Goal: Information Seeking & Learning: Learn about a topic

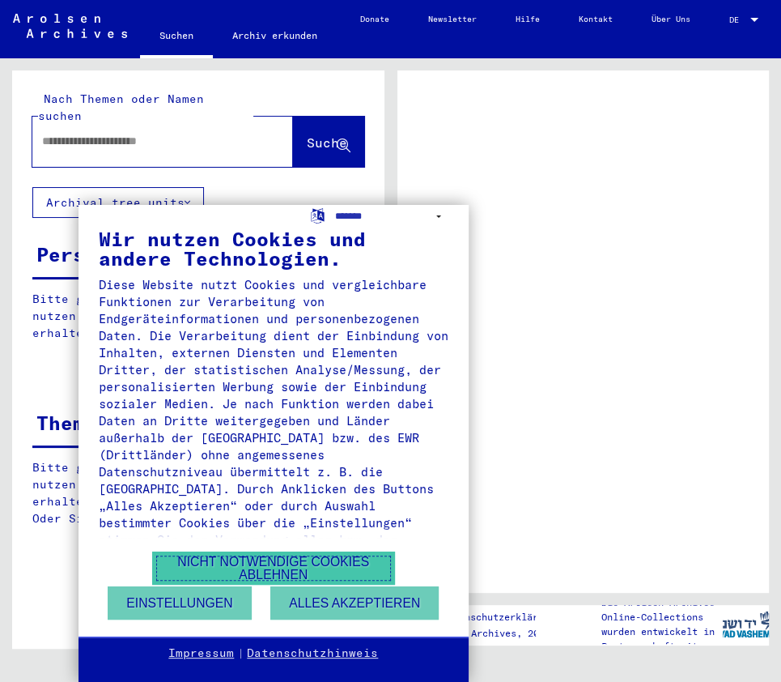
click at [274, 558] on button "Nicht notwendige Cookies ablehnen" at bounding box center [273, 567] width 243 height 33
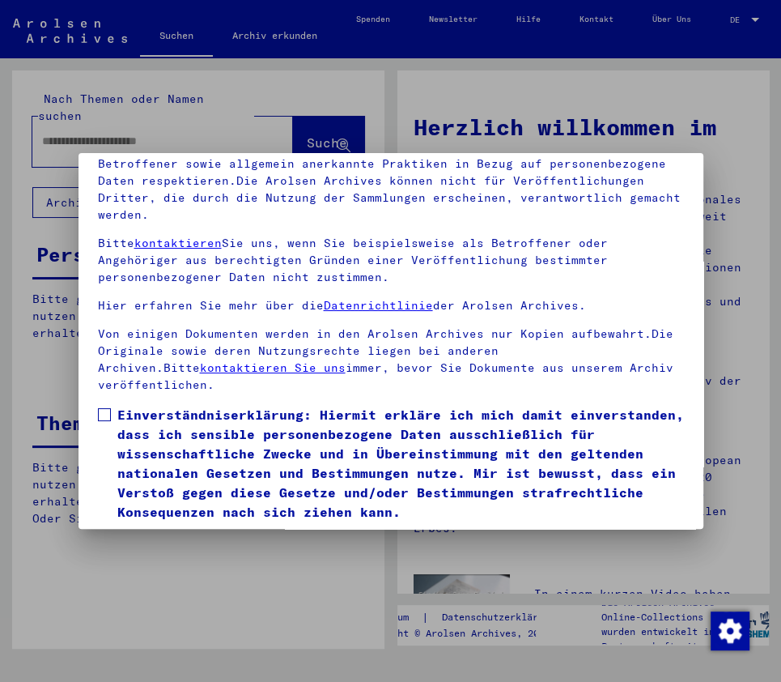
scroll to position [175, 0]
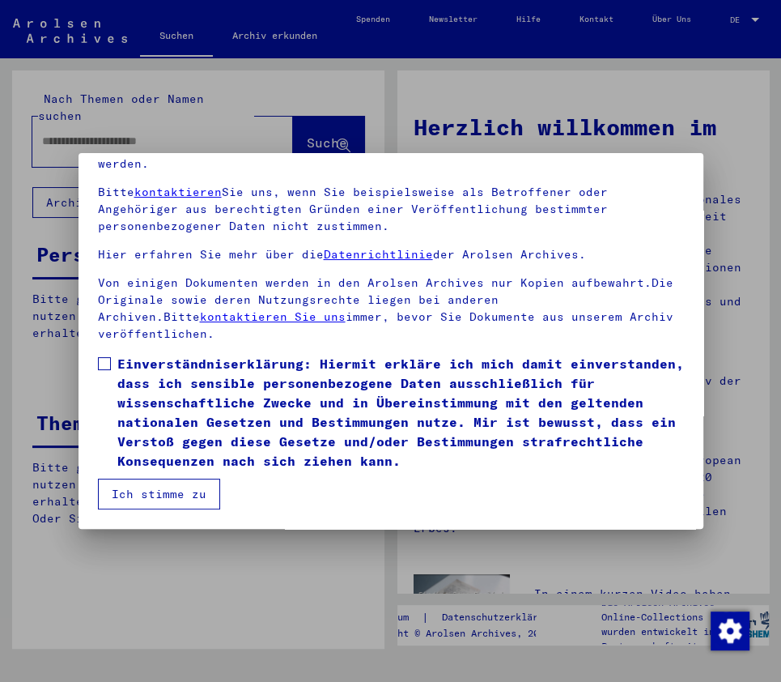
click at [107, 359] on span at bounding box center [104, 363] width 13 height 13
click at [190, 502] on button "Ich stimme zu" at bounding box center [159, 493] width 122 height 31
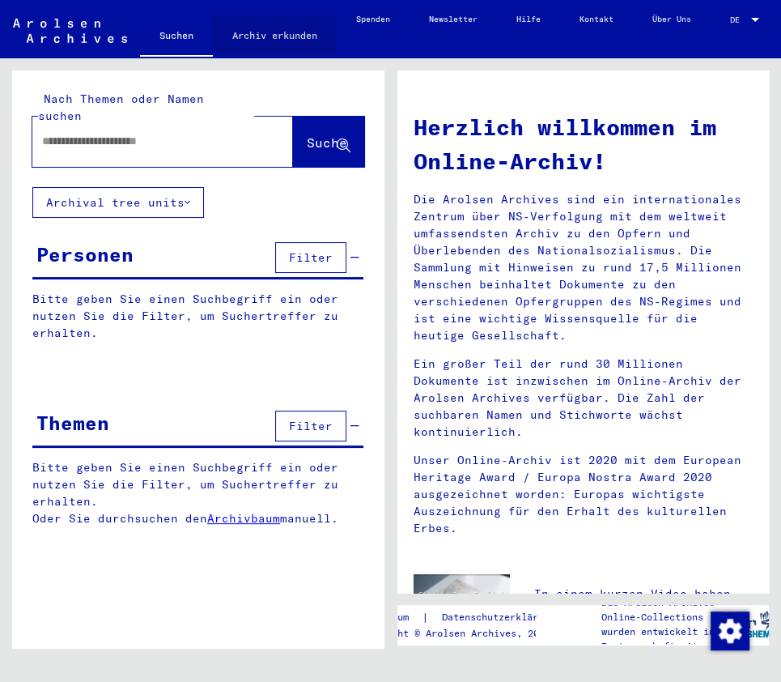
click at [273, 32] on link "Archiv erkunden" at bounding box center [275, 35] width 124 height 39
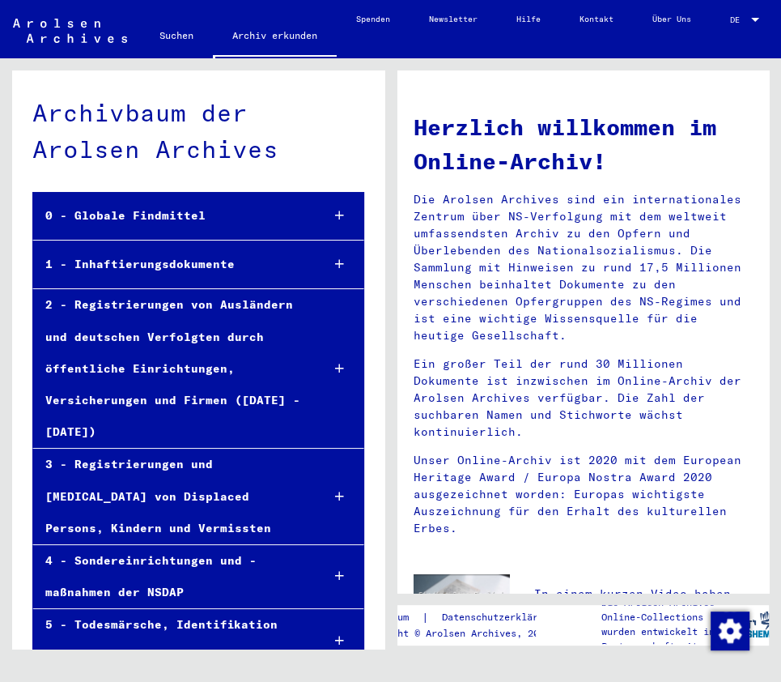
click at [144, 267] on div "1 - Inhaftierungsdokumente" at bounding box center [170, 265] width 274 height 32
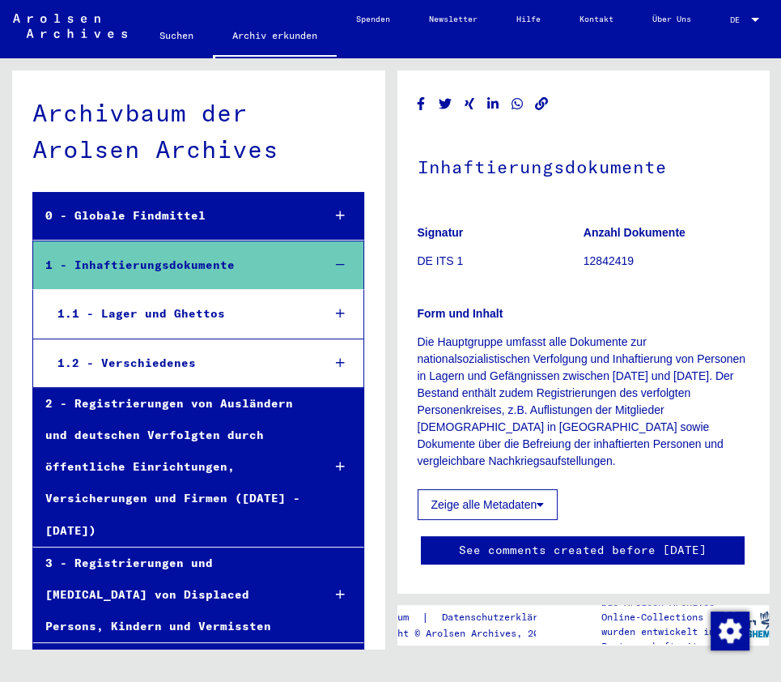
click at [161, 363] on div "1.2 - Verschiedenes" at bounding box center [177, 363] width 264 height 32
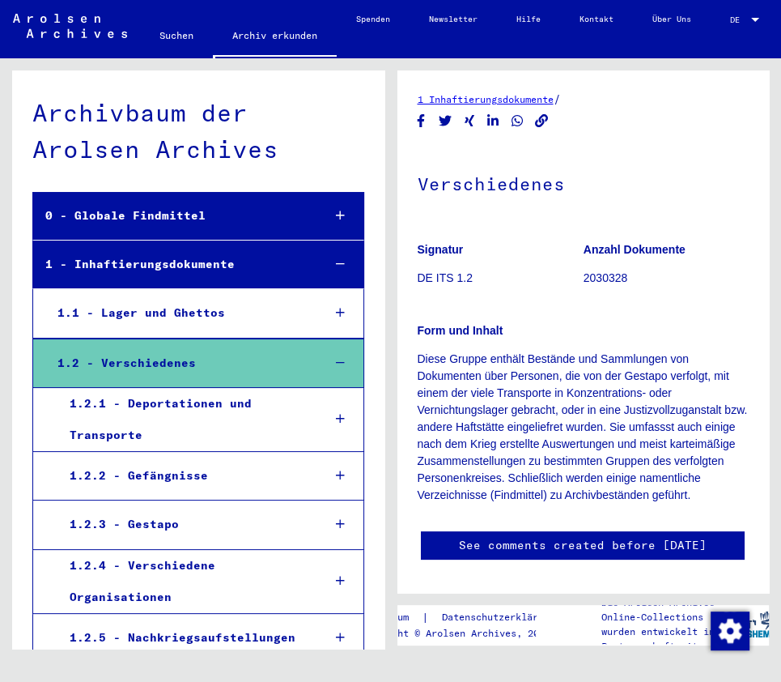
click at [181, 473] on div "1.2.2 - Gefängnisse" at bounding box center [183, 476] width 252 height 32
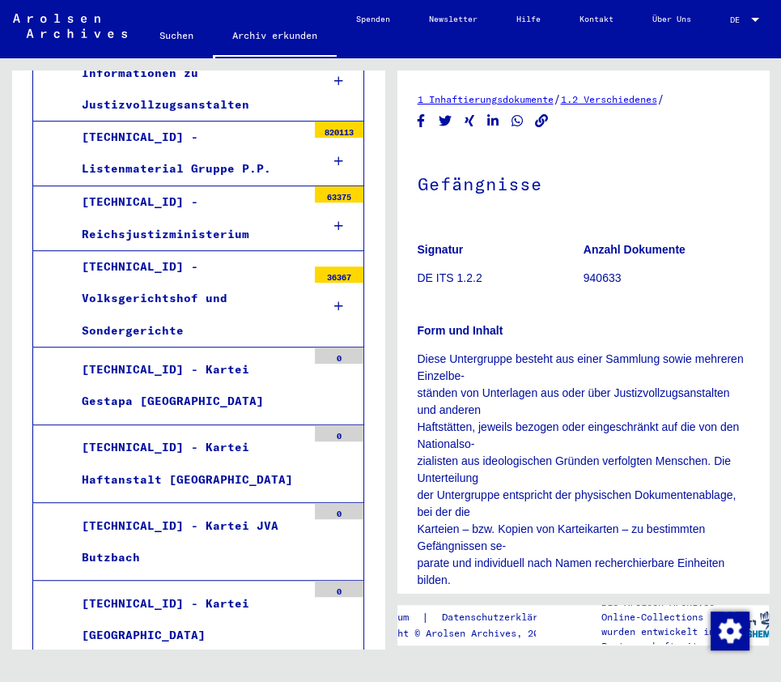
scroll to position [453, 0]
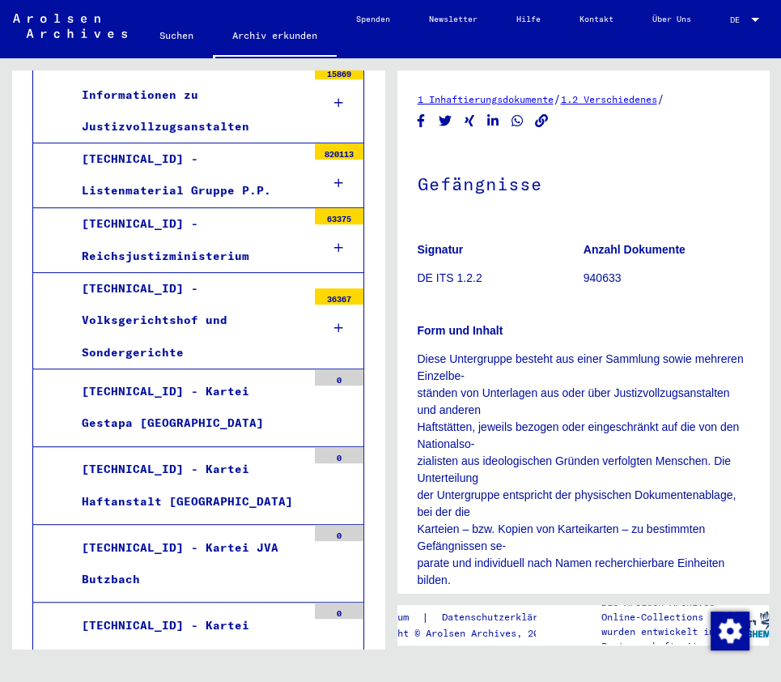
click at [215, 287] on div "[TECHNICAL_ID] - Volksgerichtshof und Sondergerichte" at bounding box center [188, 321] width 237 height 96
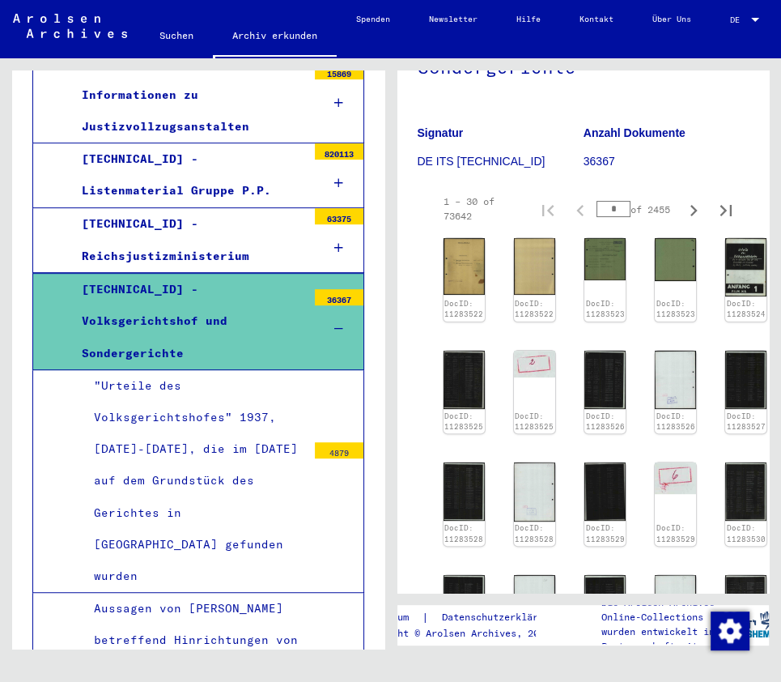
scroll to position [162, 0]
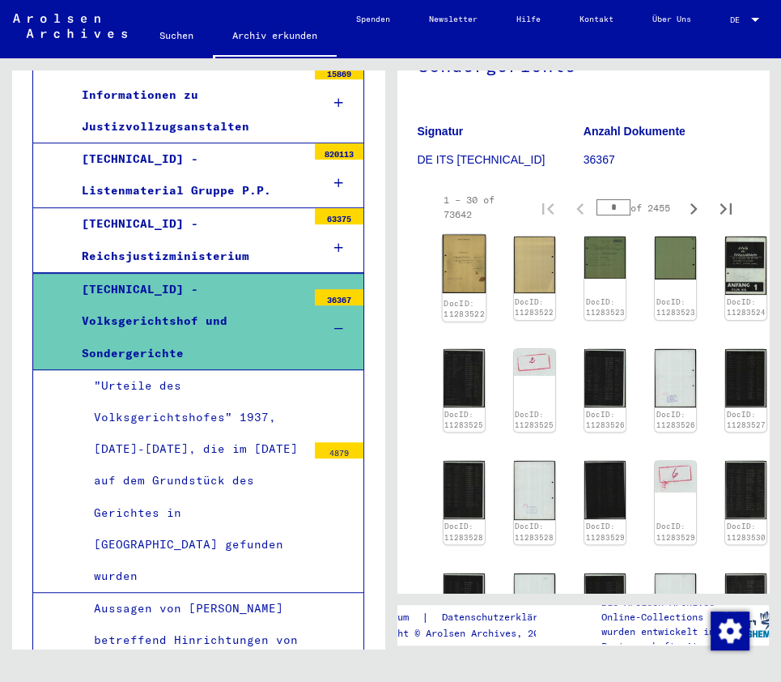
click at [457, 261] on img at bounding box center [464, 264] width 44 height 59
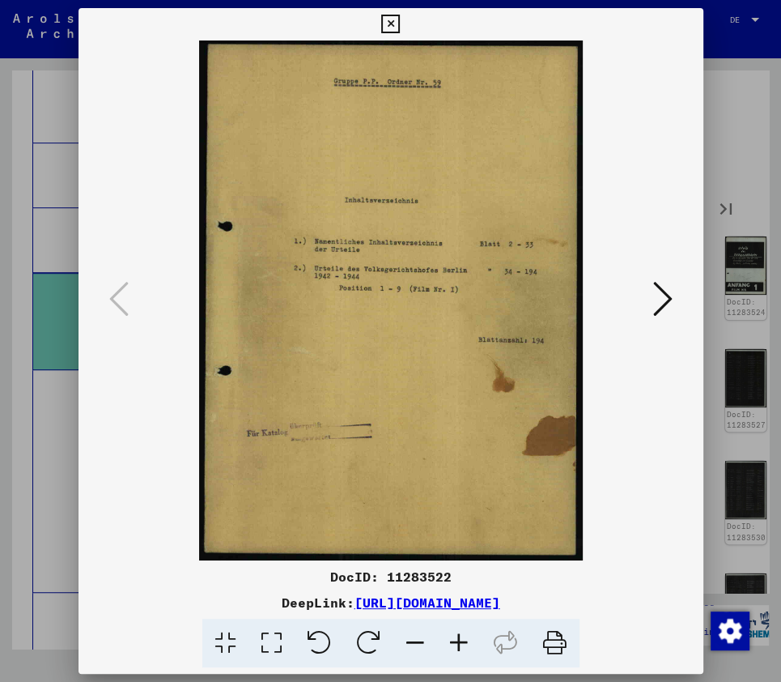
click at [457, 641] on icon at bounding box center [459, 642] width 44 height 49
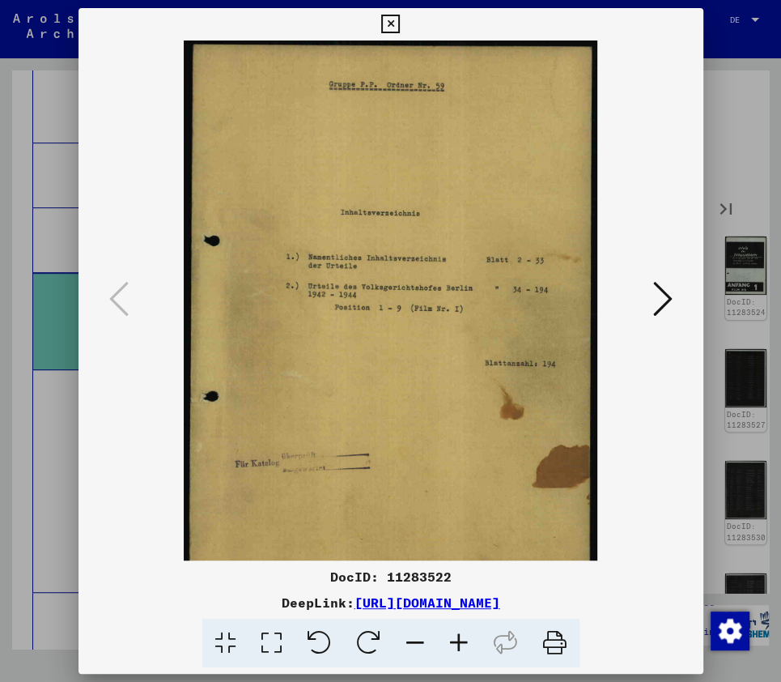
click at [457, 641] on icon at bounding box center [459, 642] width 44 height 49
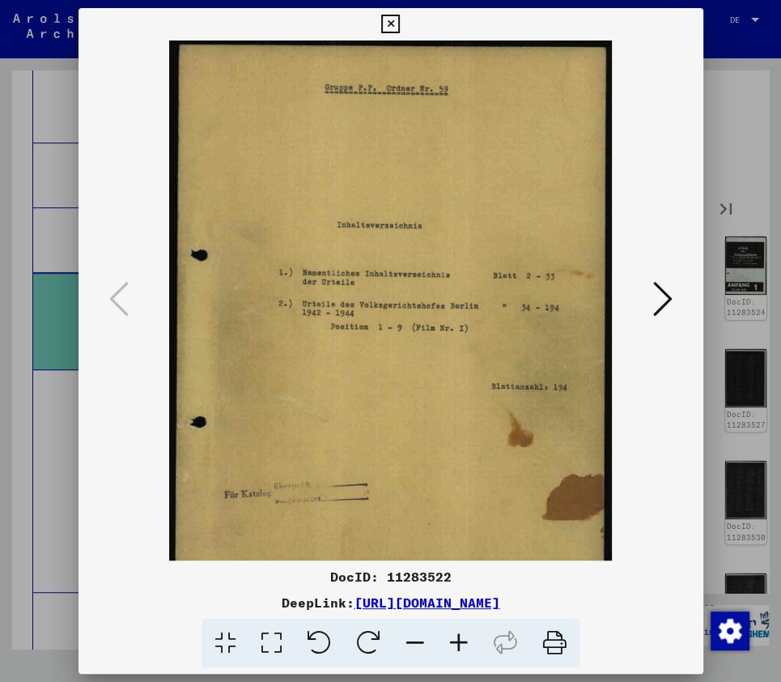
click at [457, 641] on icon at bounding box center [459, 642] width 44 height 49
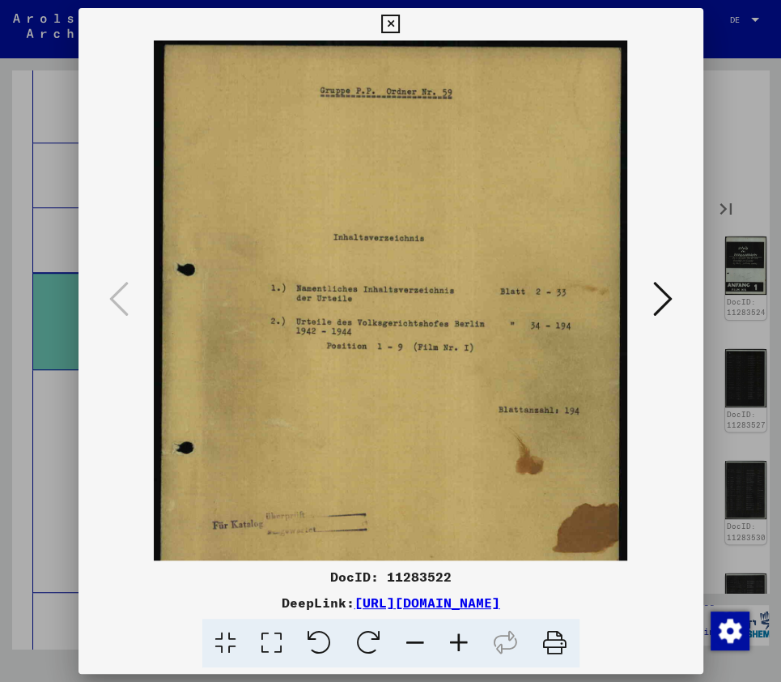
click at [457, 641] on icon at bounding box center [459, 642] width 44 height 49
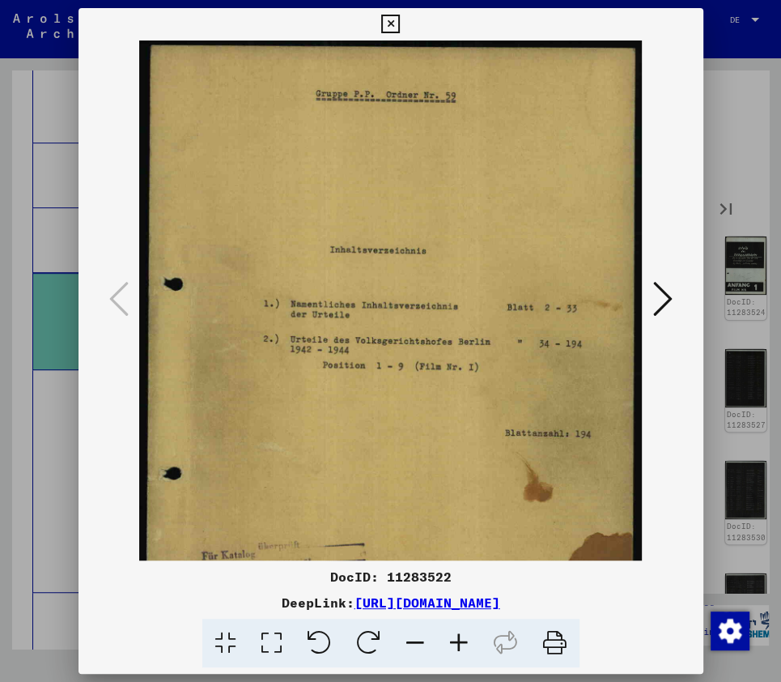
click at [457, 641] on icon at bounding box center [459, 642] width 44 height 49
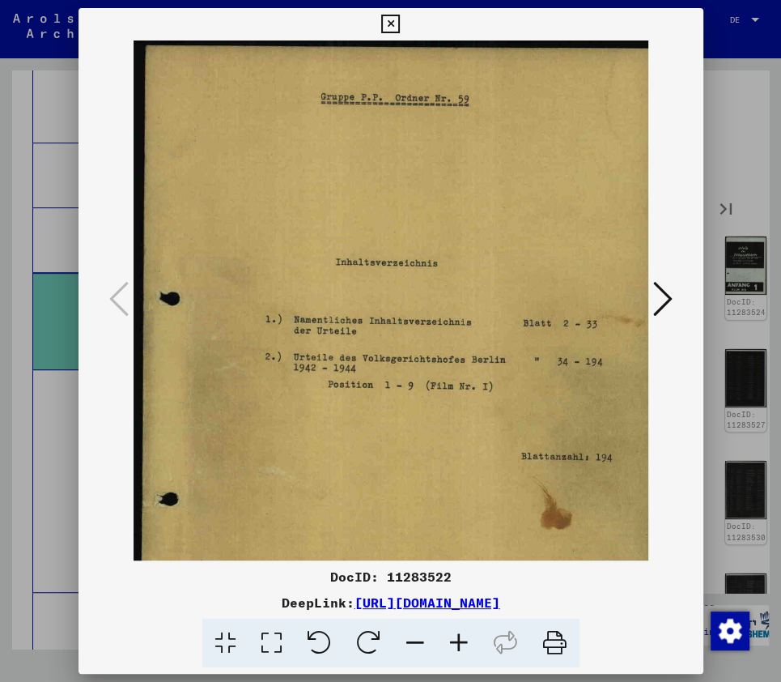
click at [457, 641] on icon at bounding box center [459, 642] width 44 height 49
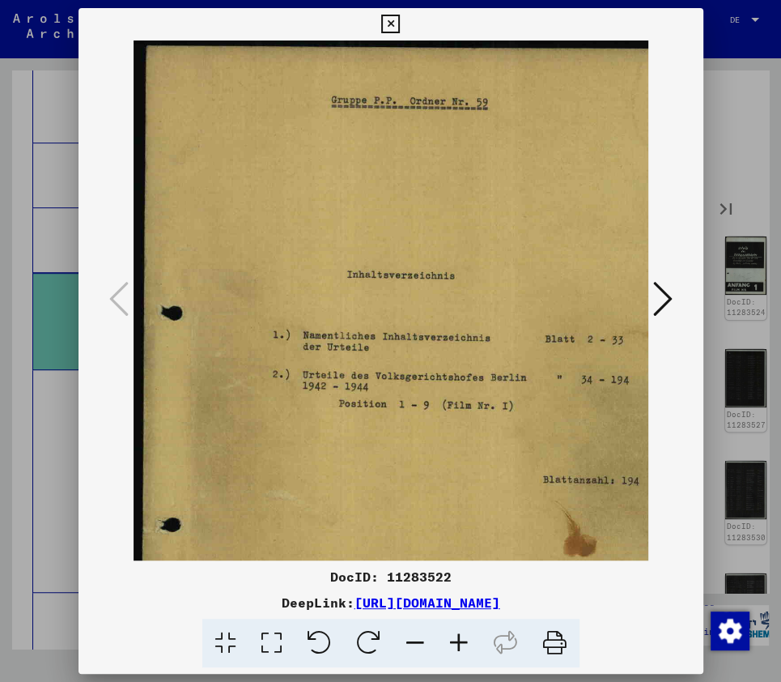
click at [457, 641] on icon at bounding box center [459, 642] width 44 height 49
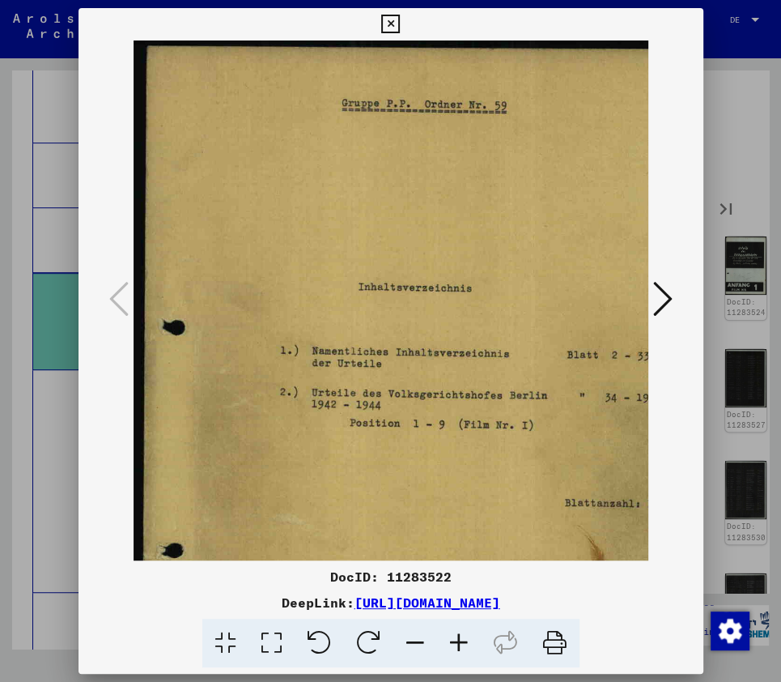
click at [457, 641] on icon at bounding box center [459, 642] width 44 height 49
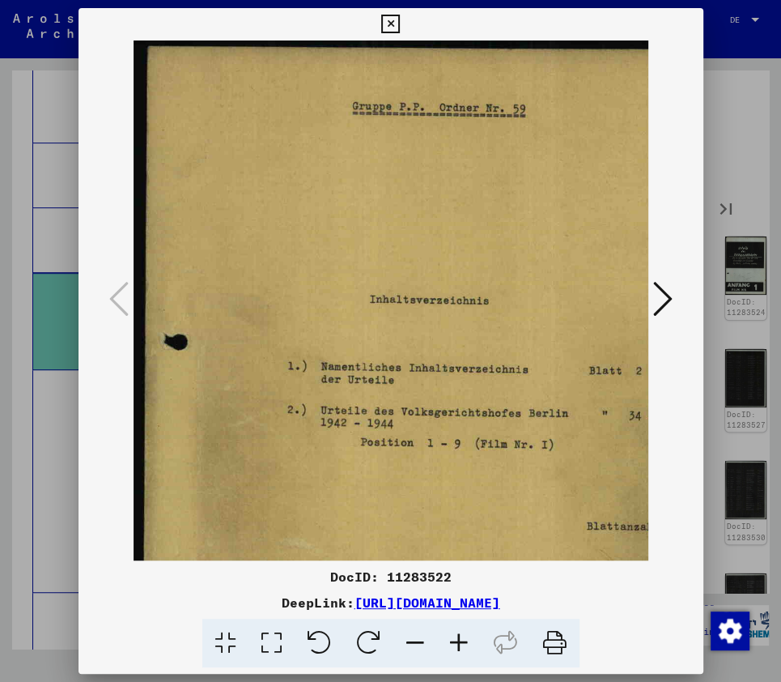
click at [457, 641] on icon at bounding box center [459, 642] width 44 height 49
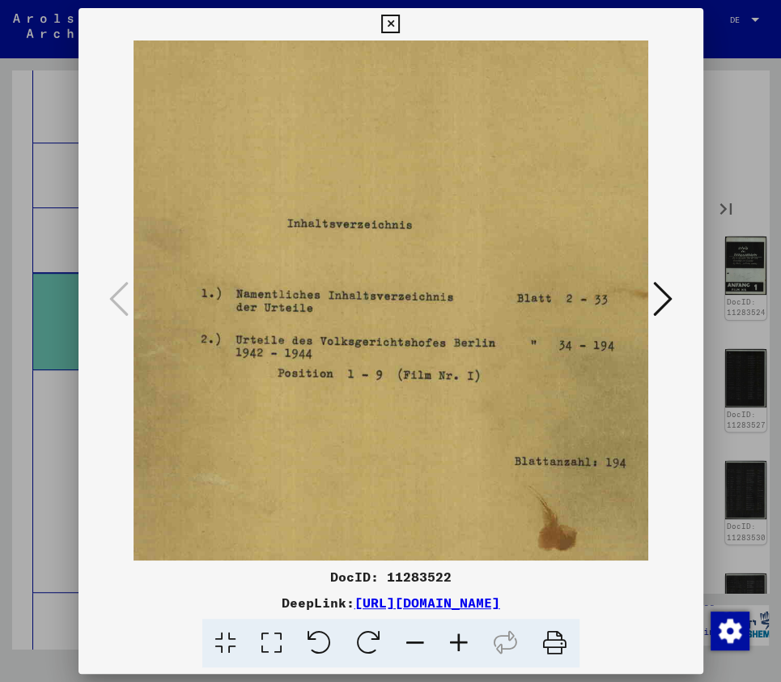
scroll to position [97, 100]
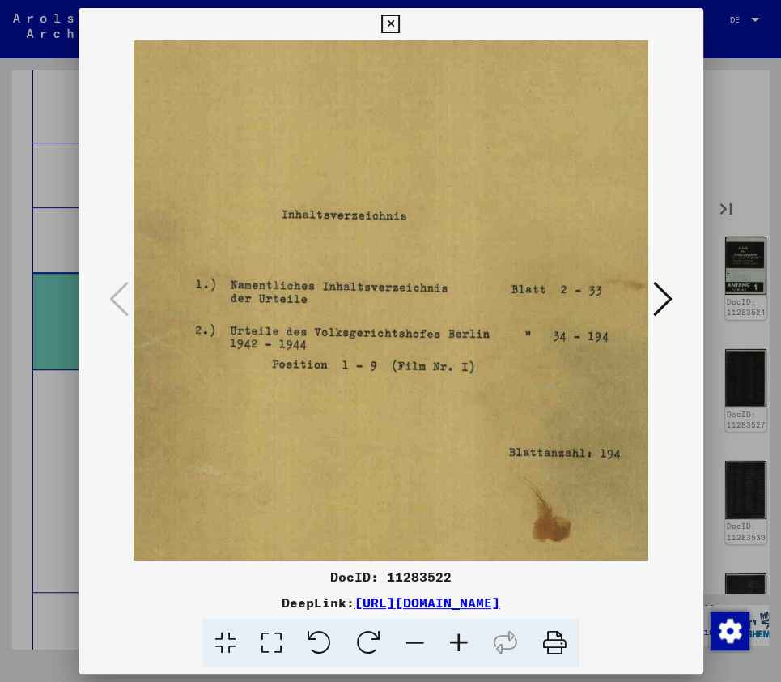
drag, startPoint x: 552, startPoint y: 465, endPoint x: 454, endPoint y: 369, distance: 136.8
click at [454, 369] on img at bounding box center [360, 385] width 652 height 884
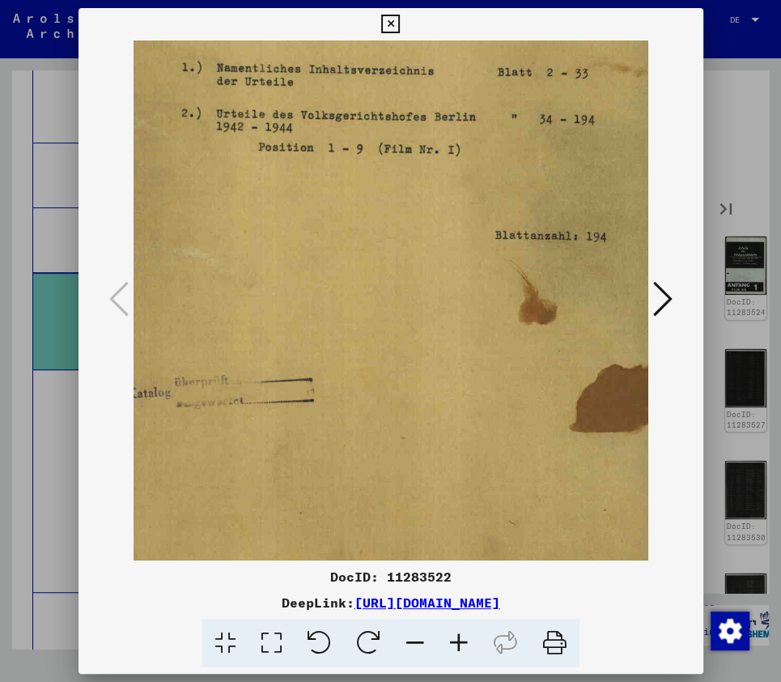
drag, startPoint x: 497, startPoint y: 482, endPoint x: 482, endPoint y: 262, distance: 219.9
click at [482, 262] on img at bounding box center [346, 168] width 652 height 884
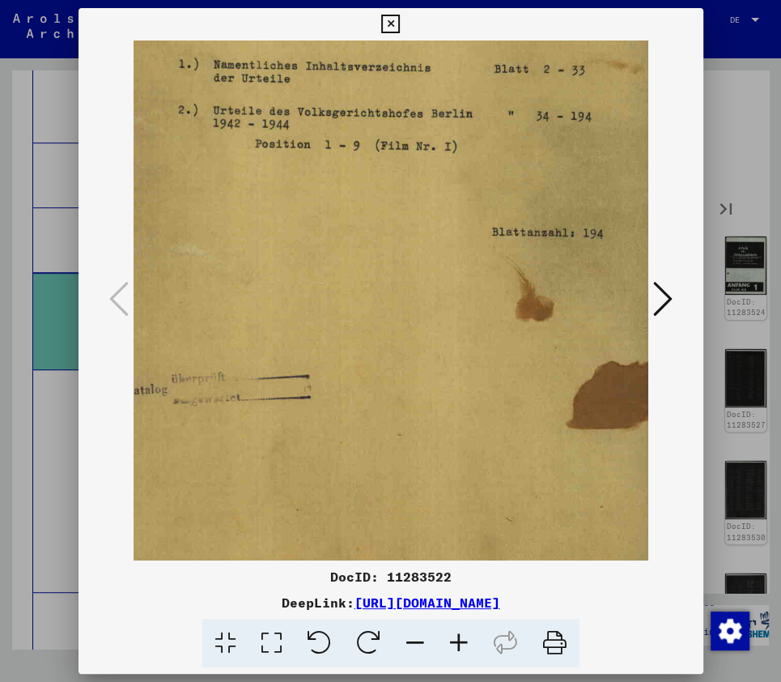
scroll to position [363, 138]
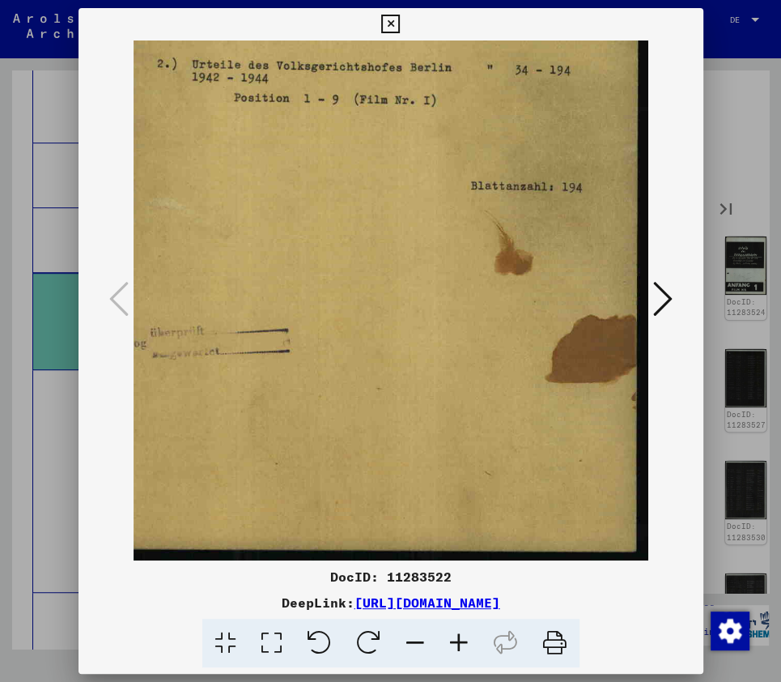
drag, startPoint x: 533, startPoint y: 436, endPoint x: 454, endPoint y: 271, distance: 183.2
click at [454, 271] on img at bounding box center [322, 119] width 652 height 884
click at [411, 641] on icon at bounding box center [415, 642] width 44 height 49
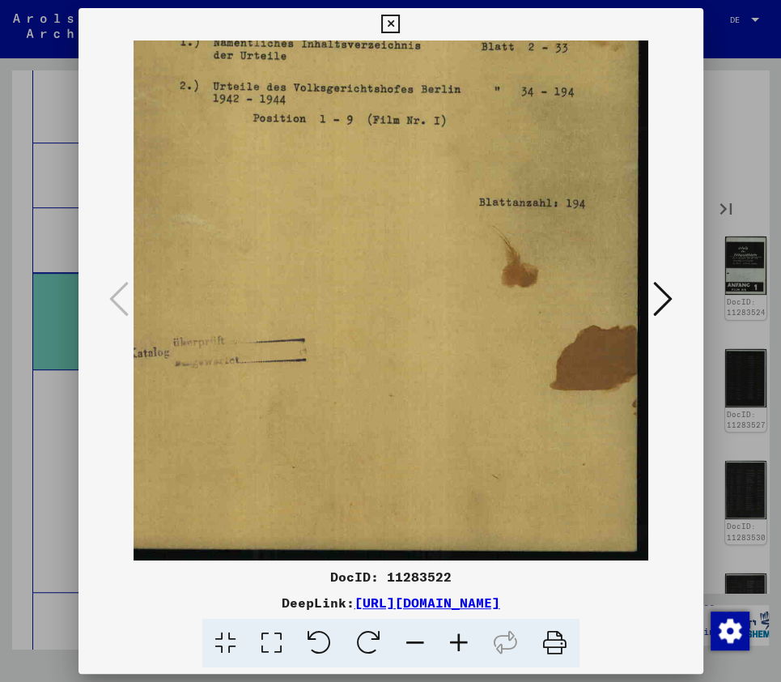
click at [411, 641] on icon at bounding box center [415, 642] width 44 height 49
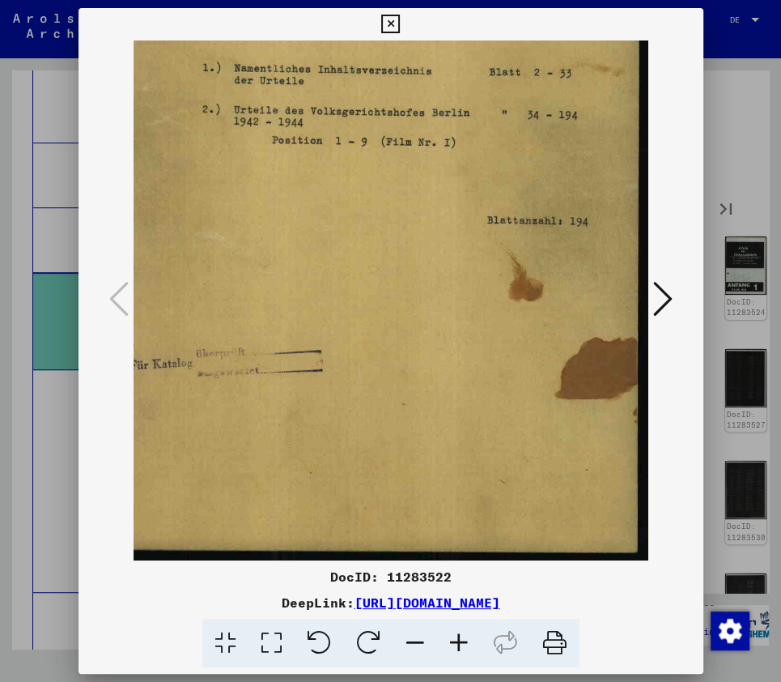
click at [411, 641] on icon at bounding box center [415, 642] width 44 height 49
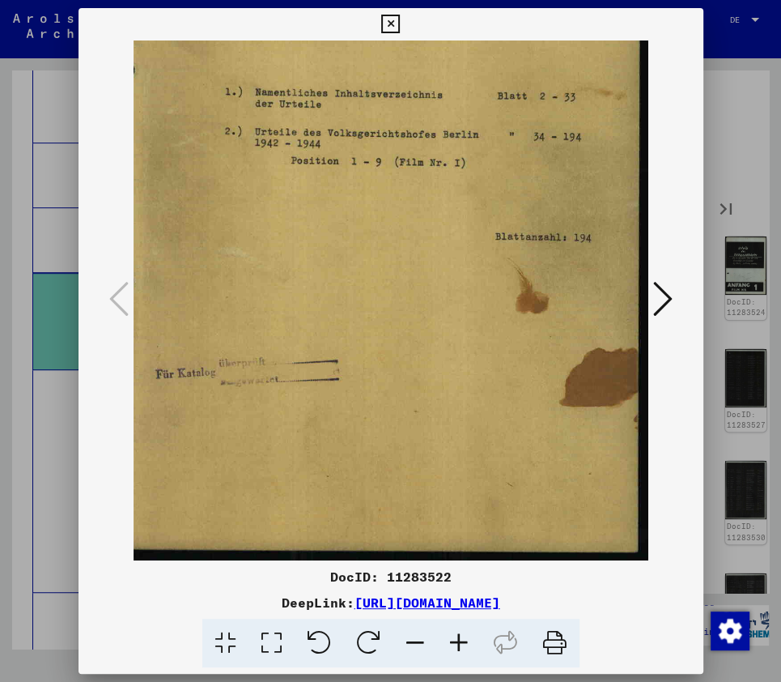
click at [411, 641] on icon at bounding box center [415, 642] width 44 height 49
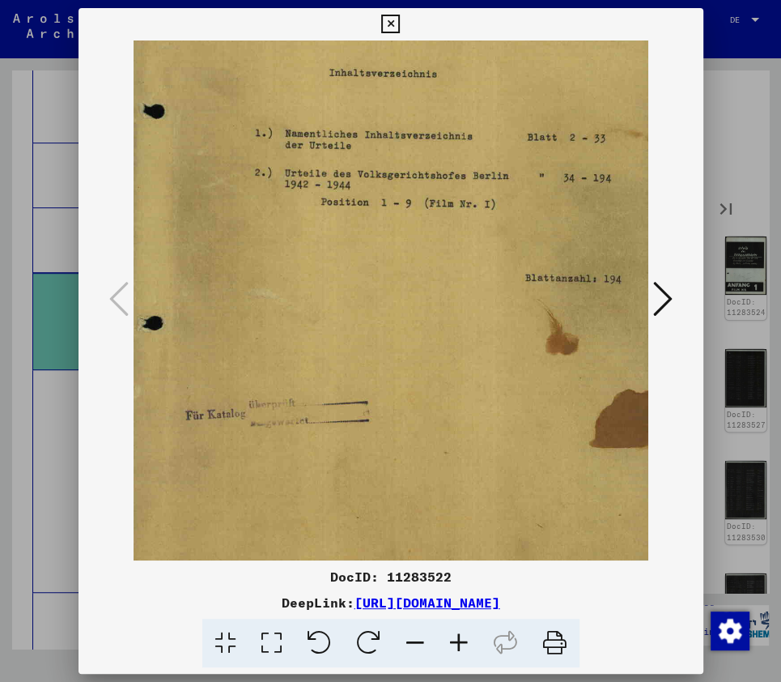
click at [411, 641] on icon at bounding box center [415, 642] width 44 height 49
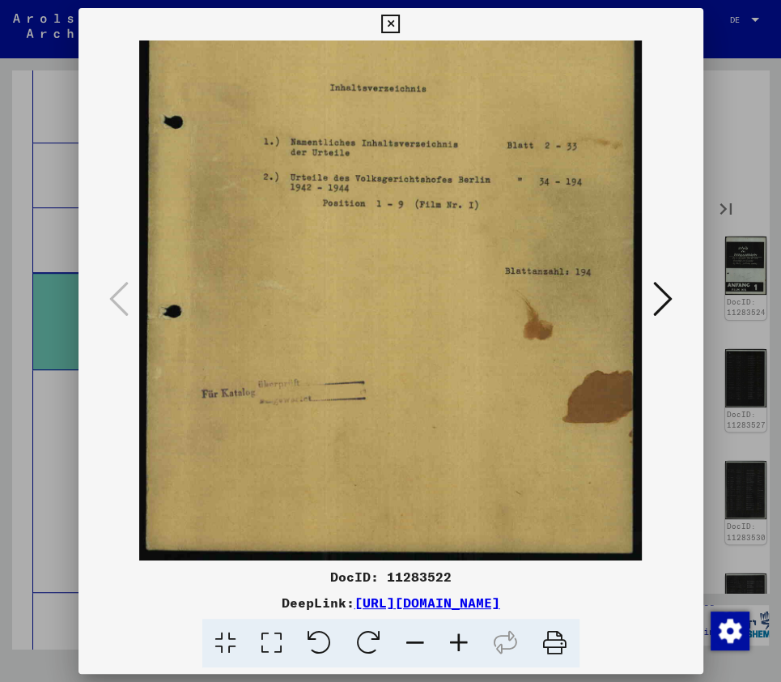
scroll to position [162, 0]
click at [662, 311] on icon at bounding box center [662, 298] width 19 height 39
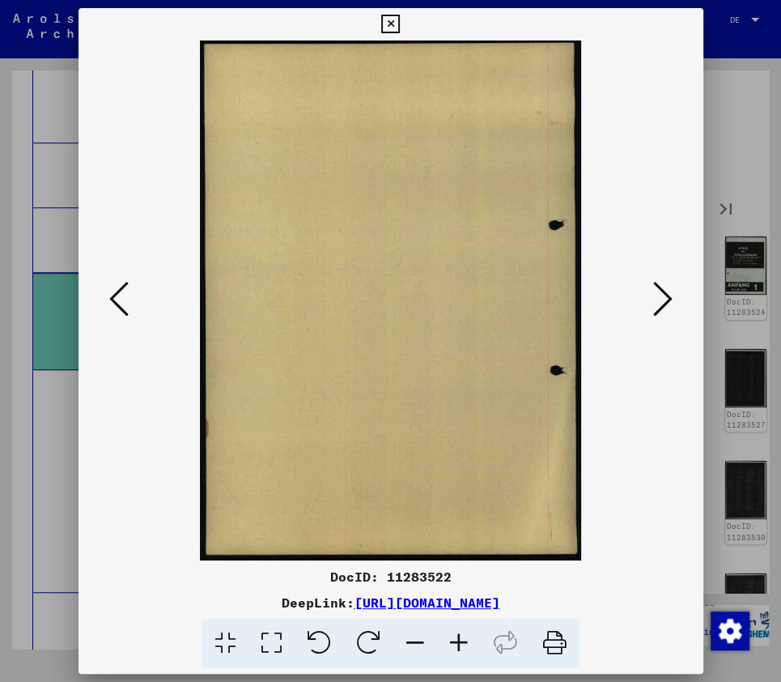
click at [662, 311] on icon at bounding box center [662, 298] width 19 height 39
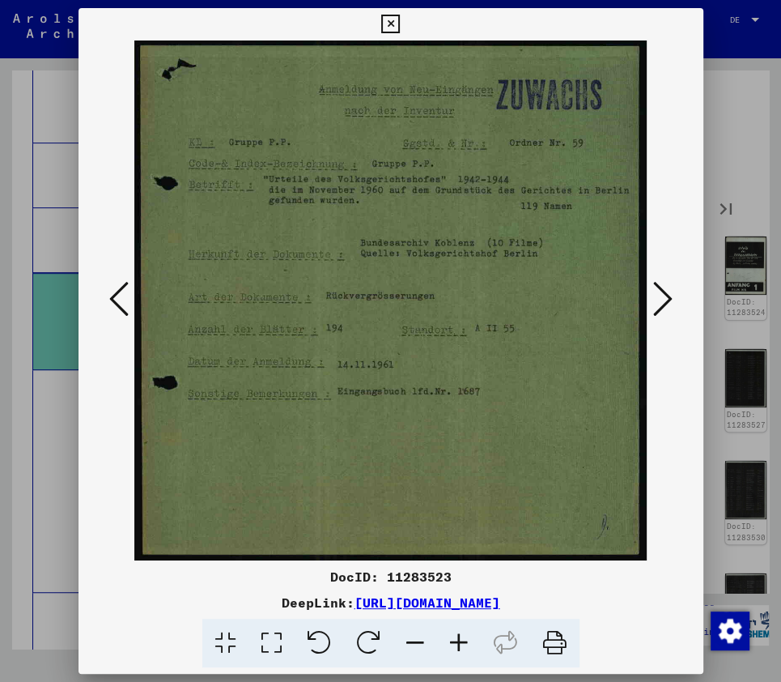
click at [460, 638] on icon at bounding box center [459, 642] width 44 height 49
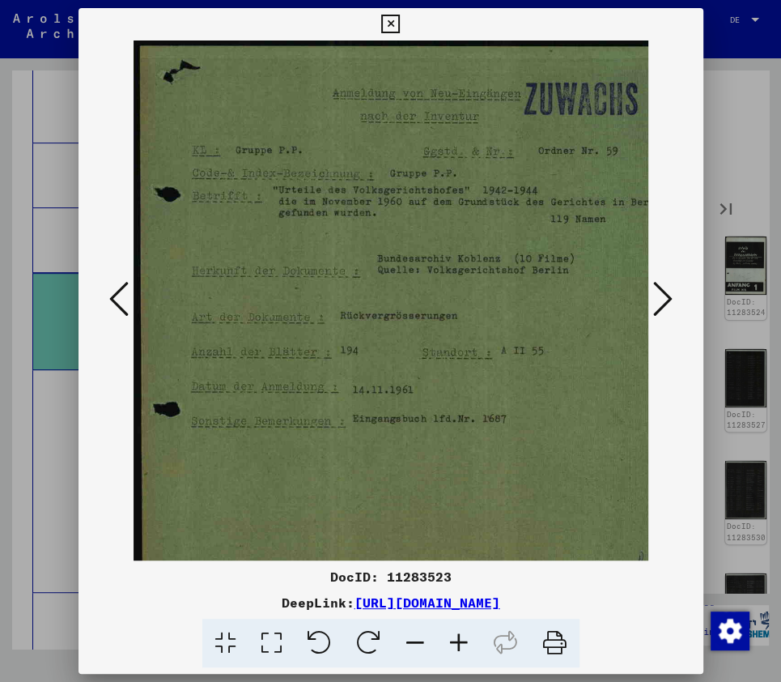
click at [460, 638] on icon at bounding box center [459, 642] width 44 height 49
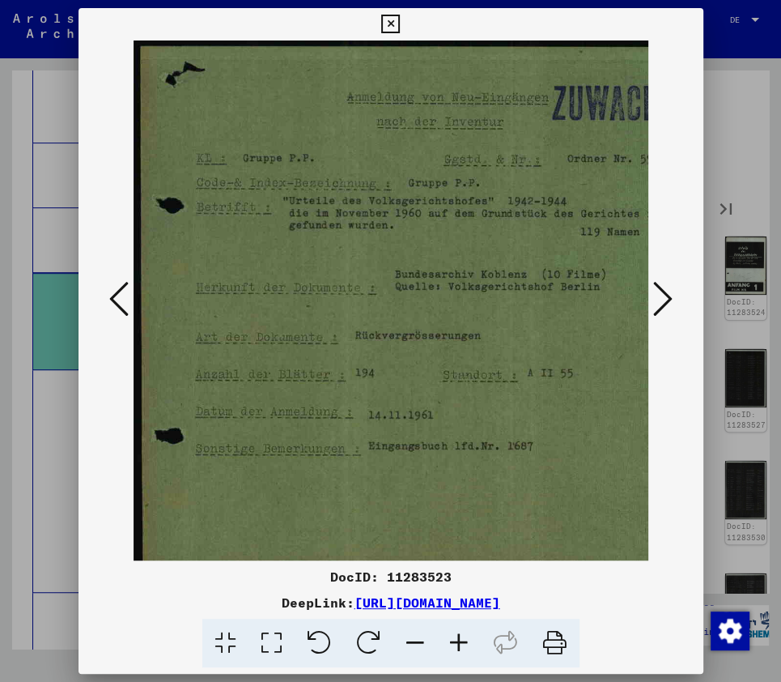
click at [460, 638] on icon at bounding box center [459, 642] width 44 height 49
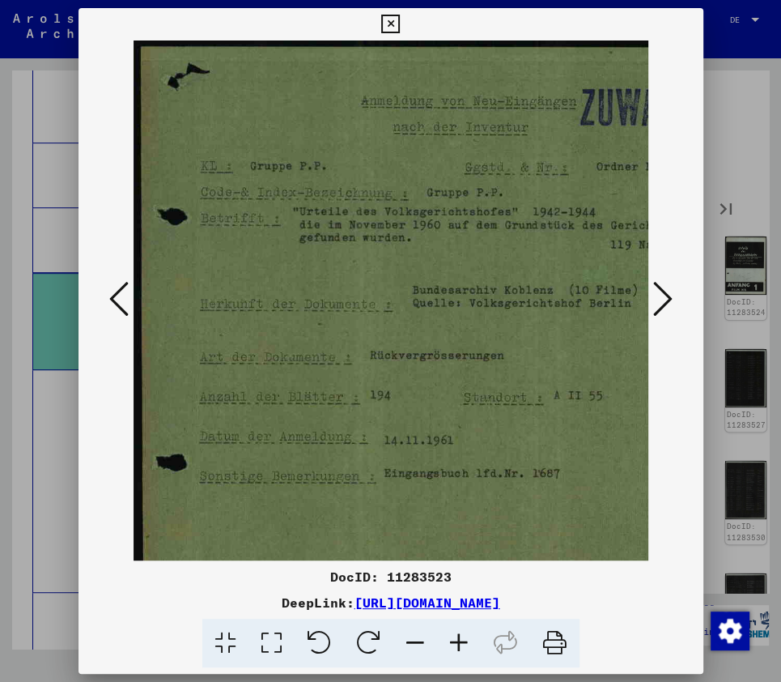
click at [460, 638] on icon at bounding box center [459, 642] width 44 height 49
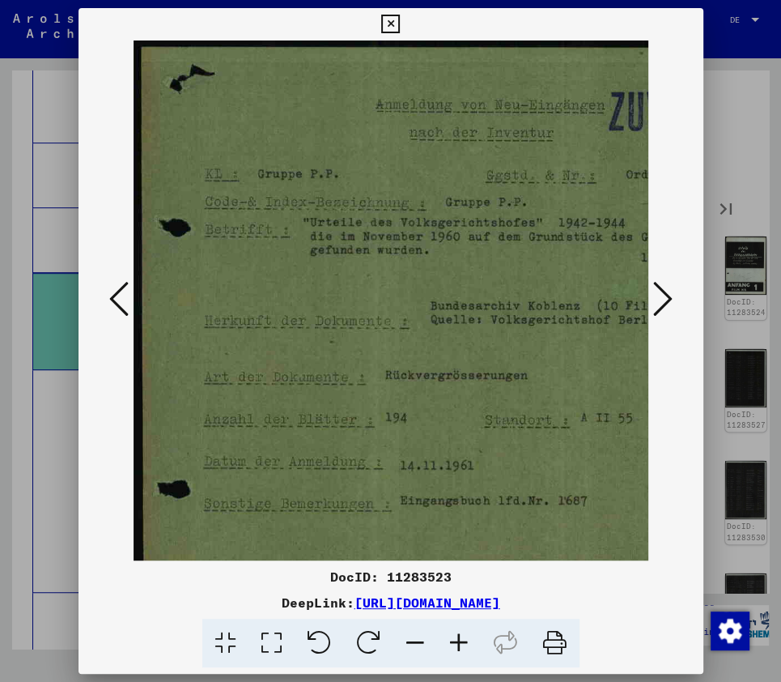
click at [460, 638] on icon at bounding box center [459, 642] width 44 height 49
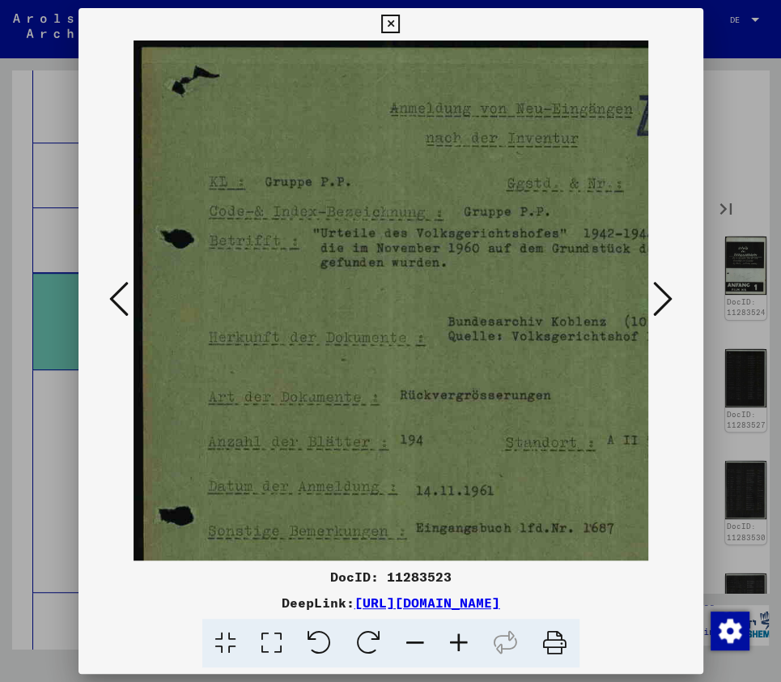
click at [460, 638] on icon at bounding box center [459, 642] width 44 height 49
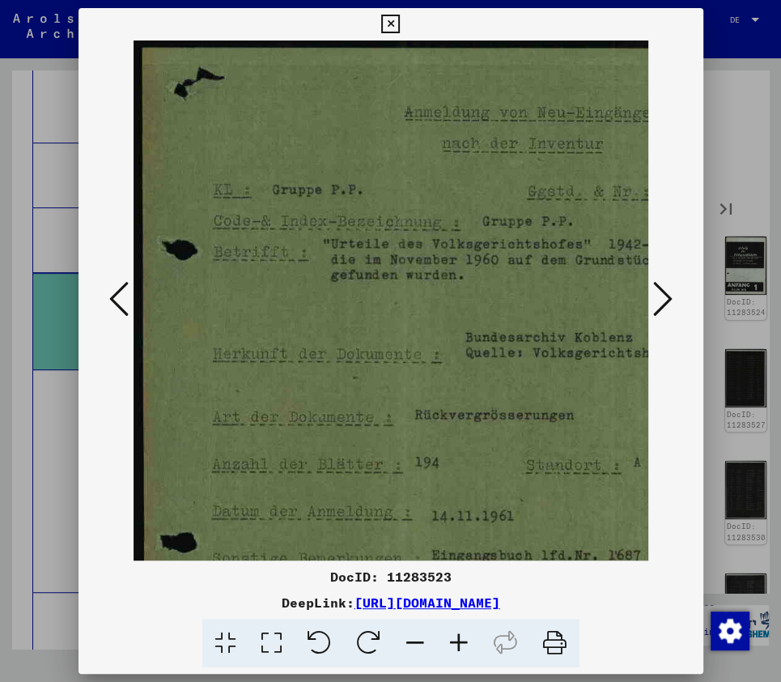
click at [460, 638] on icon at bounding box center [459, 642] width 44 height 49
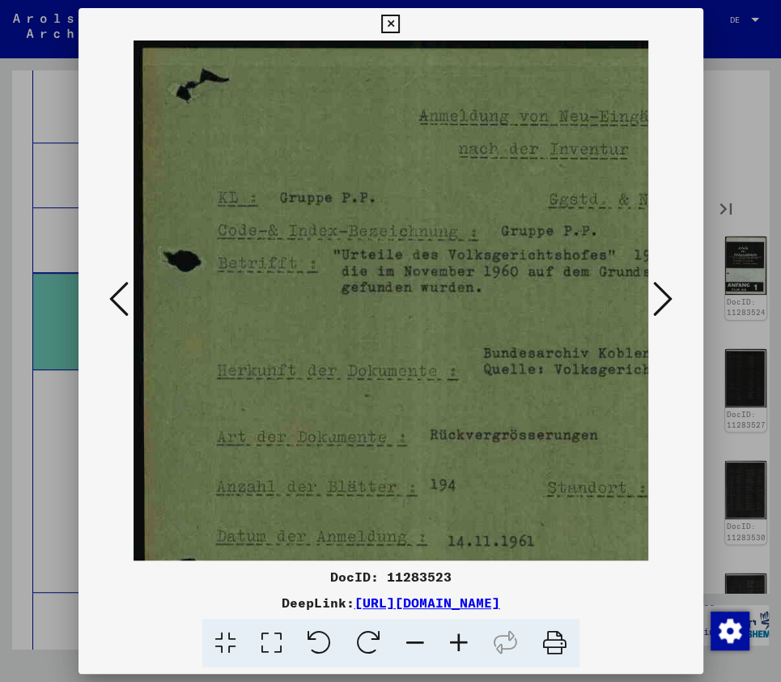
click at [460, 638] on icon at bounding box center [459, 642] width 44 height 49
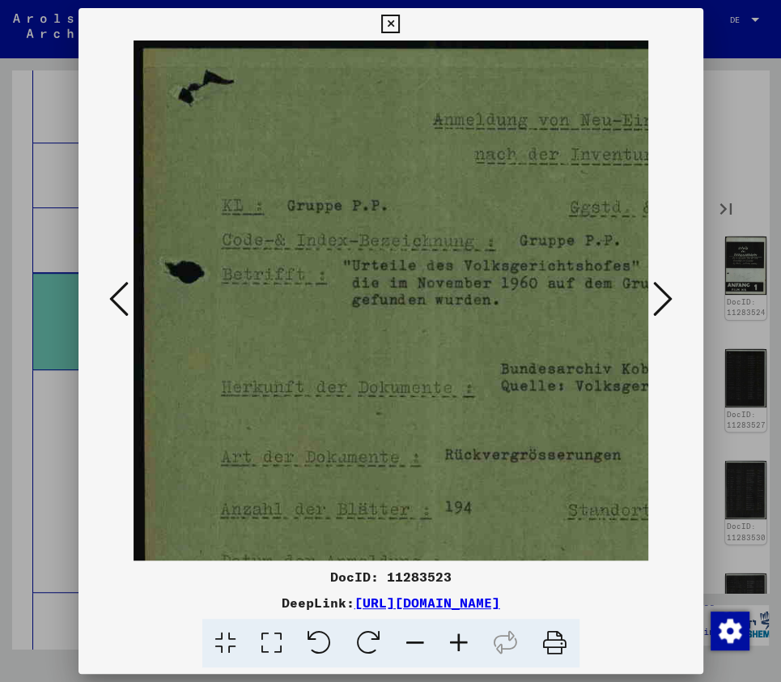
click at [669, 295] on icon at bounding box center [662, 298] width 19 height 39
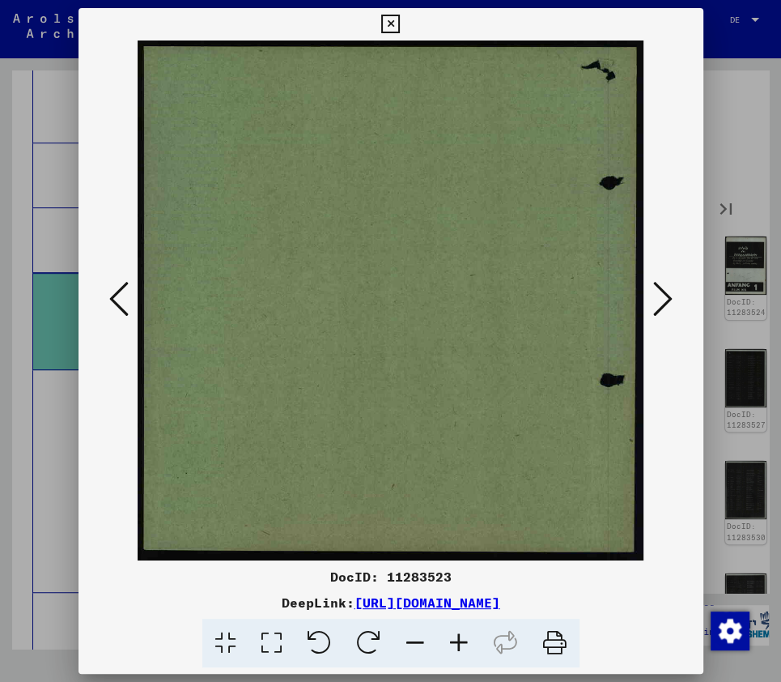
click at [667, 298] on icon at bounding box center [662, 298] width 19 height 39
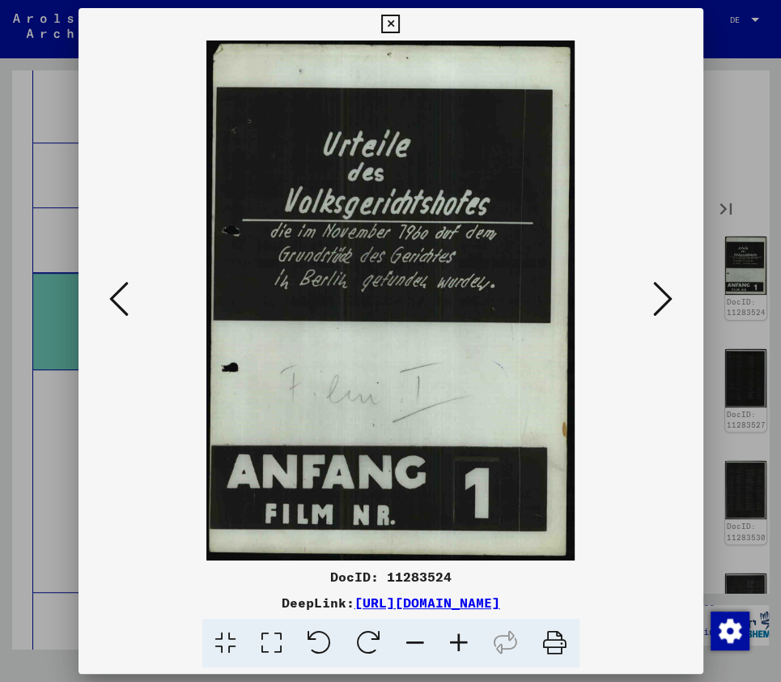
click at [667, 298] on icon at bounding box center [662, 298] width 19 height 39
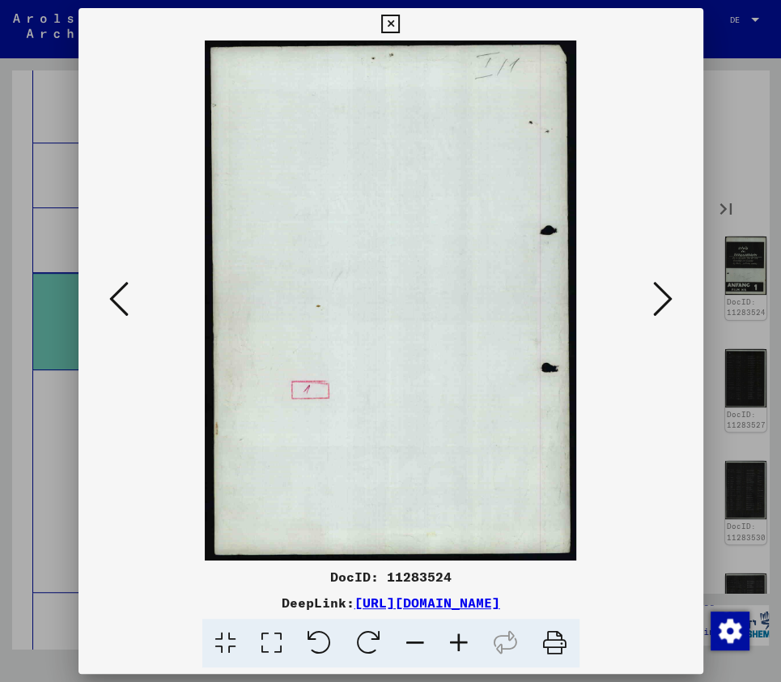
click at [667, 298] on icon at bounding box center [662, 298] width 19 height 39
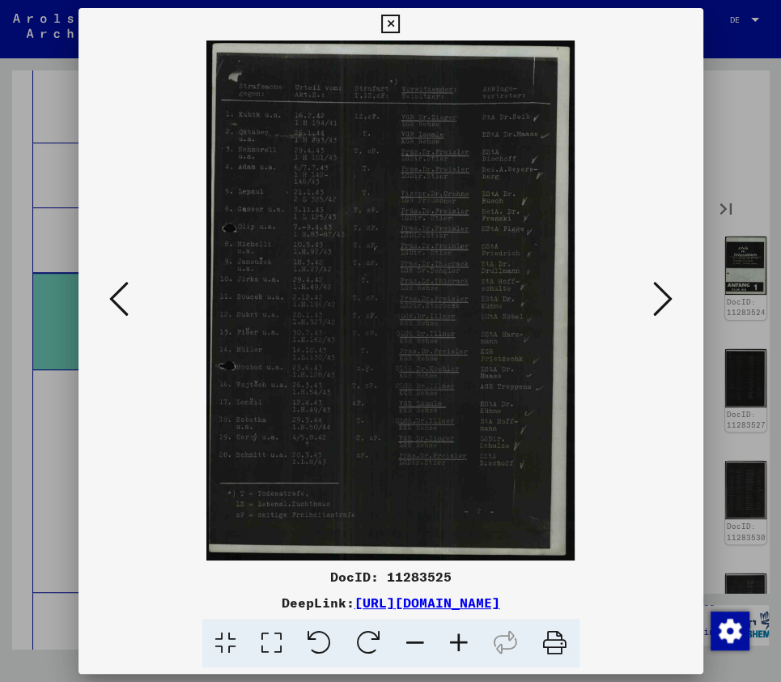
click at [667, 298] on icon at bounding box center [662, 298] width 19 height 39
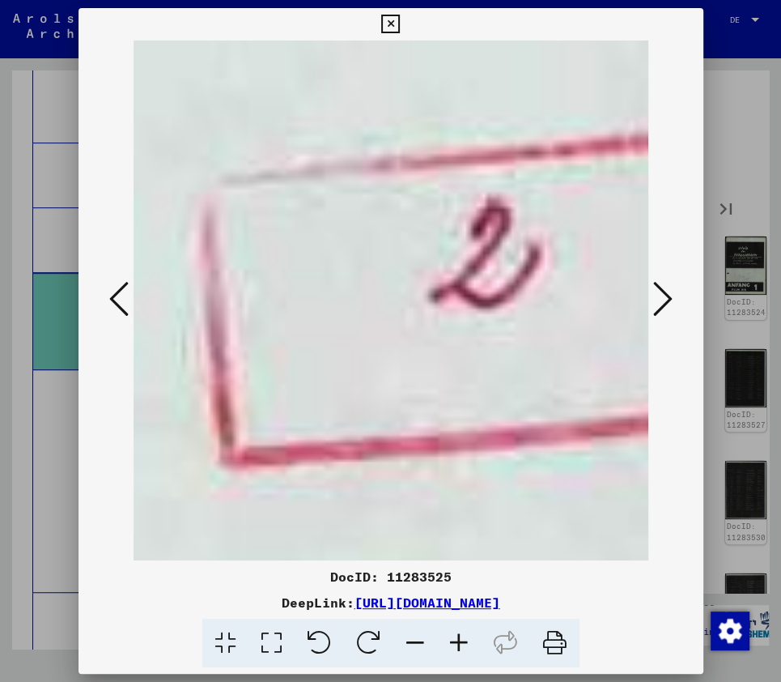
click at [667, 298] on icon at bounding box center [662, 298] width 19 height 39
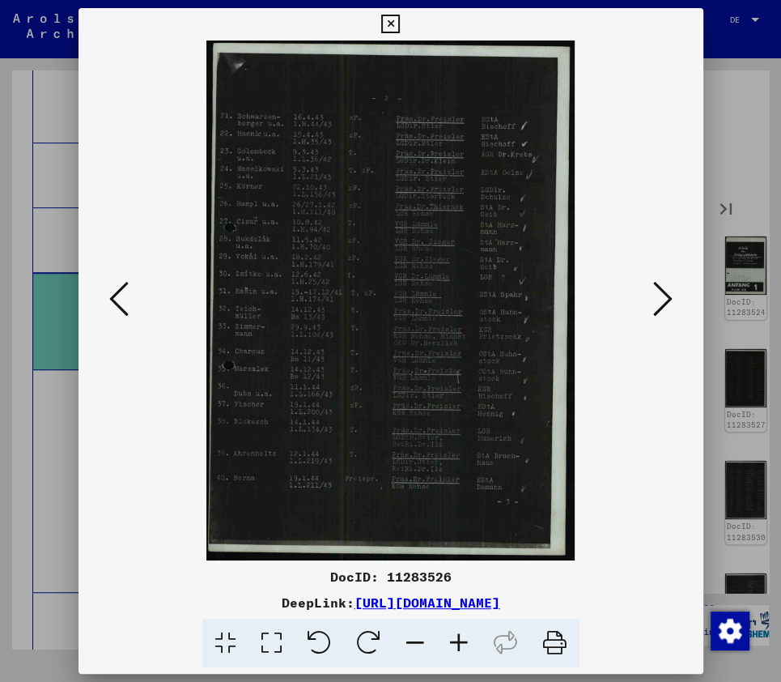
click at [459, 645] on icon at bounding box center [459, 642] width 44 height 49
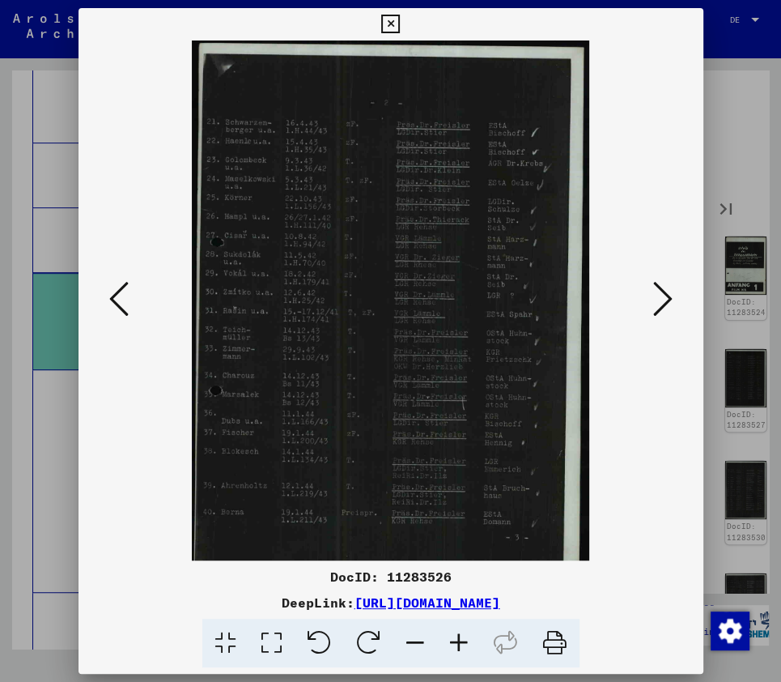
click at [459, 645] on icon at bounding box center [459, 642] width 44 height 49
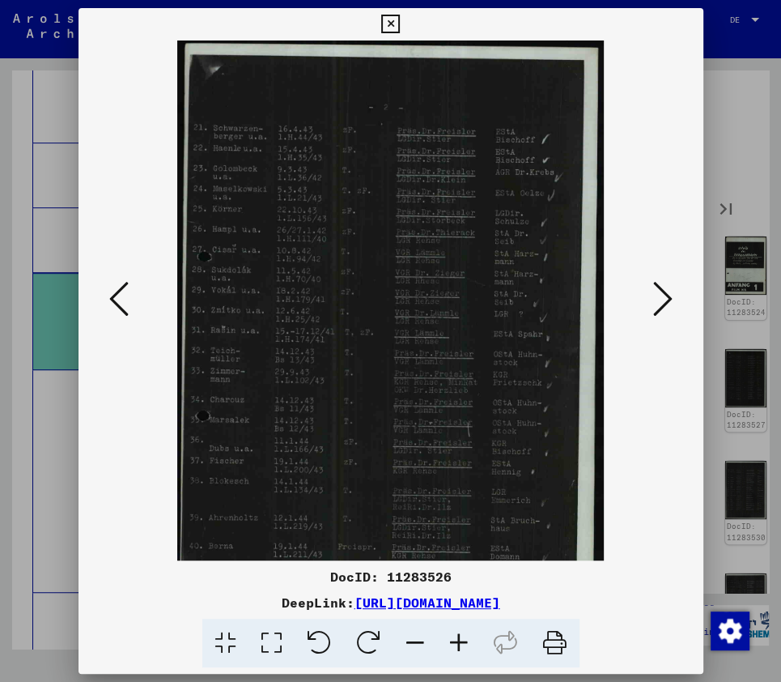
click at [459, 645] on icon at bounding box center [459, 642] width 44 height 49
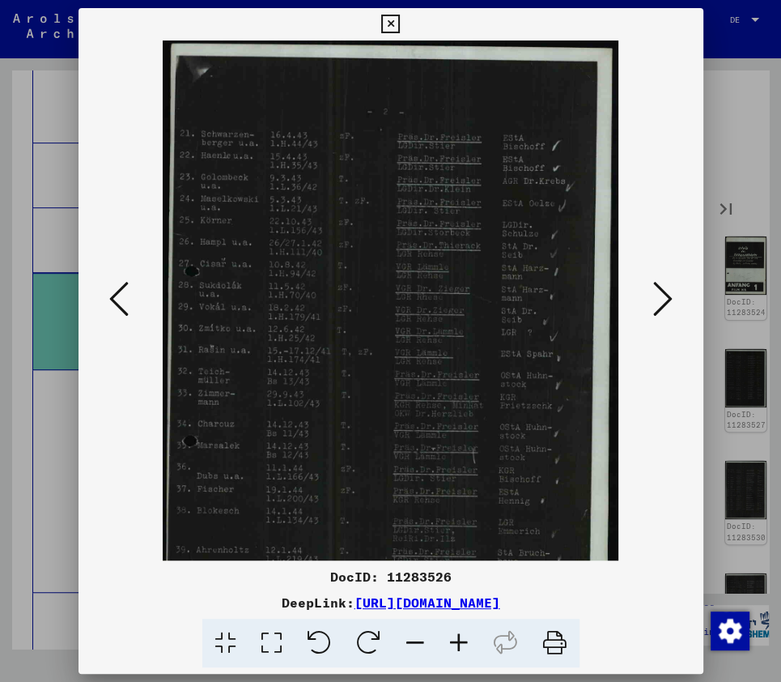
click at [459, 645] on icon at bounding box center [459, 642] width 44 height 49
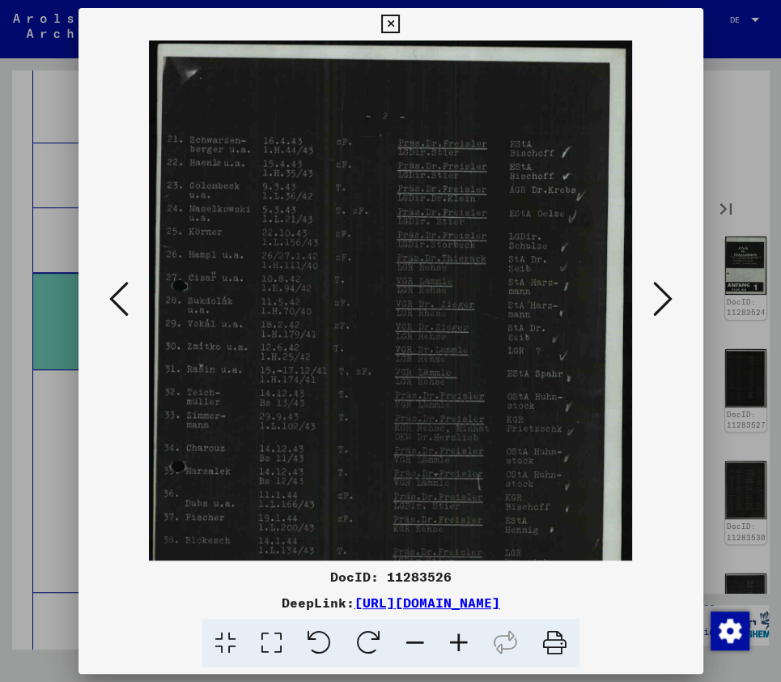
click at [459, 645] on icon at bounding box center [459, 642] width 44 height 49
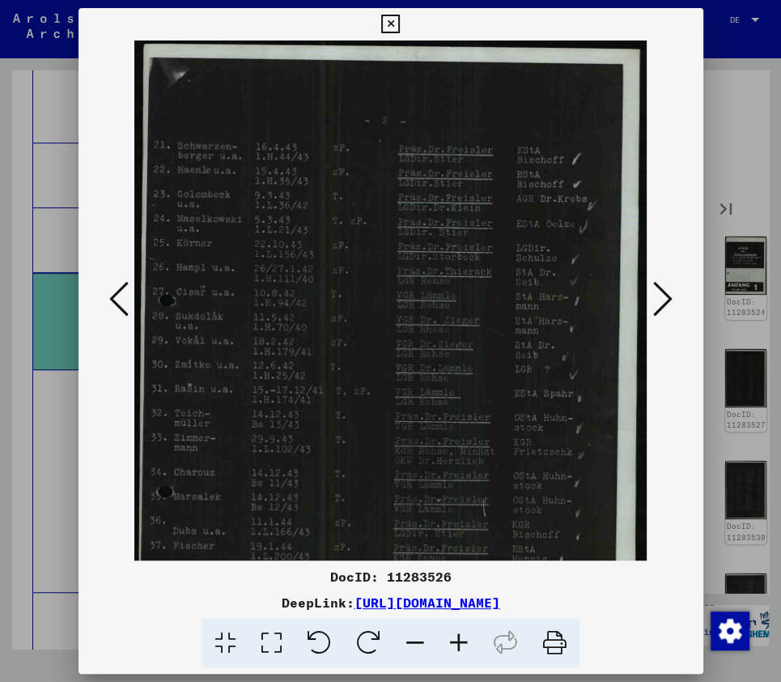
click at [459, 645] on icon at bounding box center [459, 642] width 44 height 49
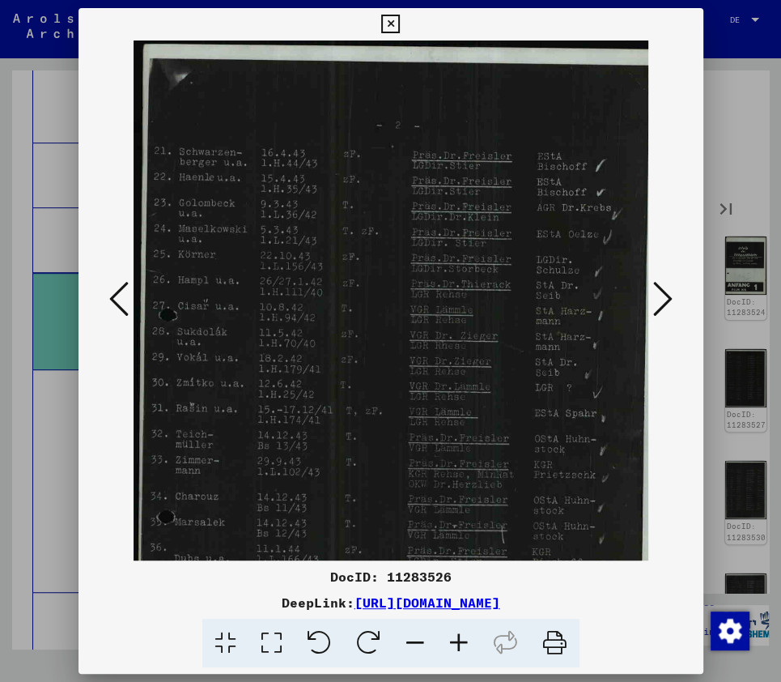
click at [459, 645] on icon at bounding box center [459, 642] width 44 height 49
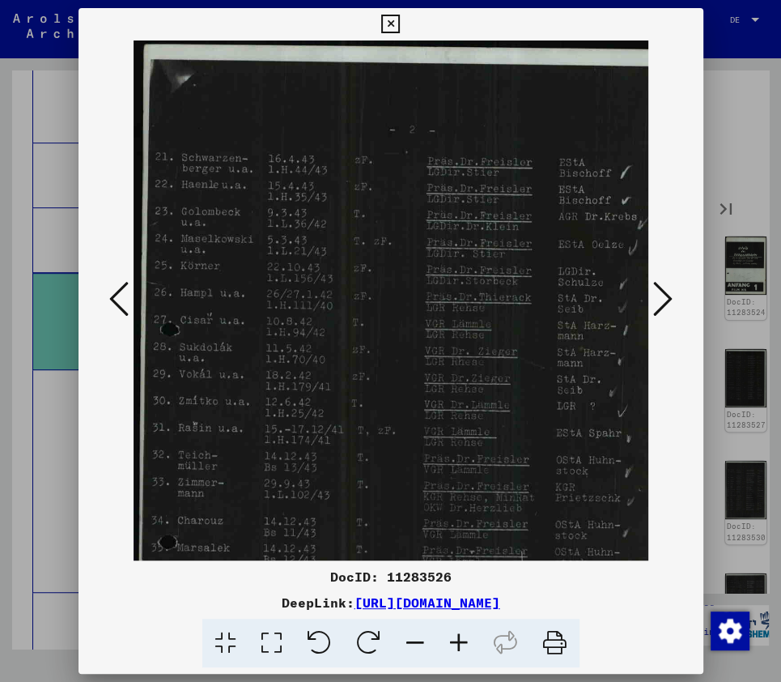
click at [459, 645] on icon at bounding box center [459, 642] width 44 height 49
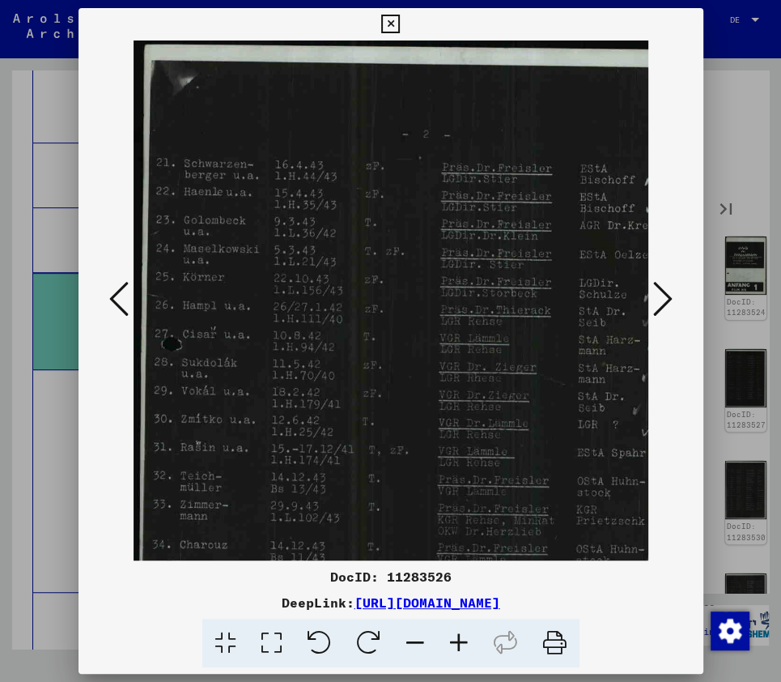
click at [459, 645] on icon at bounding box center [459, 642] width 44 height 49
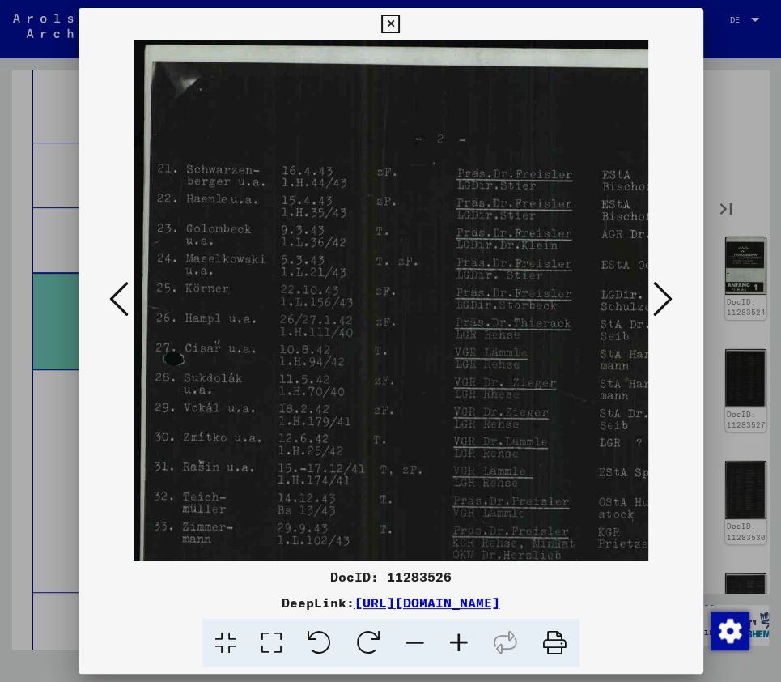
click at [459, 645] on icon at bounding box center [459, 642] width 44 height 49
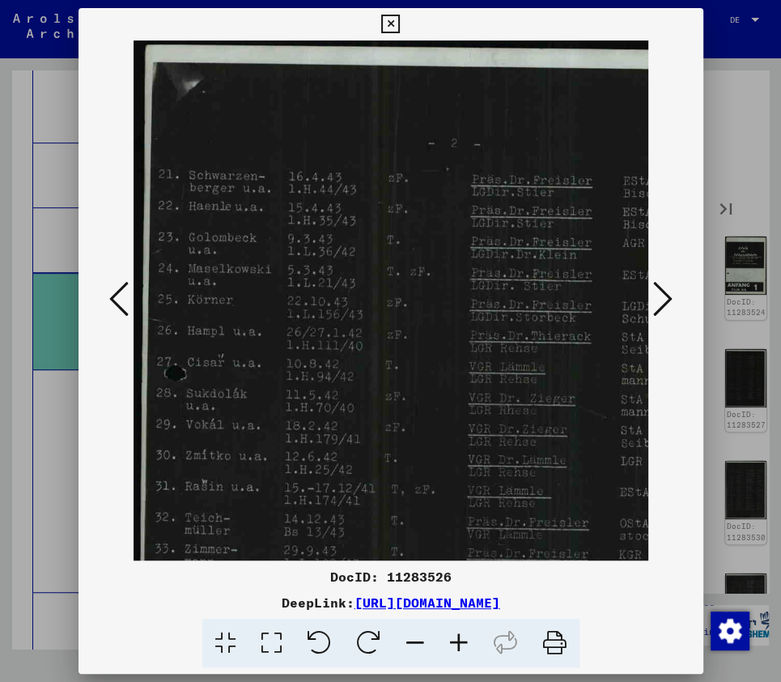
click at [459, 645] on icon at bounding box center [459, 642] width 44 height 49
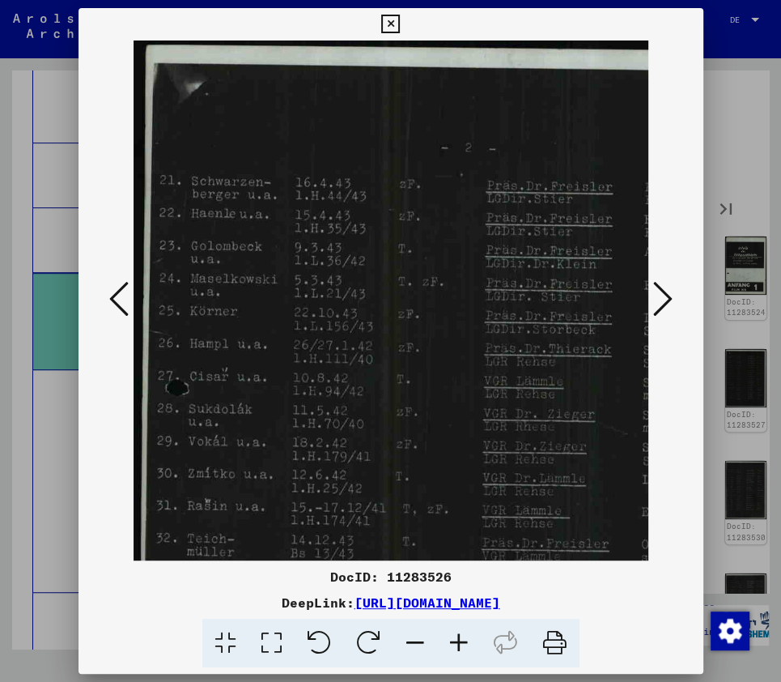
click at [459, 645] on icon at bounding box center [459, 642] width 44 height 49
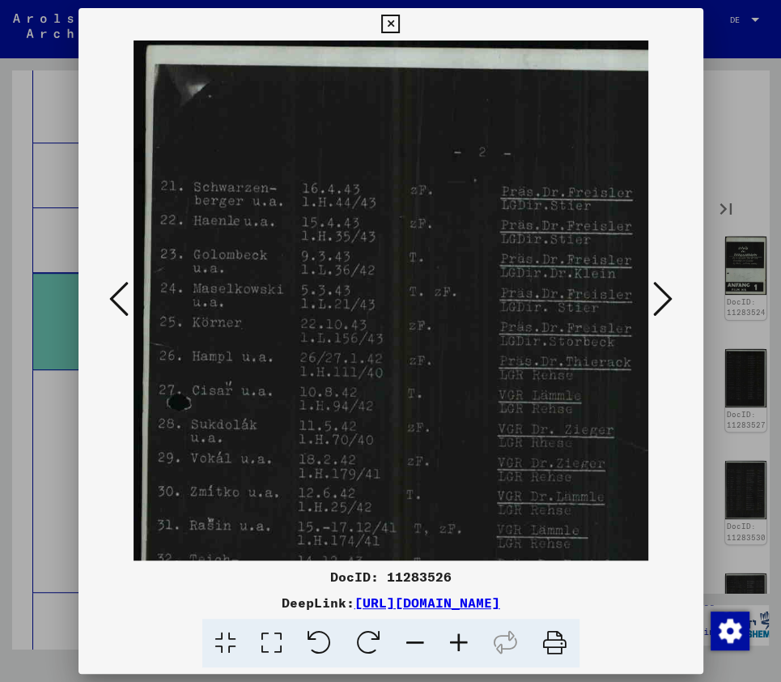
click at [459, 645] on icon at bounding box center [459, 642] width 44 height 49
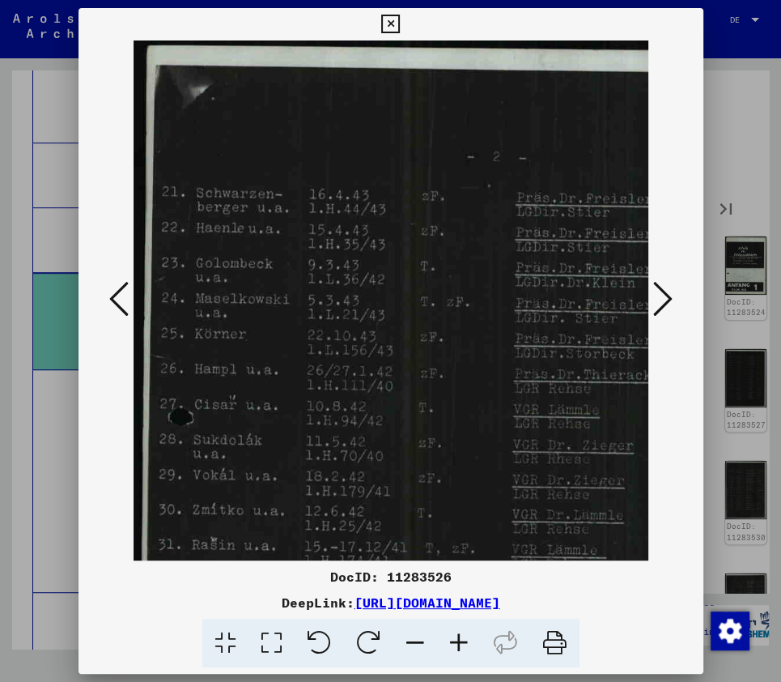
click at [459, 645] on icon at bounding box center [459, 642] width 44 height 49
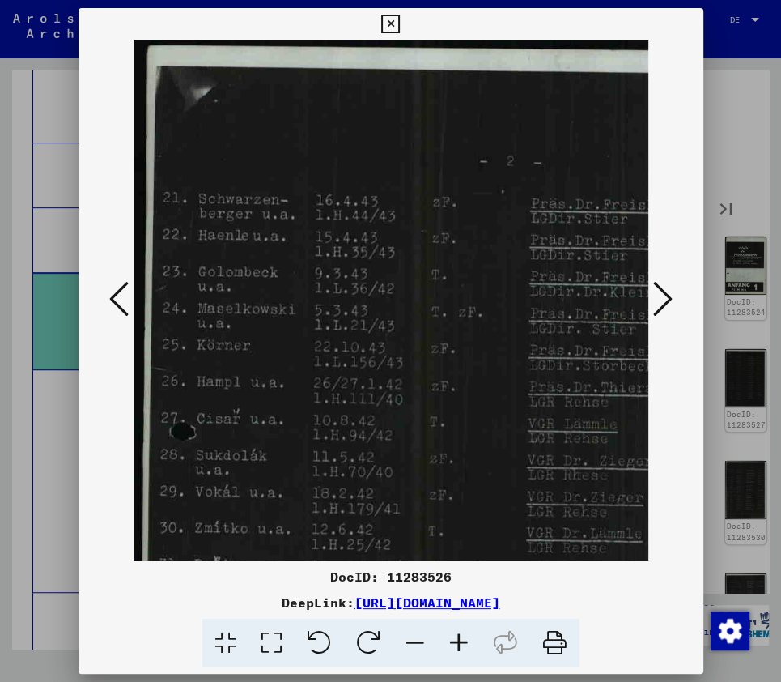
click at [459, 645] on icon at bounding box center [459, 642] width 44 height 49
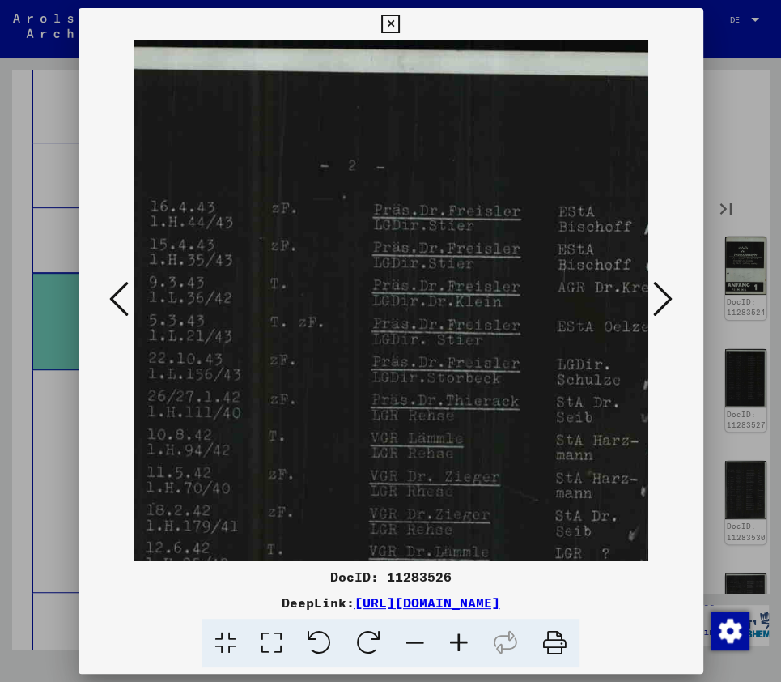
scroll to position [0, 175]
drag, startPoint x: 513, startPoint y: 253, endPoint x: 339, endPoint y: 272, distance: 175.0
click at [339, 272] on img at bounding box center [359, 603] width 800 height 1127
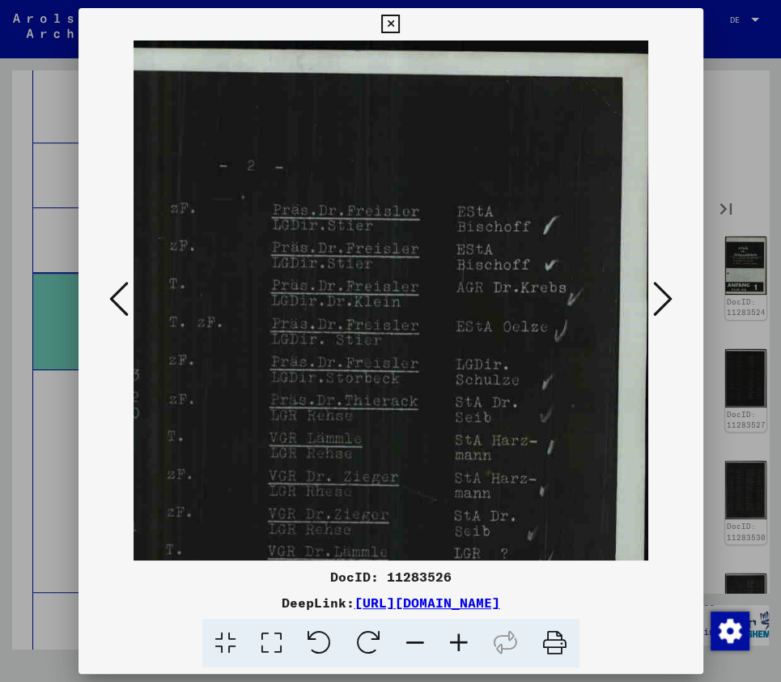
scroll to position [0, 285]
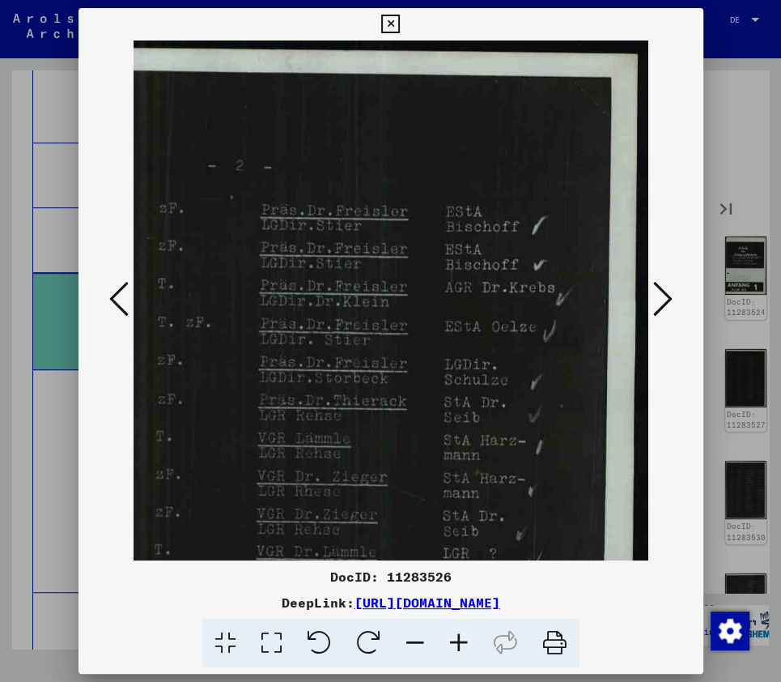
drag, startPoint x: 486, startPoint y: 275, endPoint x: 271, endPoint y: 306, distance: 216.7
click at [271, 306] on img at bounding box center [249, 603] width 800 height 1127
click at [337, 253] on img at bounding box center [249, 603] width 800 height 1127
click at [661, 301] on icon at bounding box center [662, 298] width 19 height 39
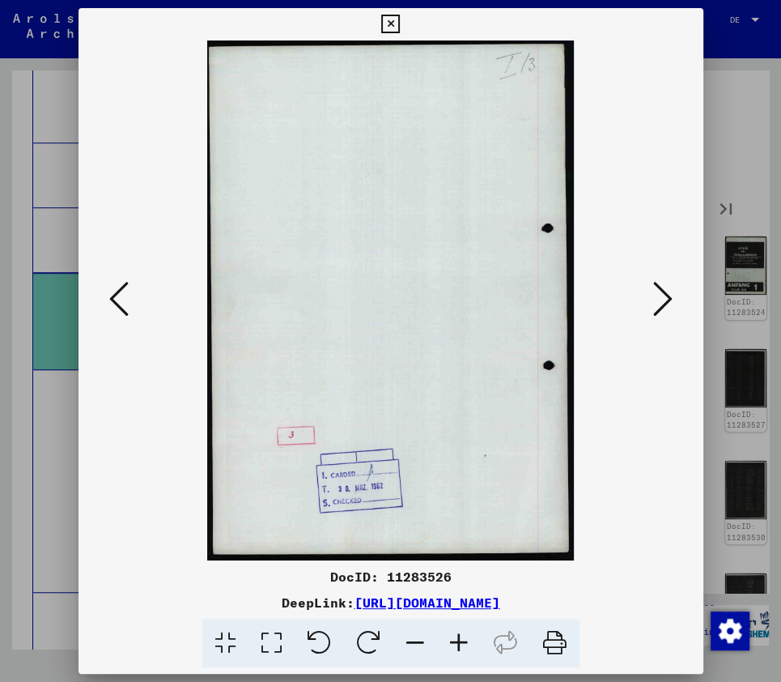
click at [392, 20] on icon at bounding box center [390, 24] width 19 height 19
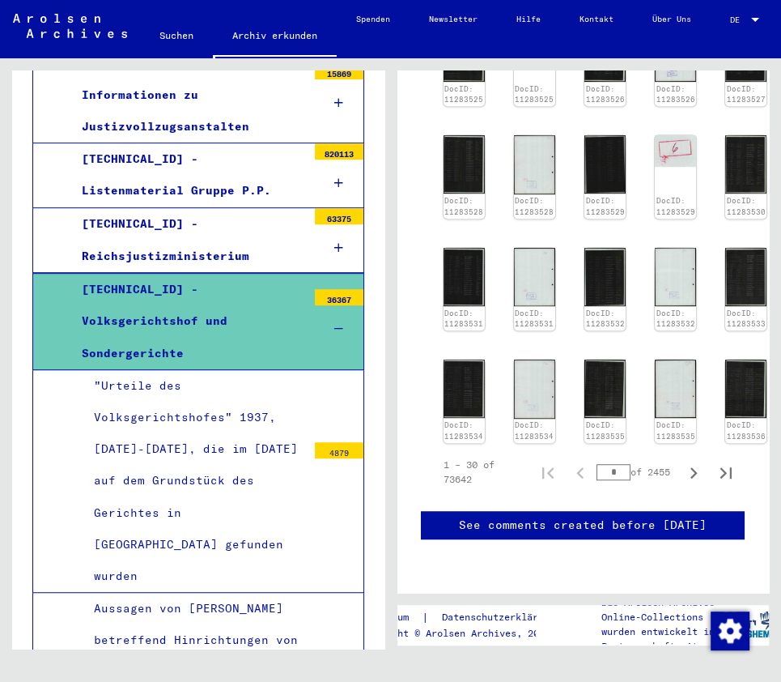
scroll to position [745, 0]
click at [168, 392] on div ""Urteile des Volksgerichtshofes" 1937, [DATE]-[DATE], die im [DATE] auf dem Gru…" at bounding box center [194, 481] width 225 height 222
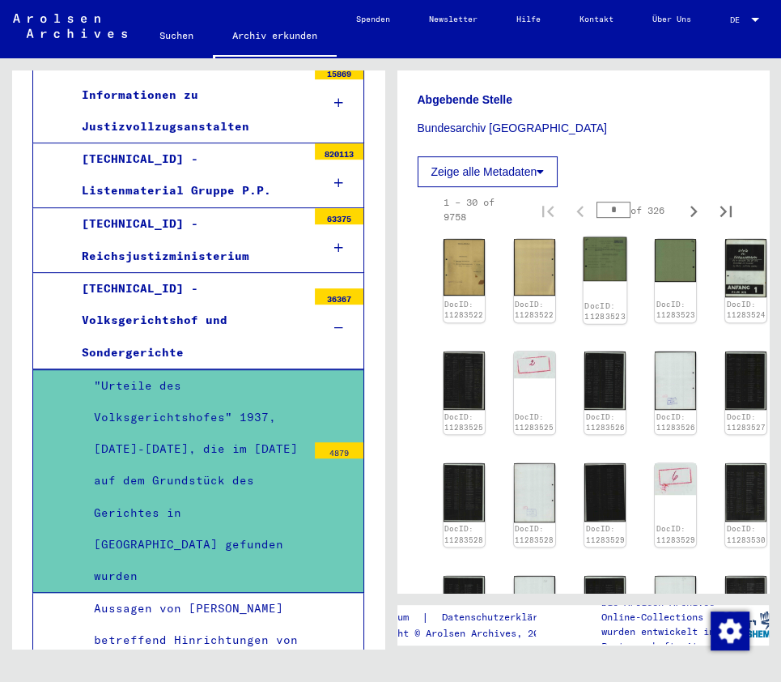
scroll to position [777, 0]
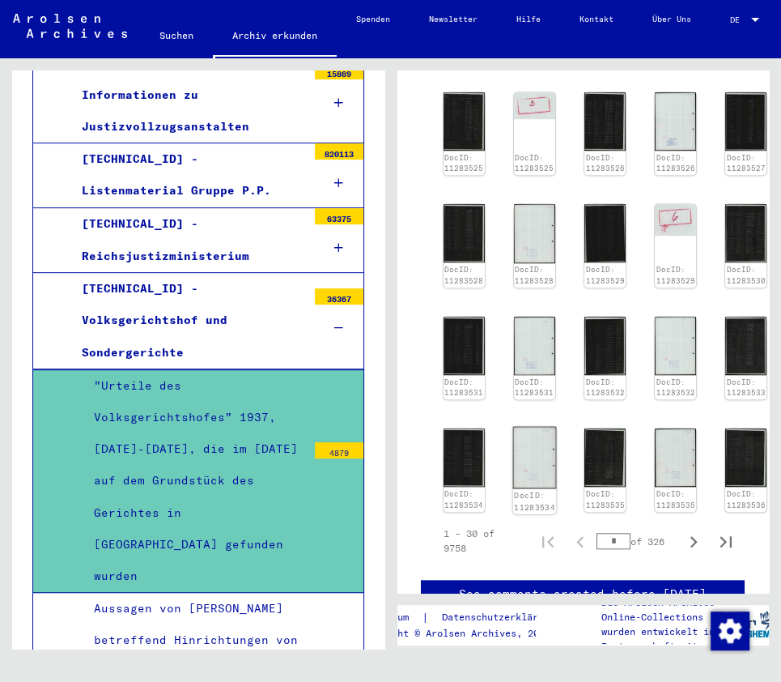
click at [535, 427] on img at bounding box center [534, 458] width 44 height 62
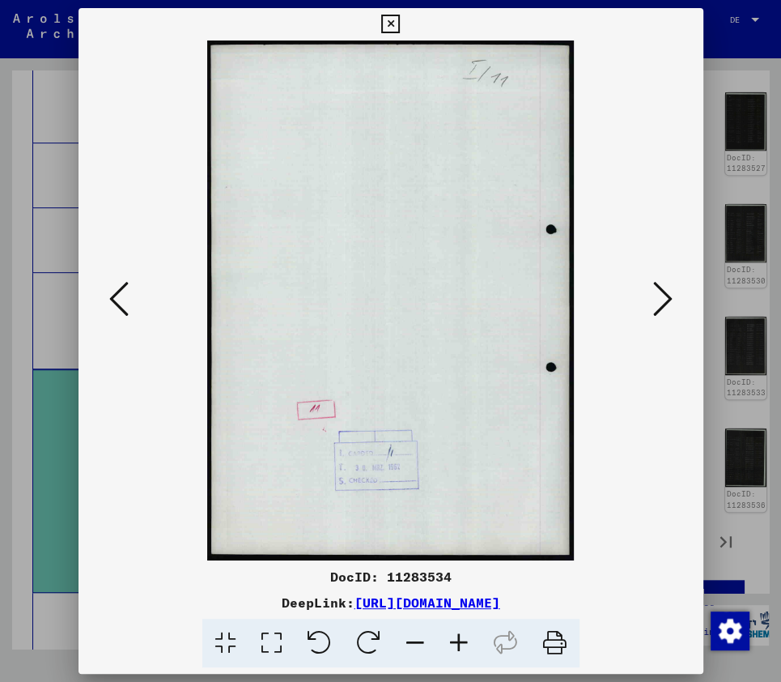
click at [665, 296] on icon at bounding box center [662, 298] width 19 height 39
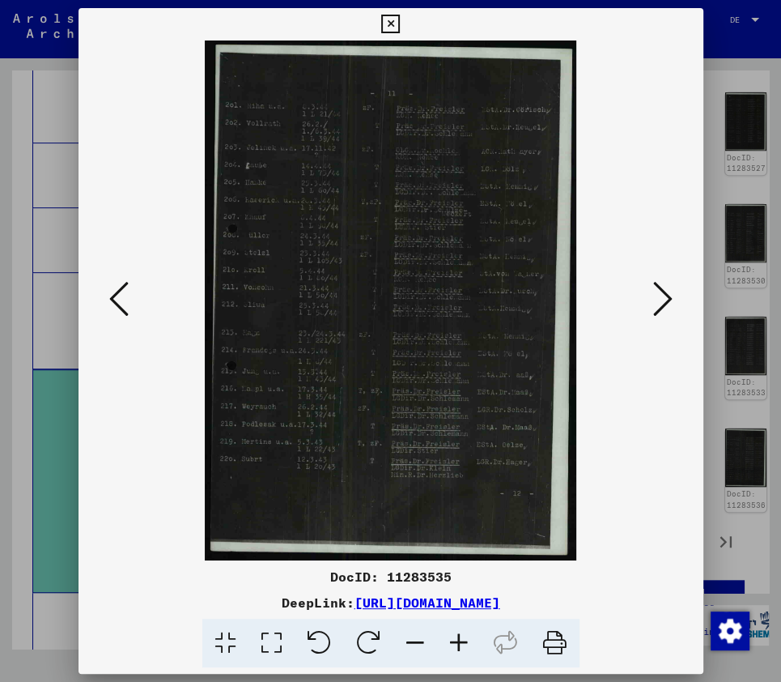
click at [396, 23] on icon at bounding box center [390, 24] width 19 height 19
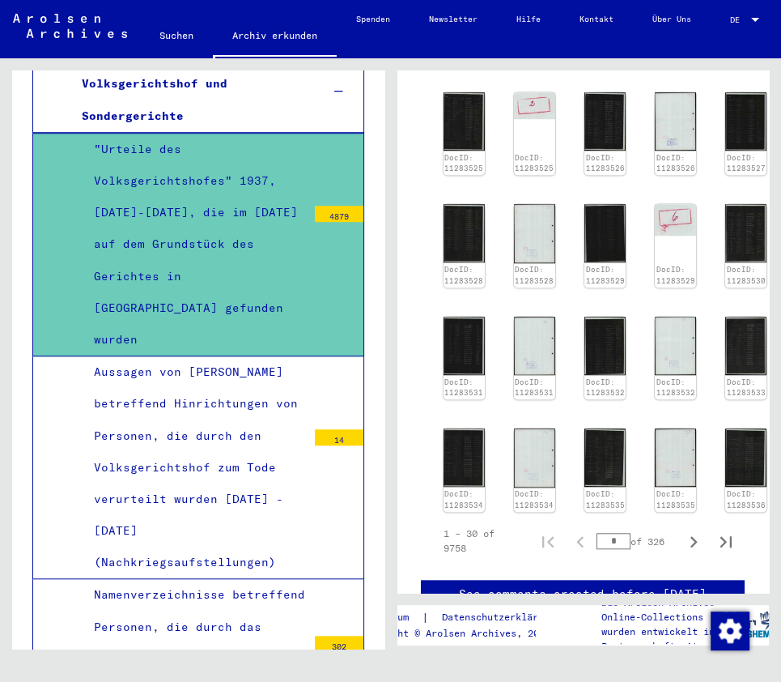
scroll to position [712, 0]
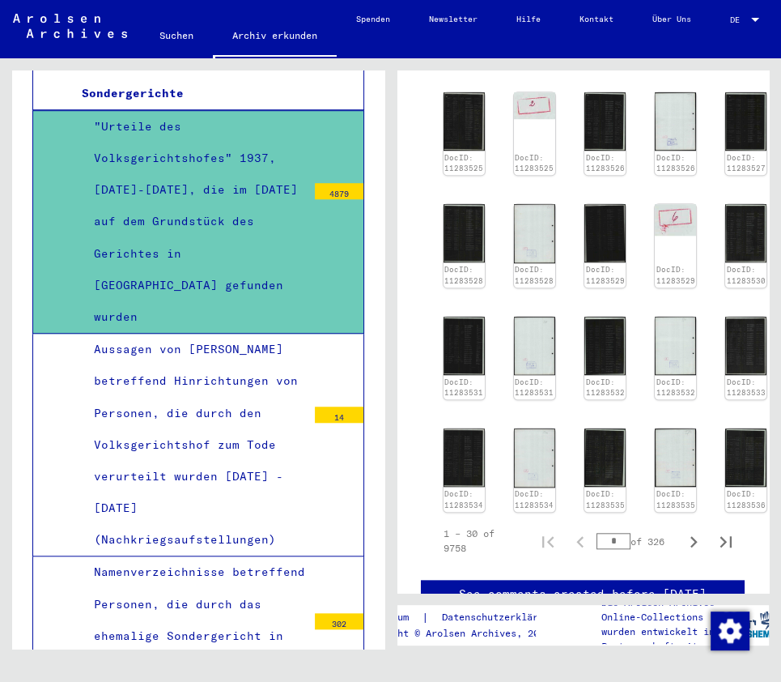
click at [287, 386] on div "Aussagen von [PERSON_NAME] betreffend Hinrichtungen von Personen, die durch den…" at bounding box center [194, 445] width 225 height 222
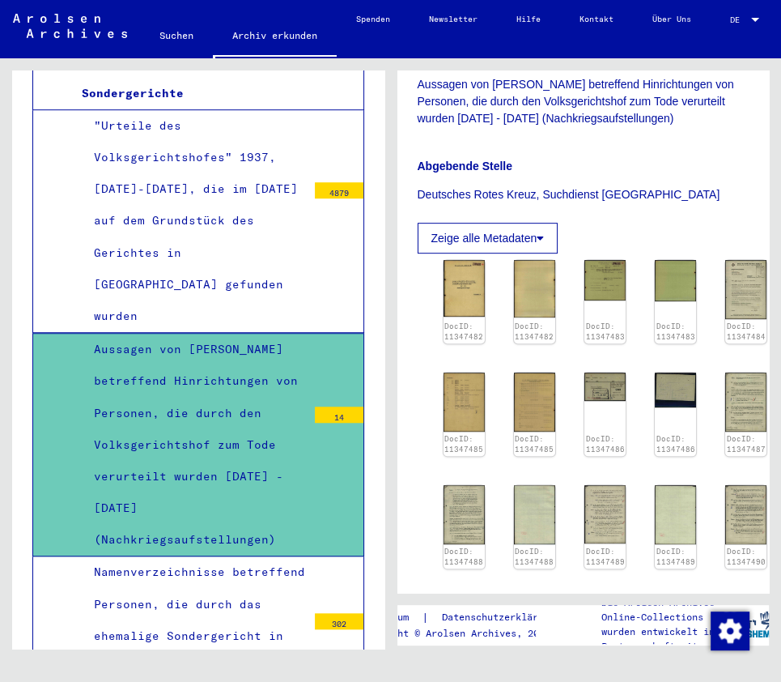
scroll to position [453, 0]
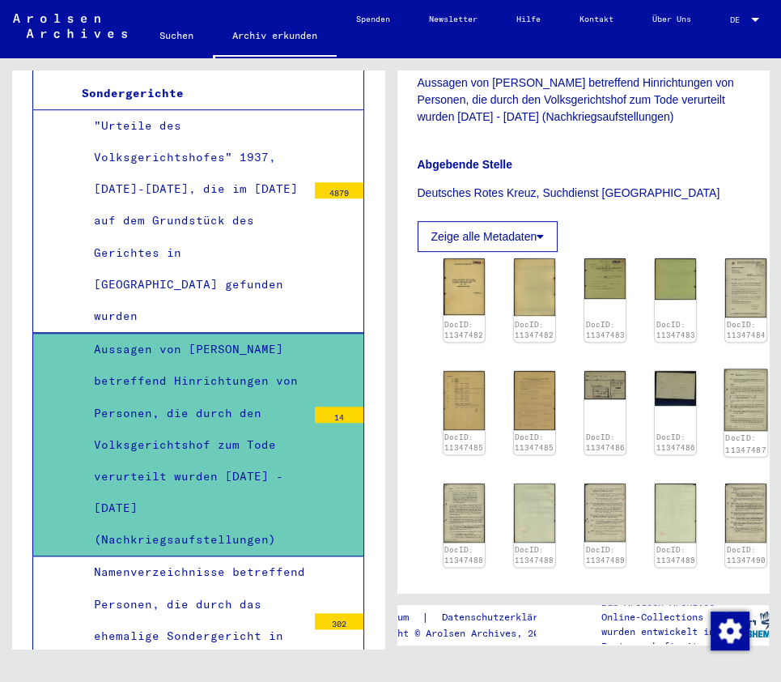
click at [733, 394] on img at bounding box center [746, 400] width 44 height 62
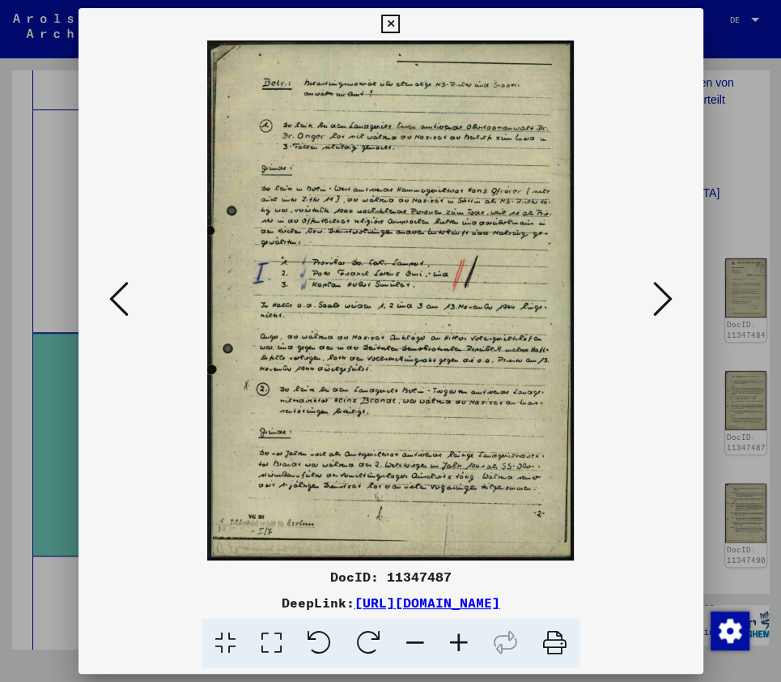
click at [457, 636] on icon at bounding box center [459, 642] width 44 height 49
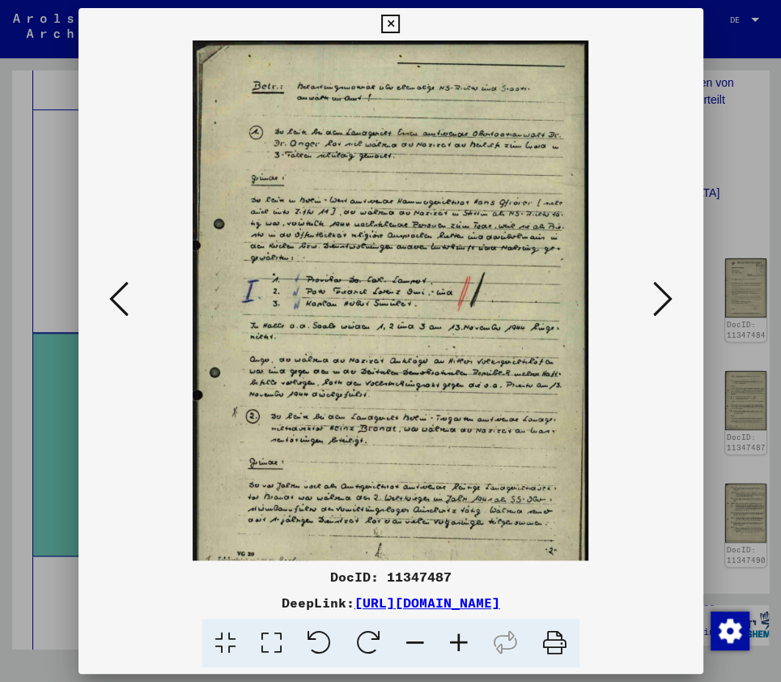
click at [457, 636] on icon at bounding box center [459, 642] width 44 height 49
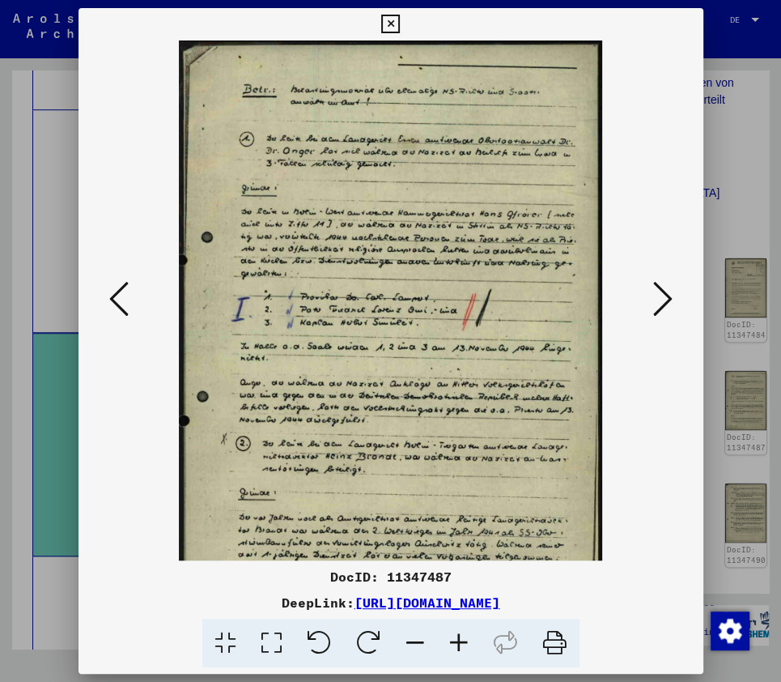
click at [457, 636] on icon at bounding box center [459, 642] width 44 height 49
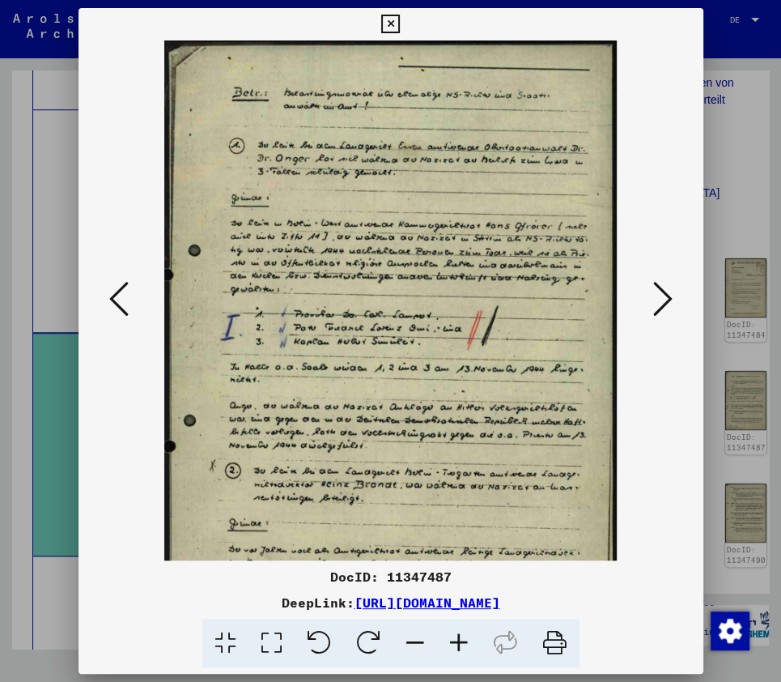
click at [457, 636] on icon at bounding box center [459, 642] width 44 height 49
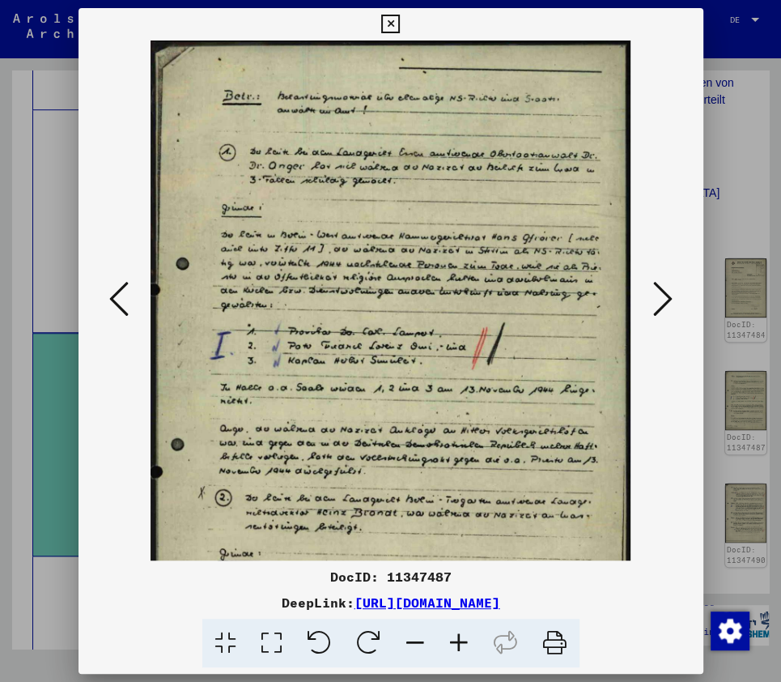
click at [457, 636] on icon at bounding box center [459, 642] width 44 height 49
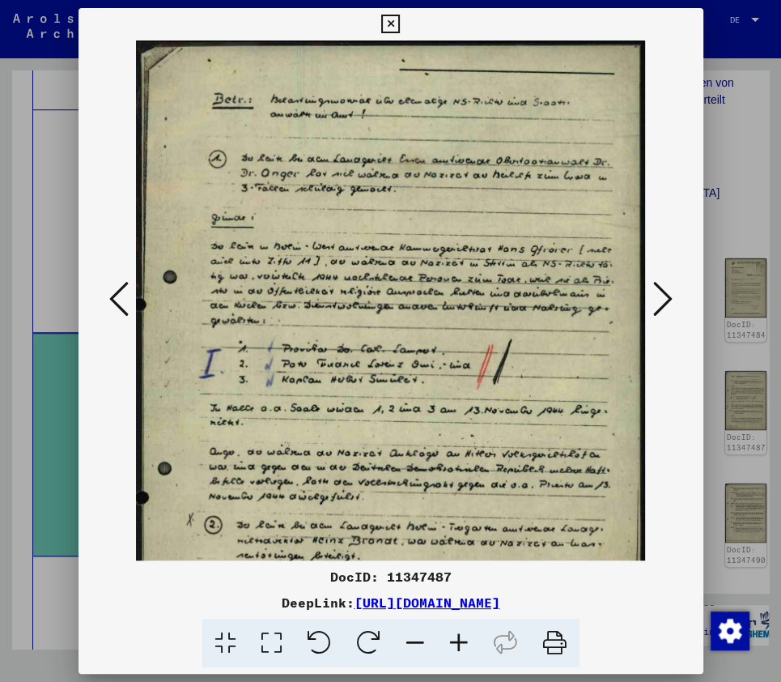
click at [457, 636] on icon at bounding box center [459, 642] width 44 height 49
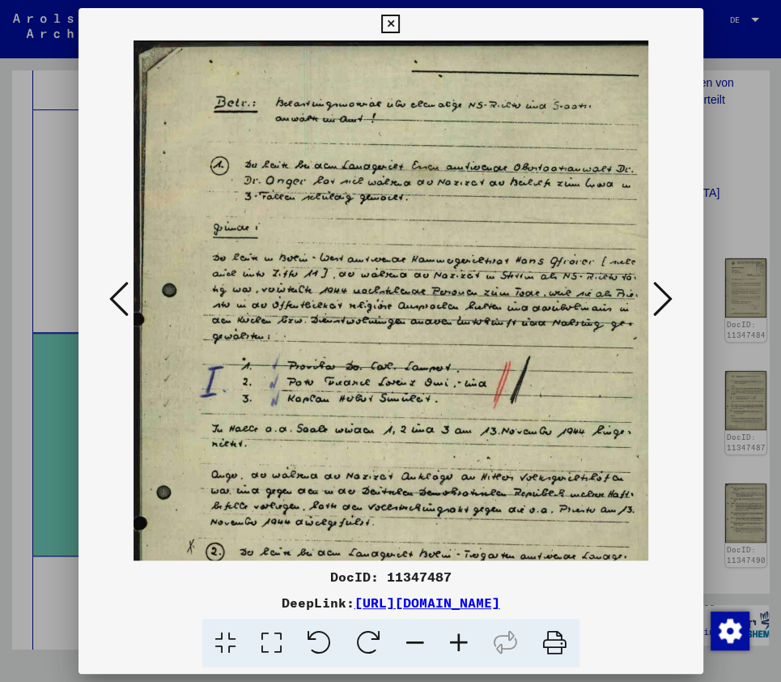
click at [457, 636] on icon at bounding box center [459, 642] width 44 height 49
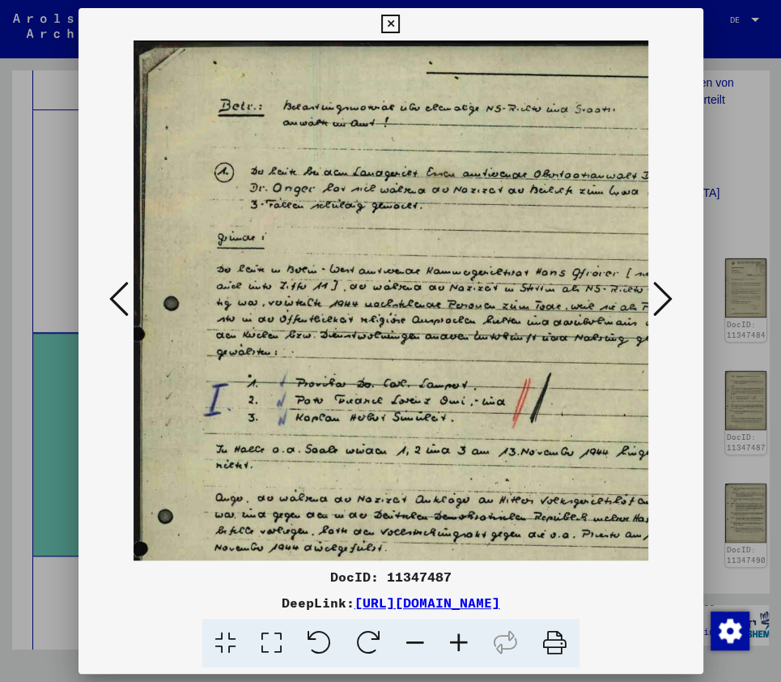
click at [457, 636] on icon at bounding box center [459, 642] width 44 height 49
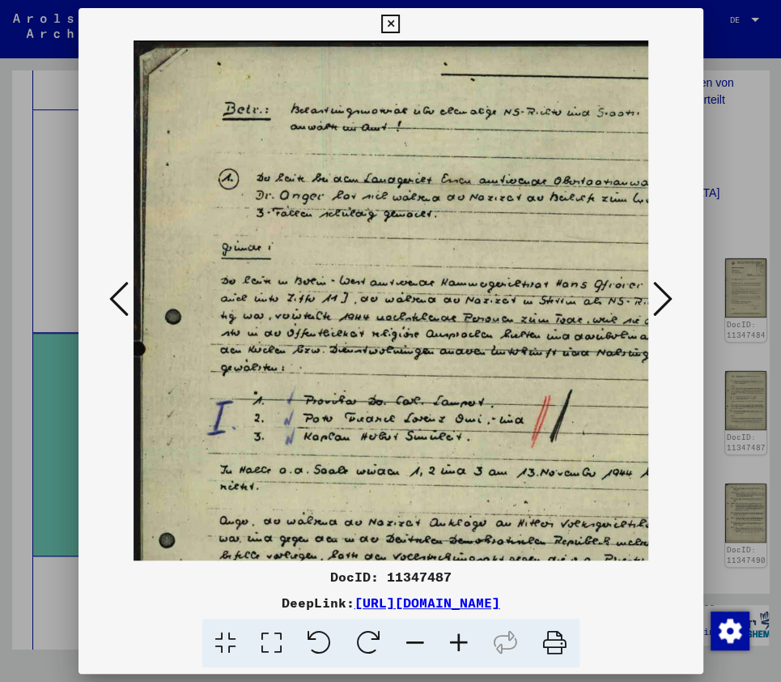
click at [457, 636] on icon at bounding box center [459, 642] width 44 height 49
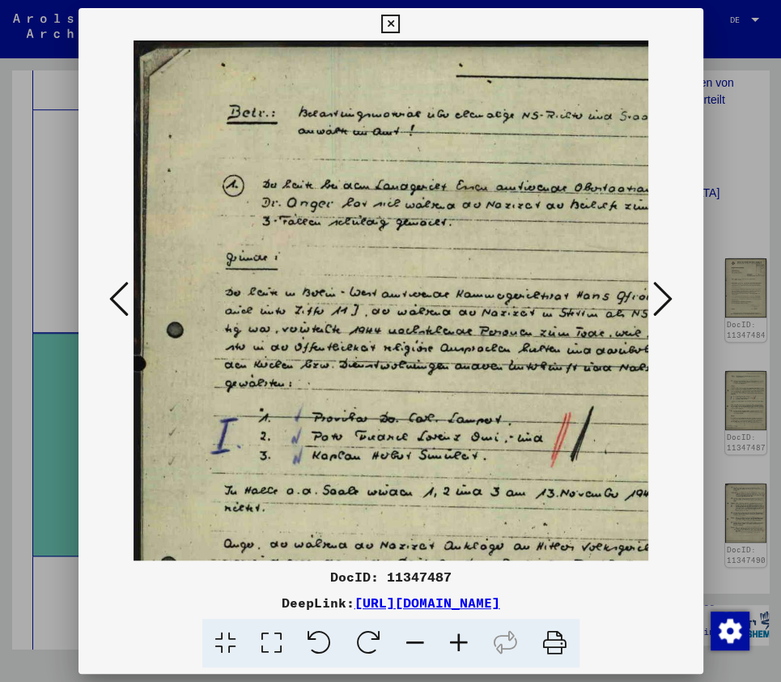
click at [457, 636] on icon at bounding box center [459, 642] width 44 height 49
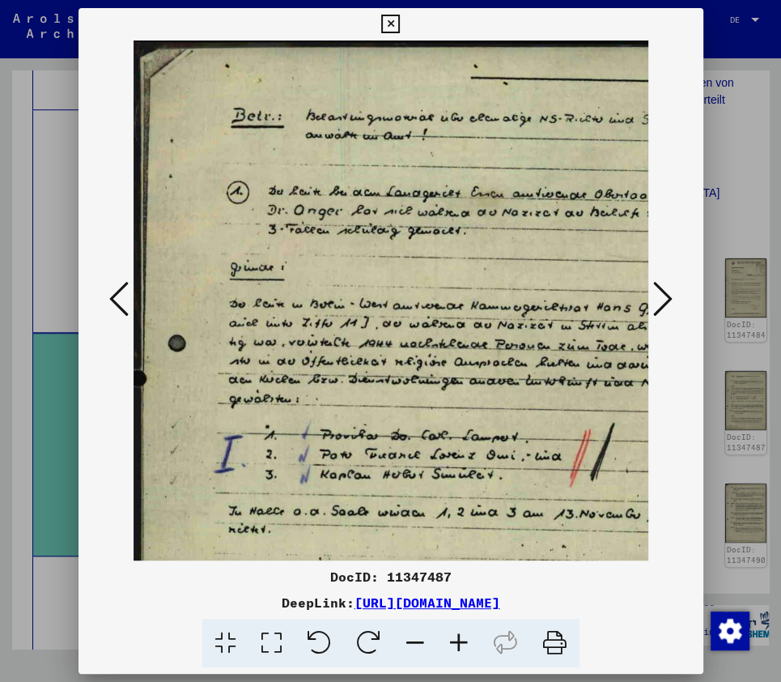
click at [457, 636] on icon at bounding box center [459, 642] width 44 height 49
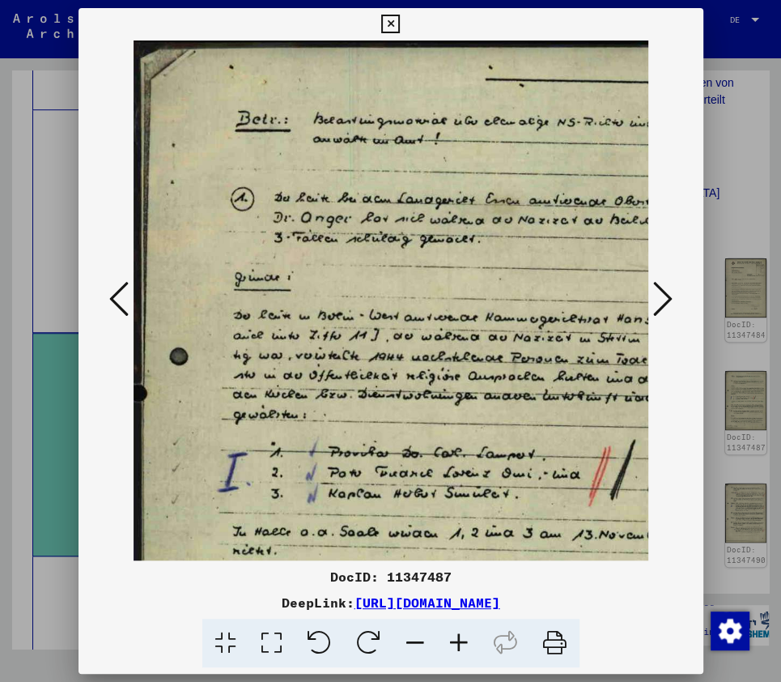
click at [457, 636] on icon at bounding box center [459, 642] width 44 height 49
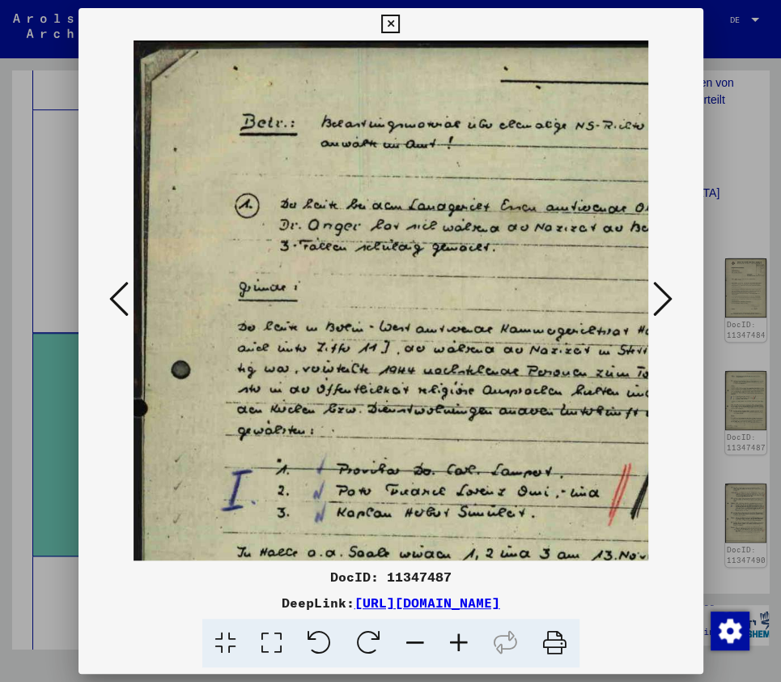
click at [396, 24] on icon at bounding box center [390, 24] width 19 height 19
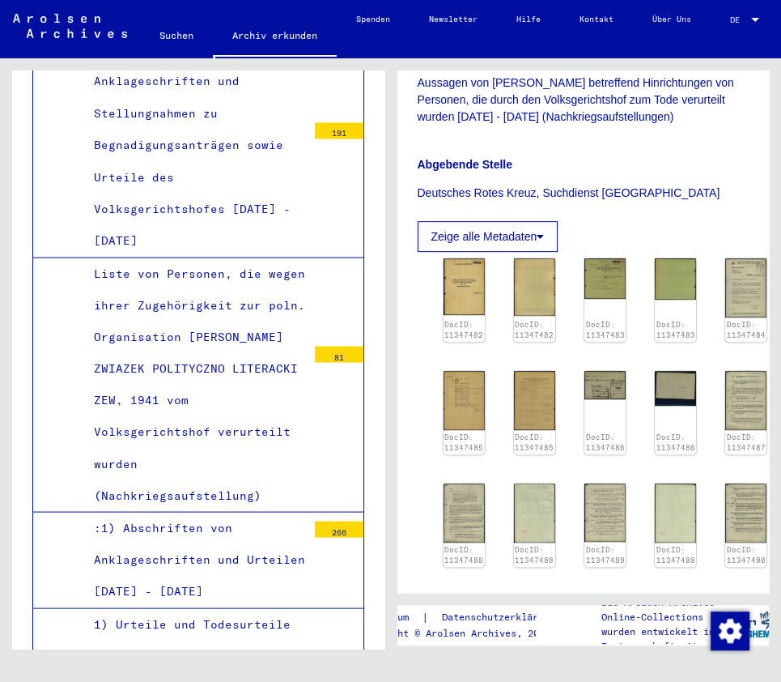
scroll to position [1877, 0]
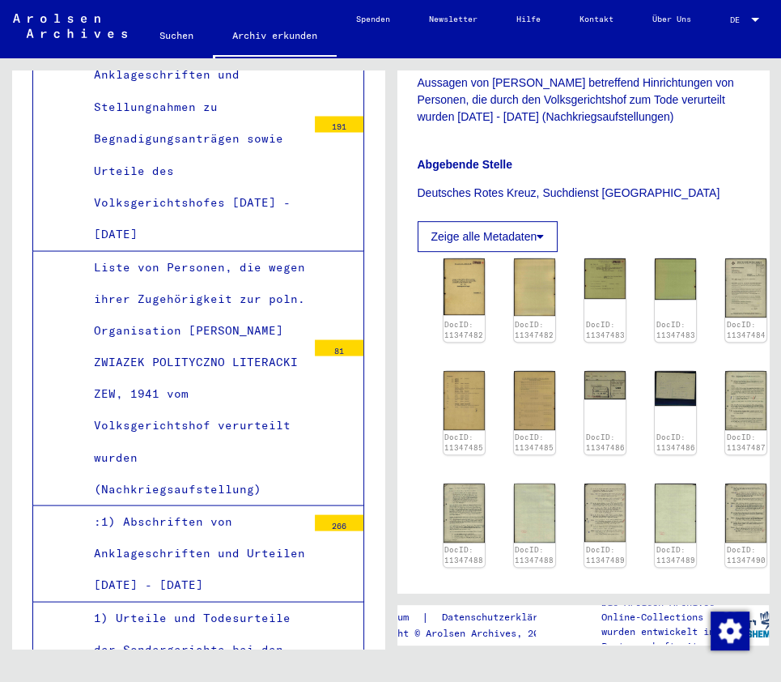
click at [217, 554] on div ":1) Abschriften von Anklageschriften und Urteilen [DATE] - [DATE]" at bounding box center [194, 553] width 225 height 96
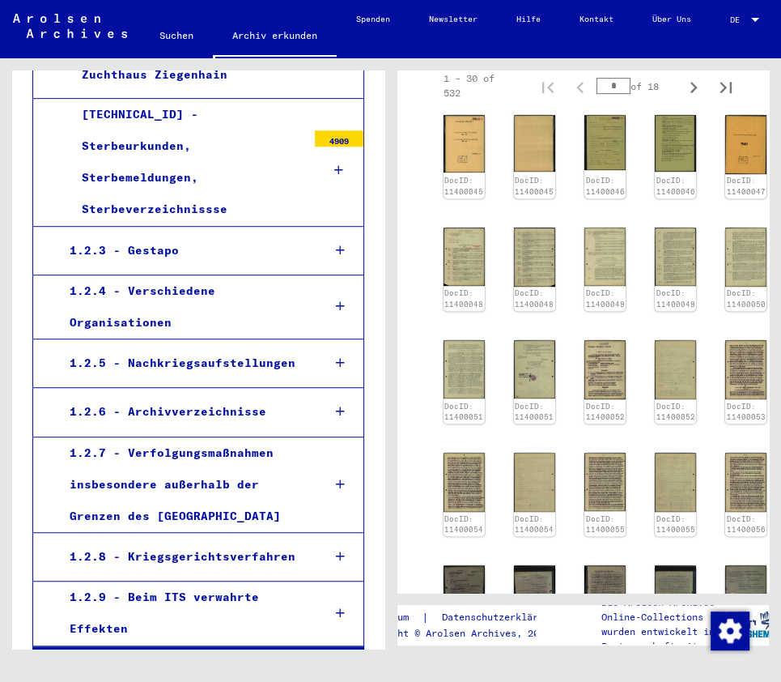
scroll to position [12329, 0]
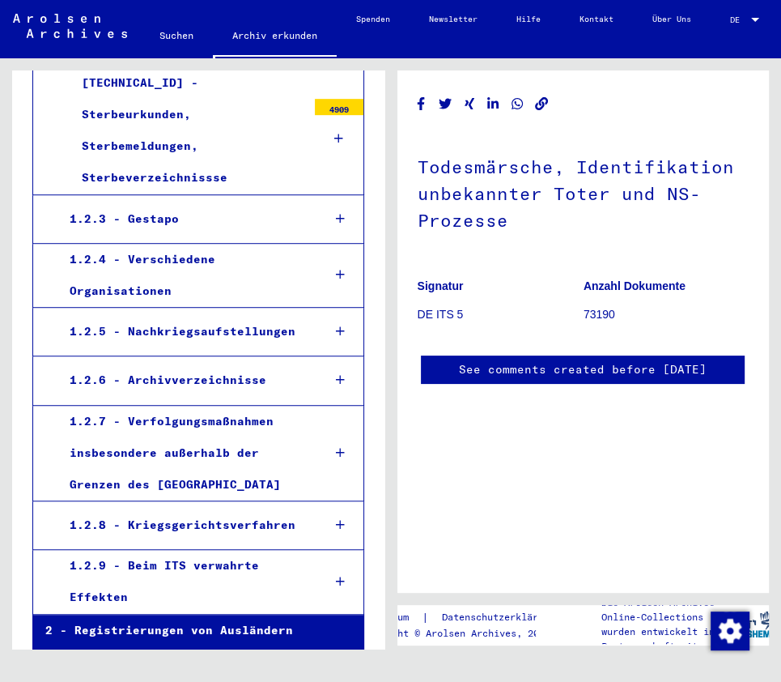
click at [578, 176] on h1 "Todesmärsche, Identifikation unbekannter Toter und NS-Prozesse" at bounding box center [584, 192] width 332 height 125
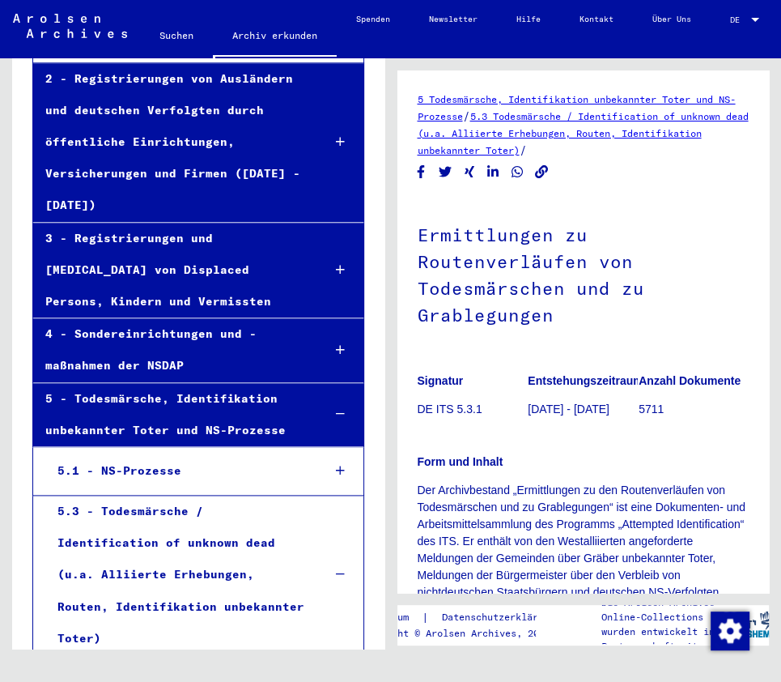
scroll to position [12871, 0]
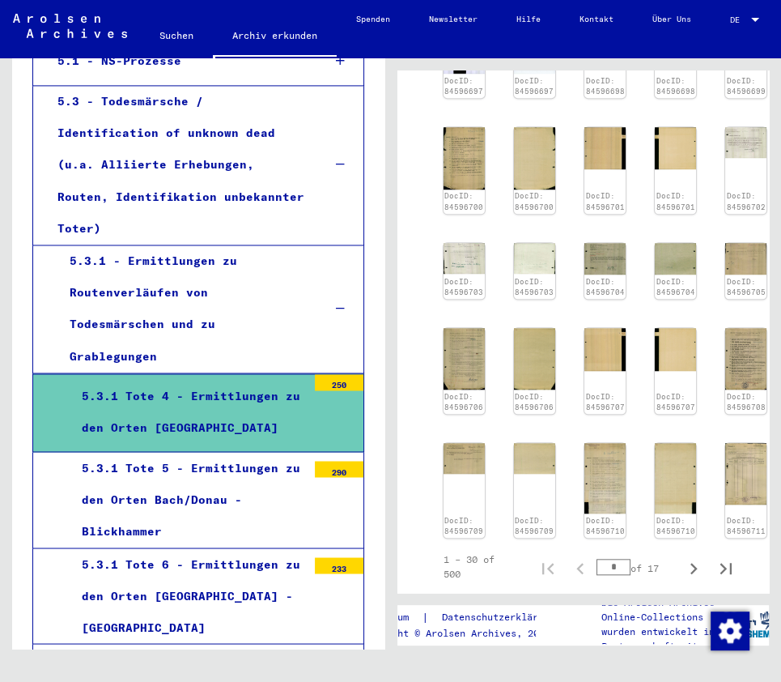
scroll to position [13260, 0]
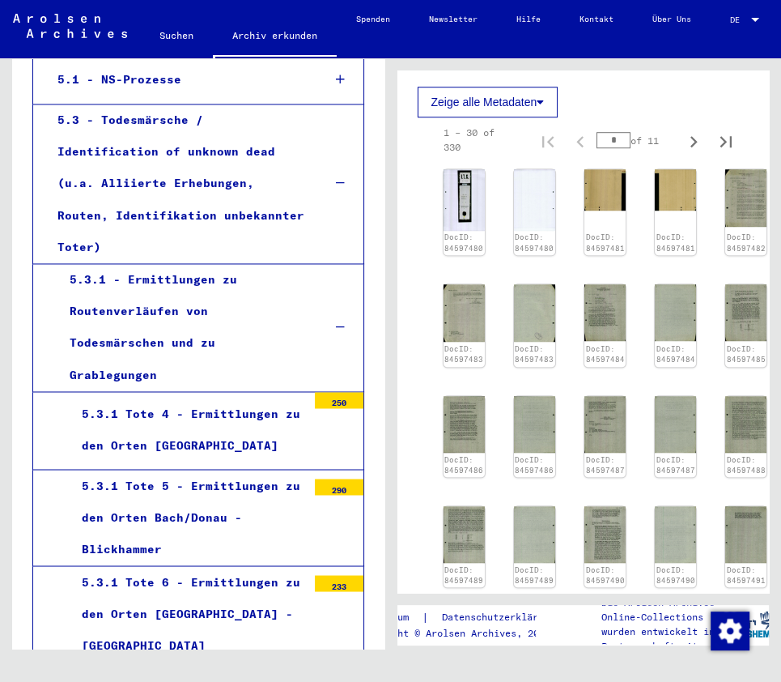
scroll to position [699, 0]
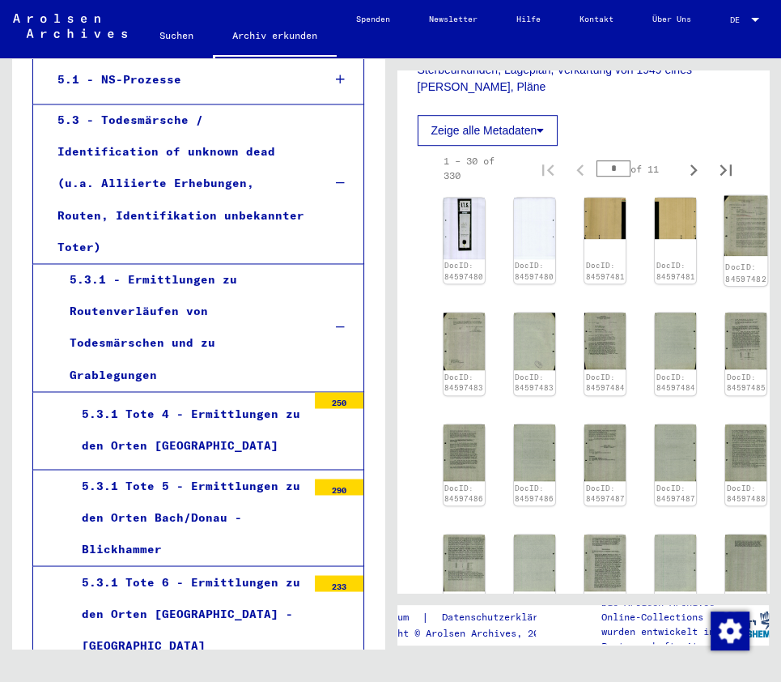
click at [735, 196] on img at bounding box center [746, 226] width 44 height 61
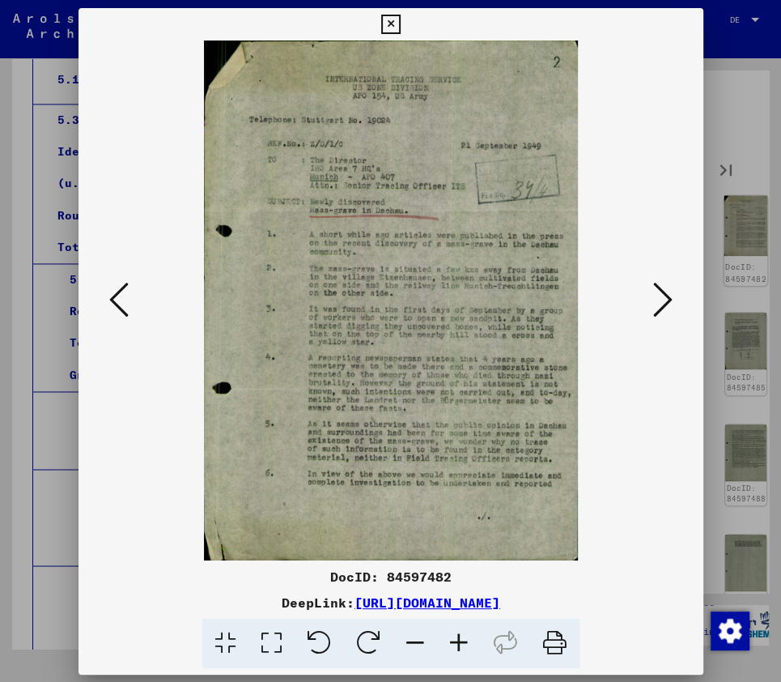
scroll to position [12, 0]
click at [458, 644] on icon at bounding box center [459, 642] width 44 height 49
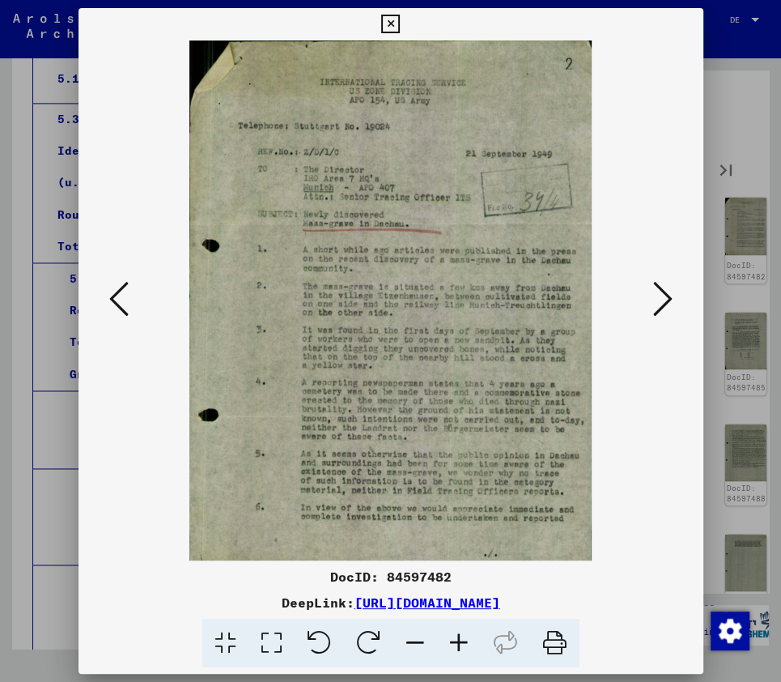
click at [458, 644] on icon at bounding box center [459, 642] width 44 height 49
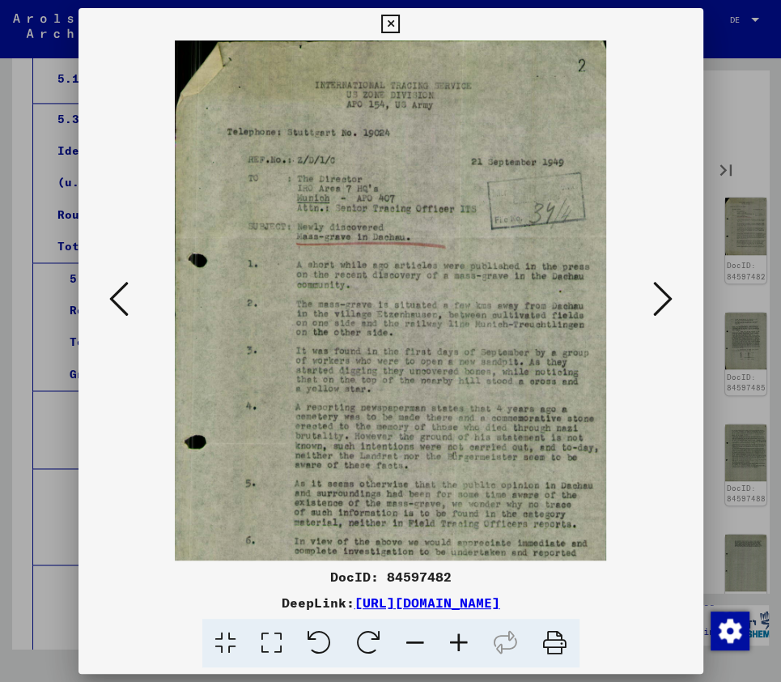
click at [458, 644] on icon at bounding box center [459, 642] width 44 height 49
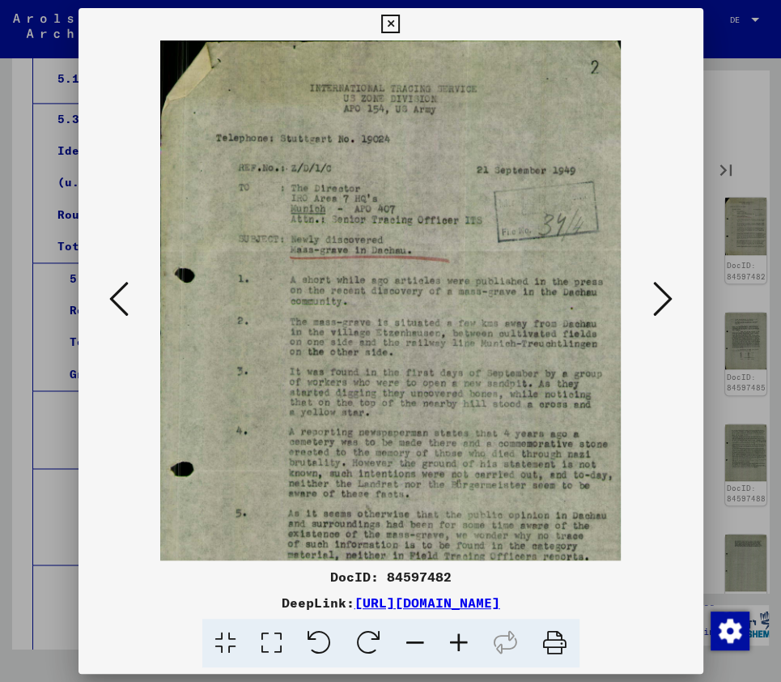
click at [458, 644] on icon at bounding box center [459, 642] width 44 height 49
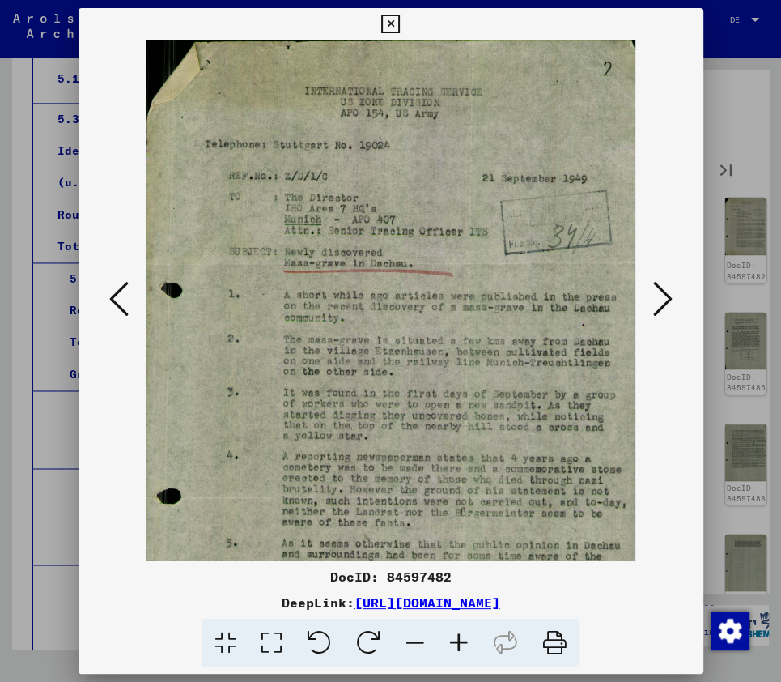
click at [458, 644] on icon at bounding box center [459, 642] width 44 height 49
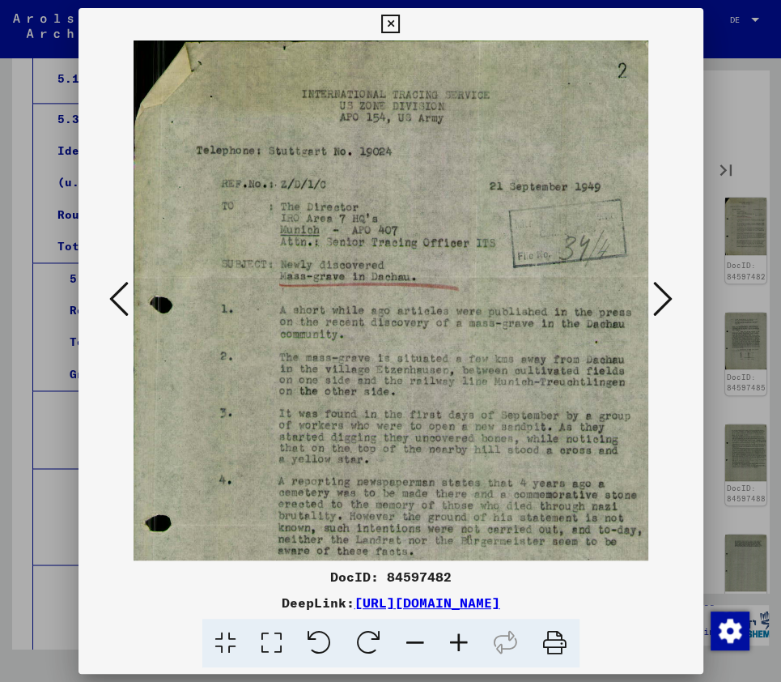
click at [458, 644] on icon at bounding box center [459, 642] width 44 height 49
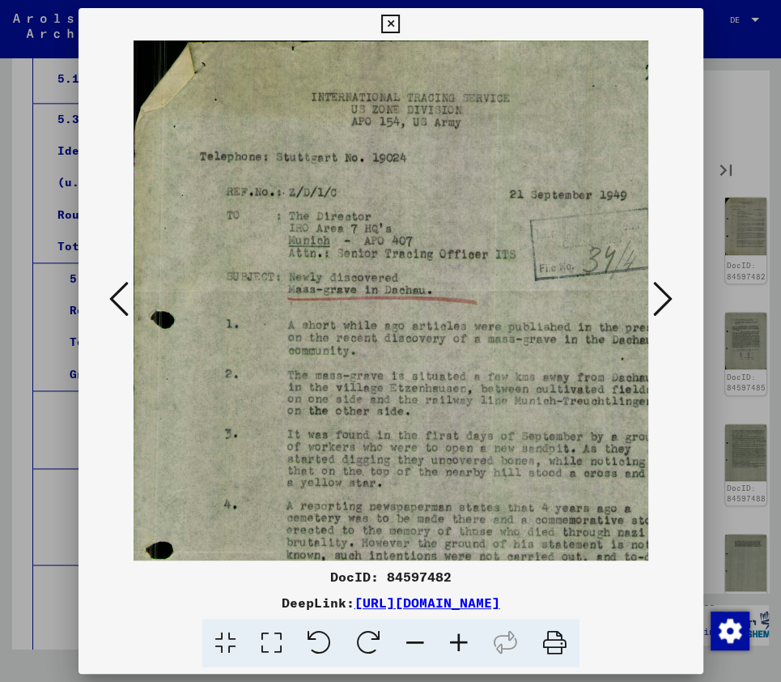
click at [458, 644] on icon at bounding box center [459, 642] width 44 height 49
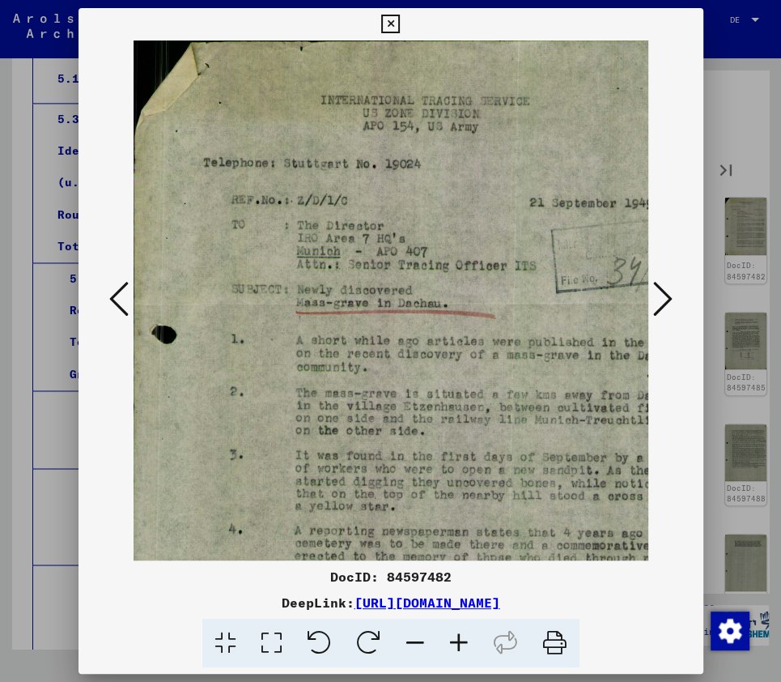
click at [458, 644] on icon at bounding box center [459, 642] width 44 height 49
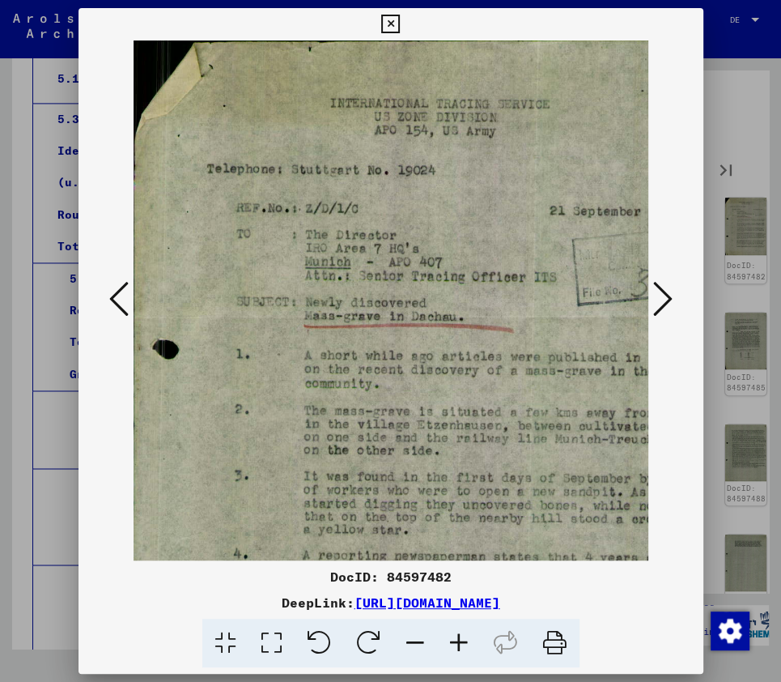
click at [458, 644] on icon at bounding box center [459, 642] width 44 height 49
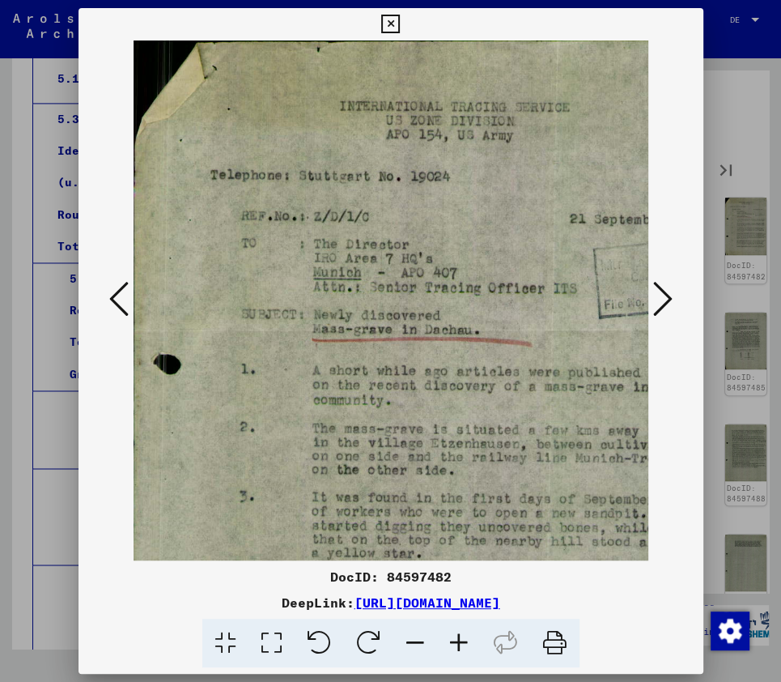
click at [390, 19] on icon at bounding box center [390, 24] width 19 height 19
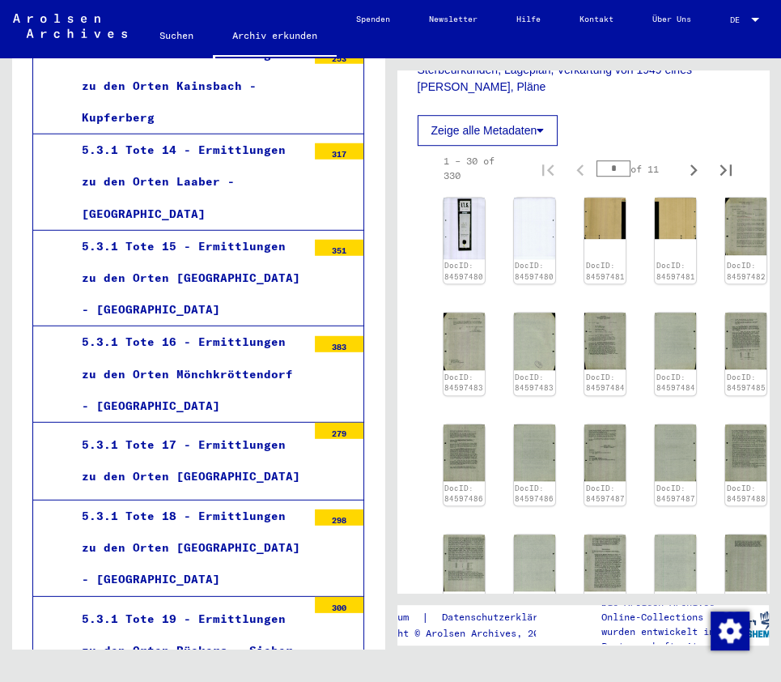
scroll to position [14853, 0]
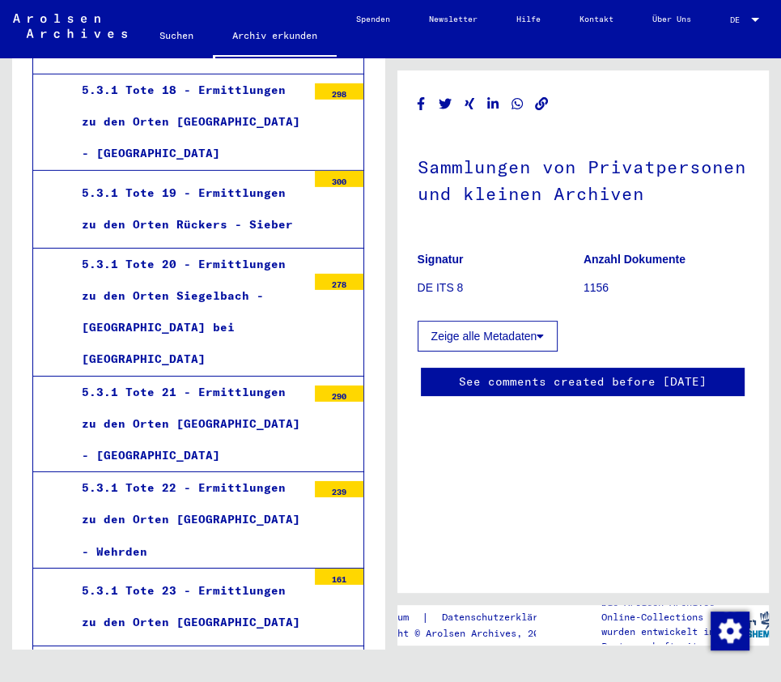
scroll to position [15013, 0]
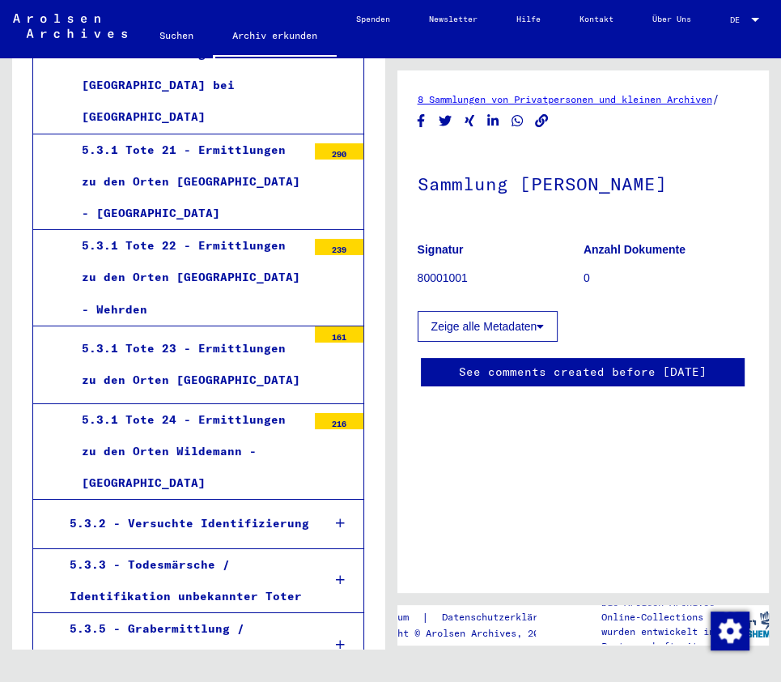
scroll to position [15208, 0]
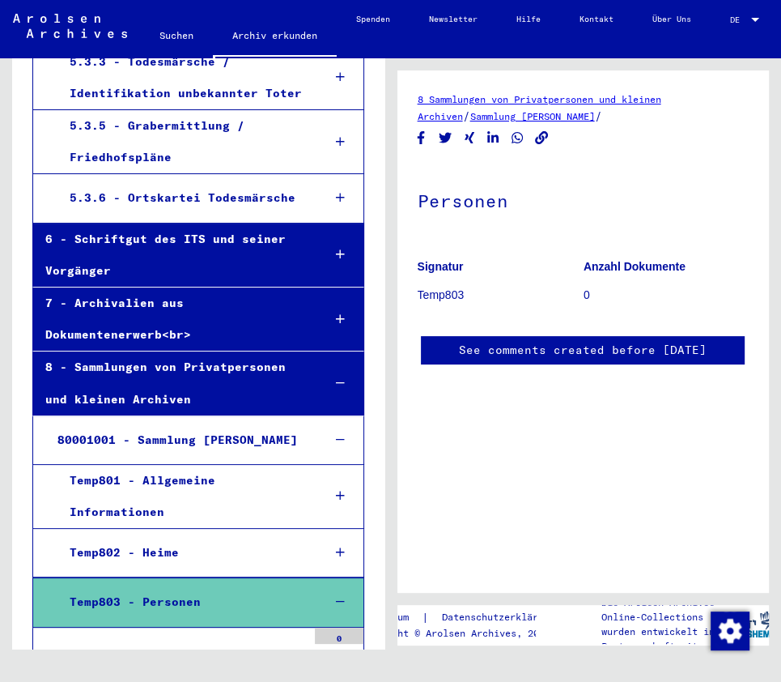
scroll to position [15660, 0]
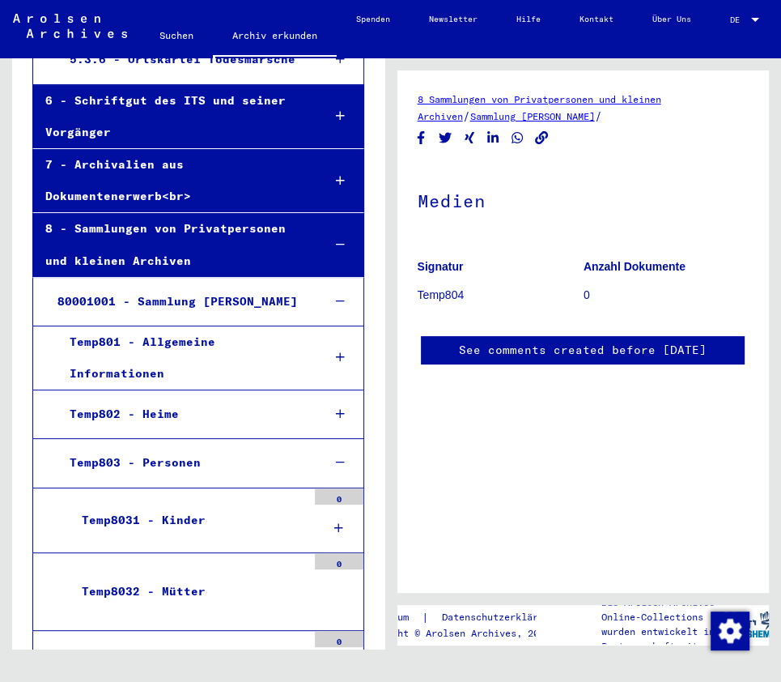
scroll to position [15814, 0]
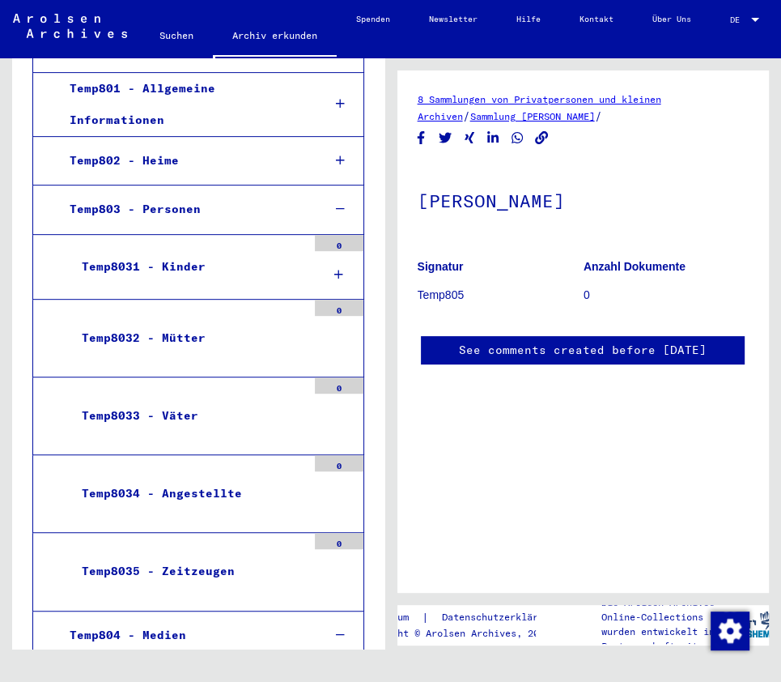
scroll to position [16110, 0]
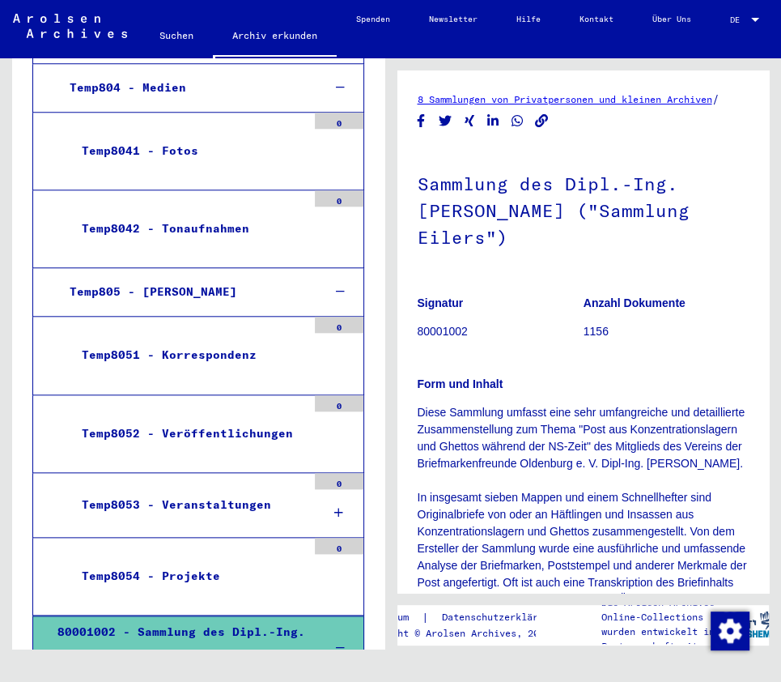
scroll to position [16609, 0]
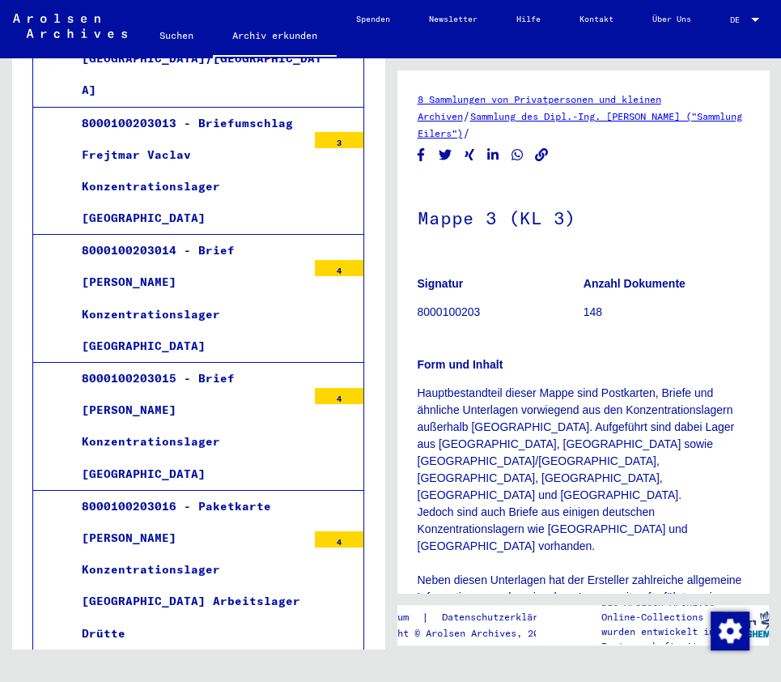
scroll to position [19098, 0]
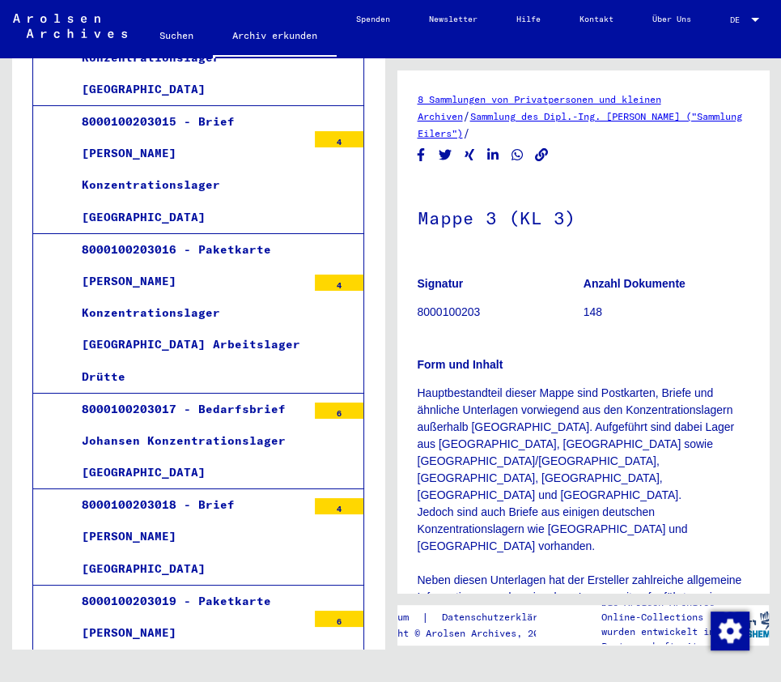
scroll to position [19356, 0]
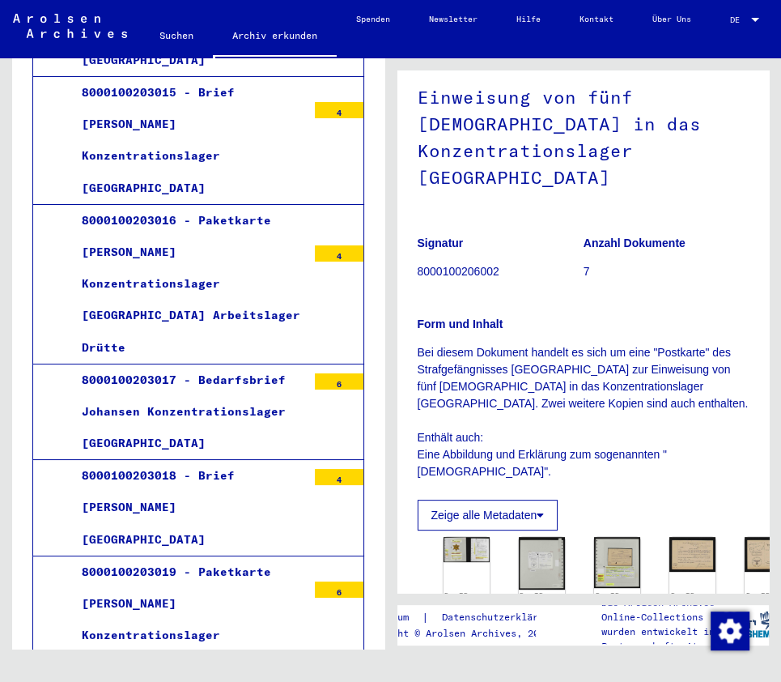
scroll to position [324, 0]
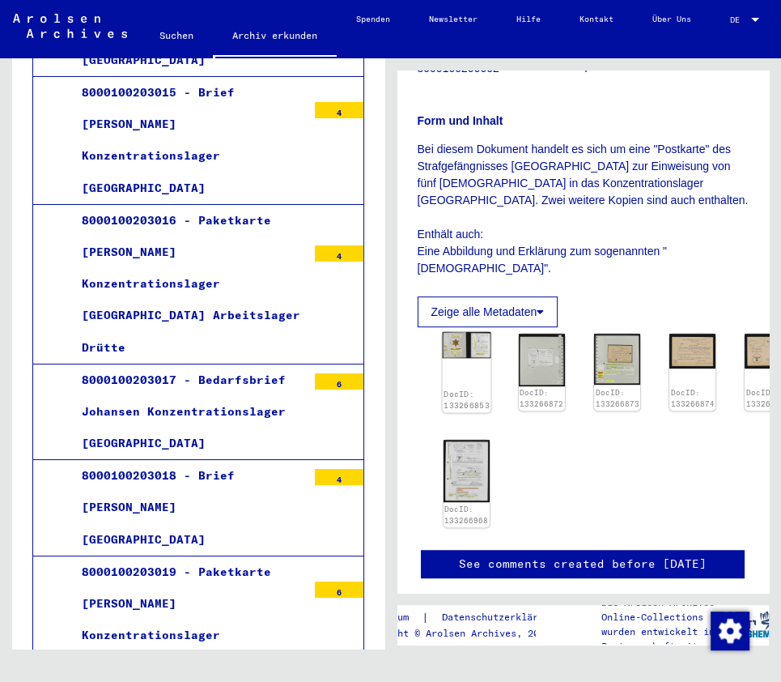
click at [469, 332] on img at bounding box center [466, 345] width 49 height 27
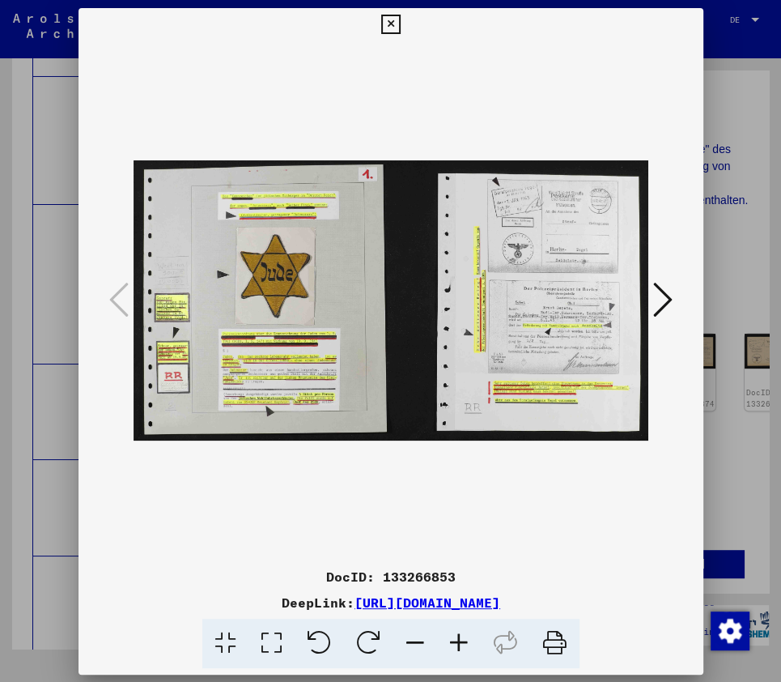
scroll to position [0, 0]
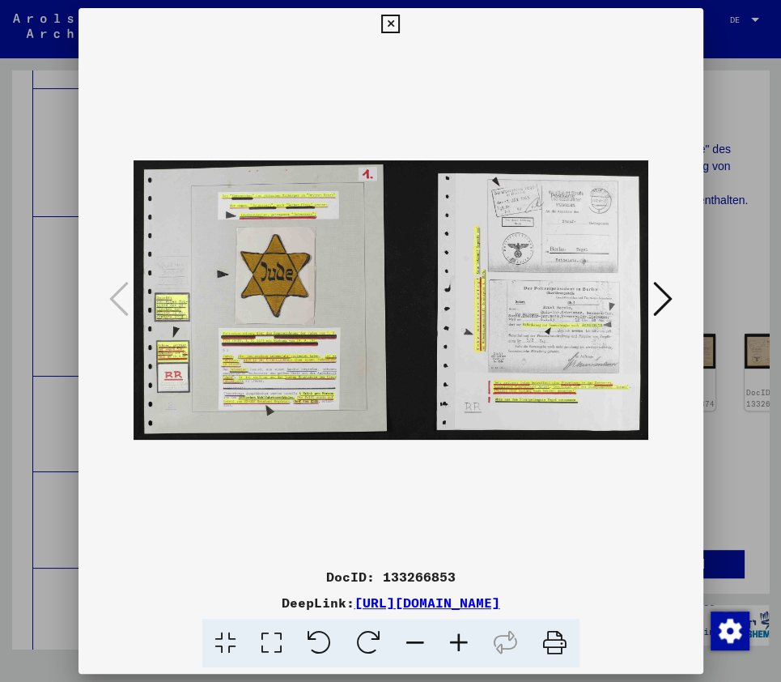
click at [458, 643] on icon at bounding box center [459, 642] width 44 height 49
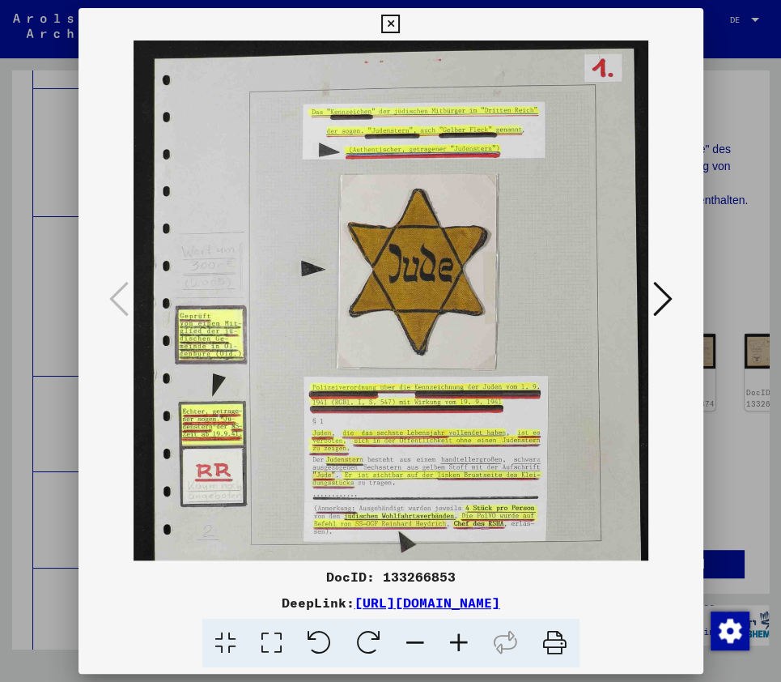
click at [458, 643] on icon at bounding box center [459, 642] width 44 height 49
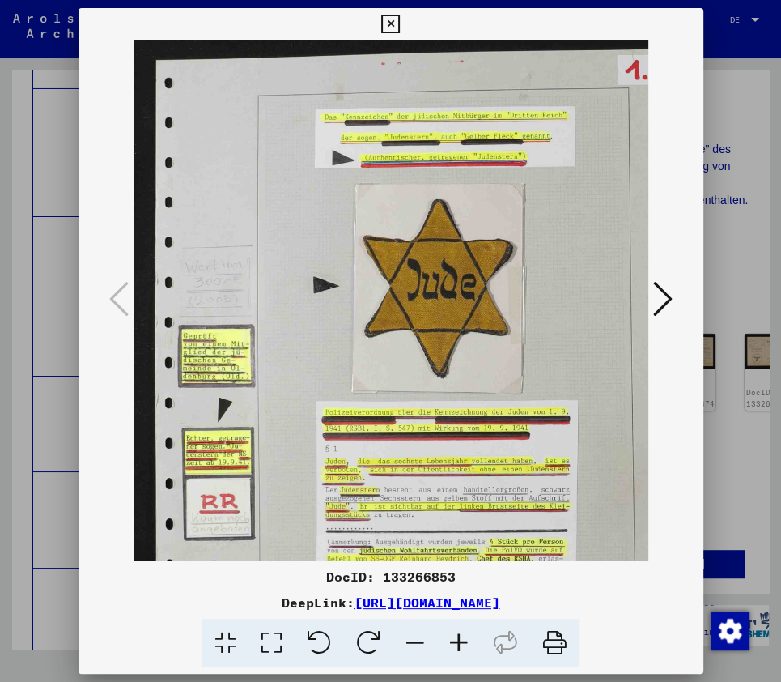
click at [458, 643] on icon at bounding box center [459, 642] width 44 height 49
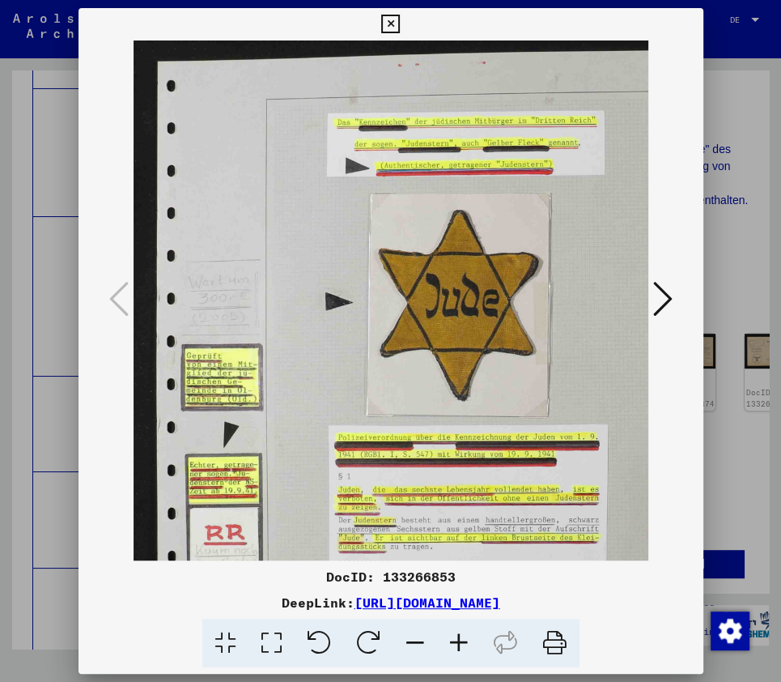
click at [458, 643] on icon at bounding box center [459, 642] width 44 height 49
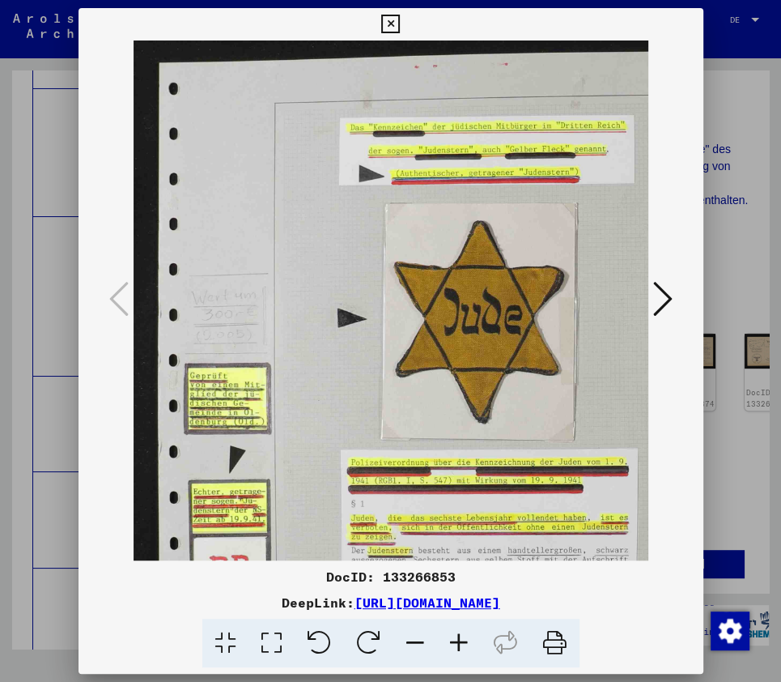
click at [458, 643] on icon at bounding box center [459, 642] width 44 height 49
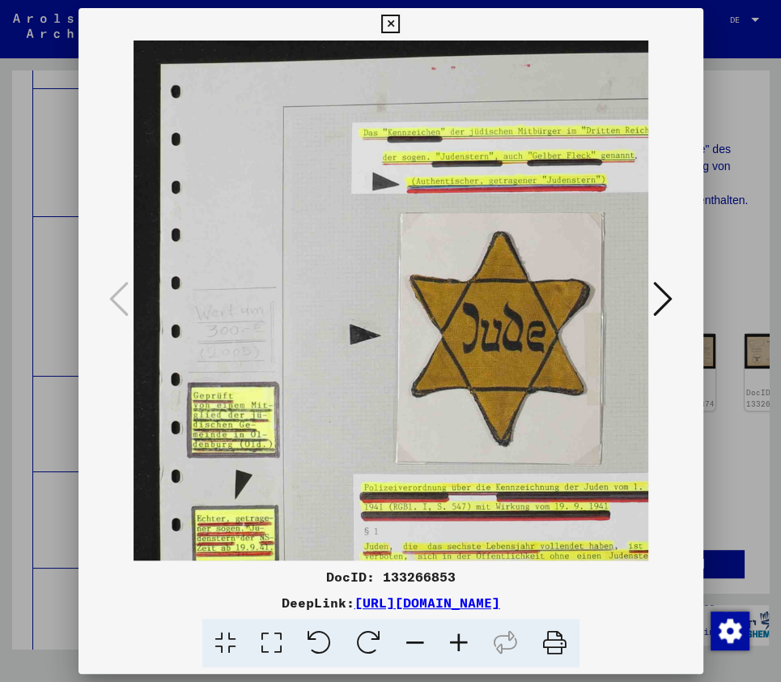
click at [458, 643] on icon at bounding box center [459, 642] width 44 height 49
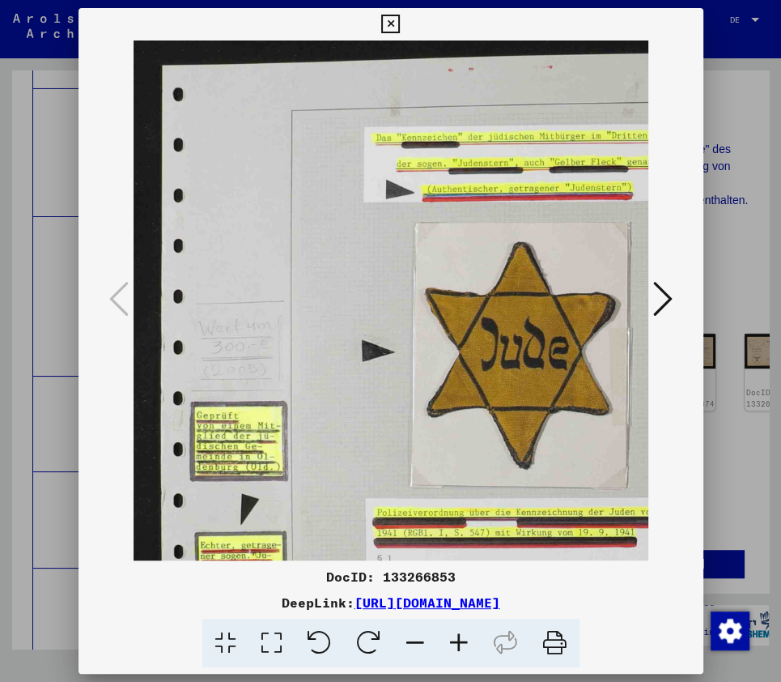
click at [458, 643] on icon at bounding box center [459, 642] width 44 height 49
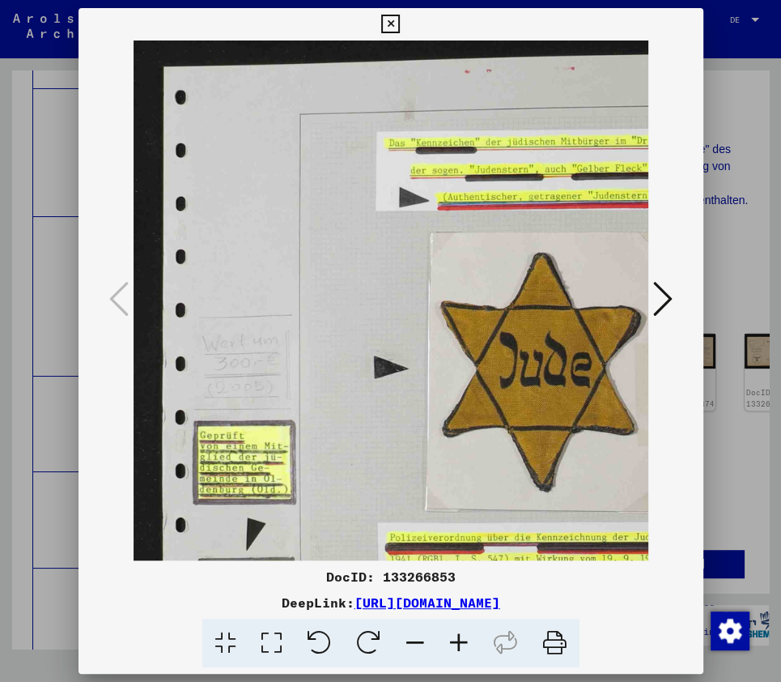
click at [458, 643] on icon at bounding box center [459, 642] width 44 height 49
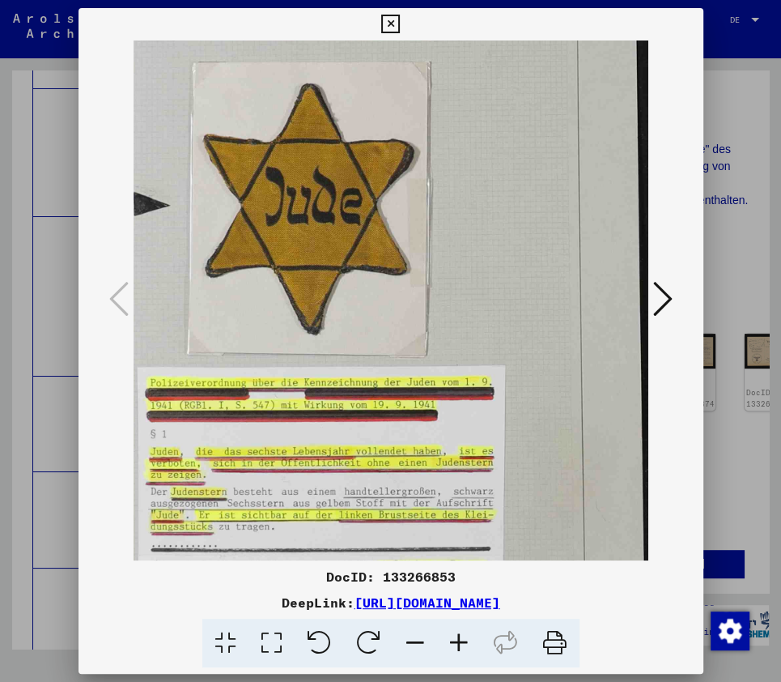
drag, startPoint x: 573, startPoint y: 450, endPoint x: 314, endPoint y: 266, distance: 317.6
click at [314, 266] on img at bounding box center [658, 282] width 1555 height 843
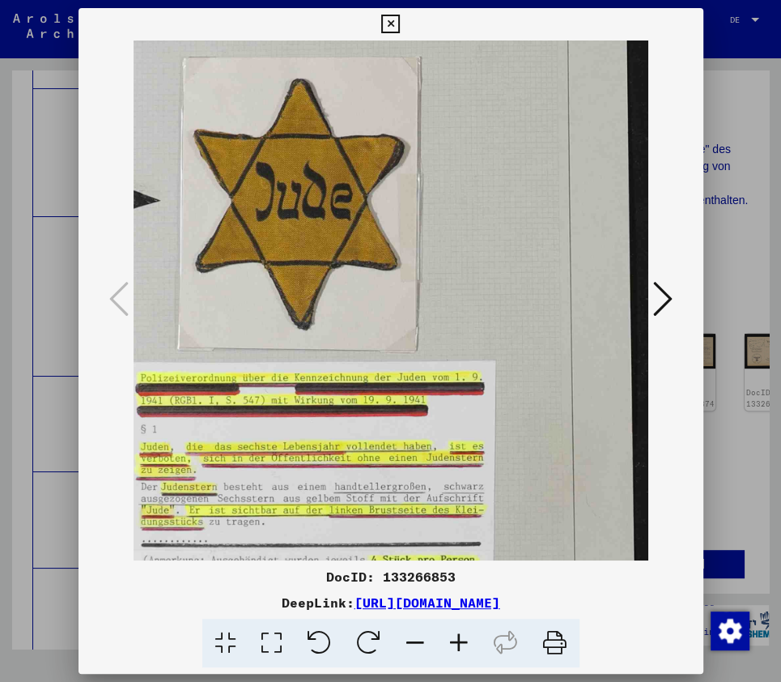
click at [658, 297] on icon at bounding box center [662, 298] width 19 height 39
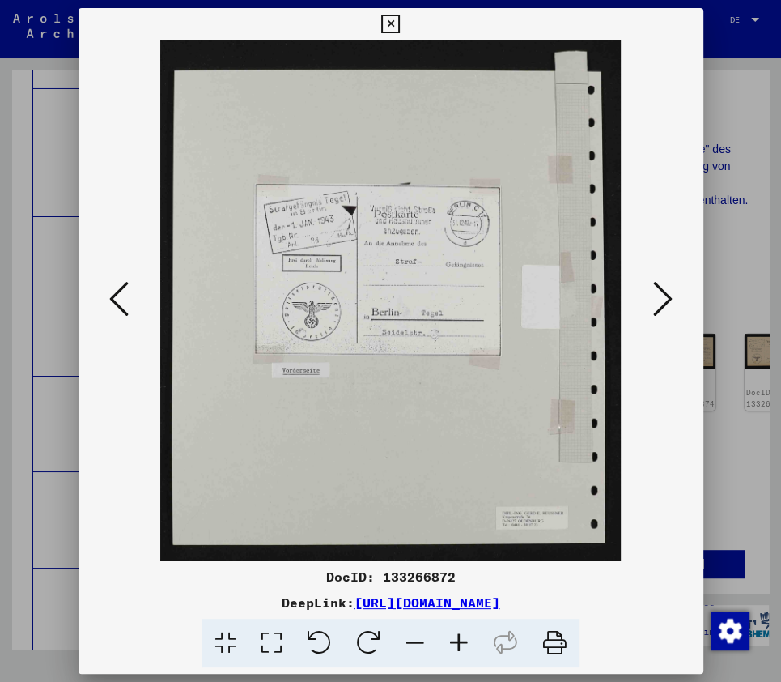
scroll to position [0, 0]
click at [658, 297] on icon at bounding box center [662, 298] width 19 height 39
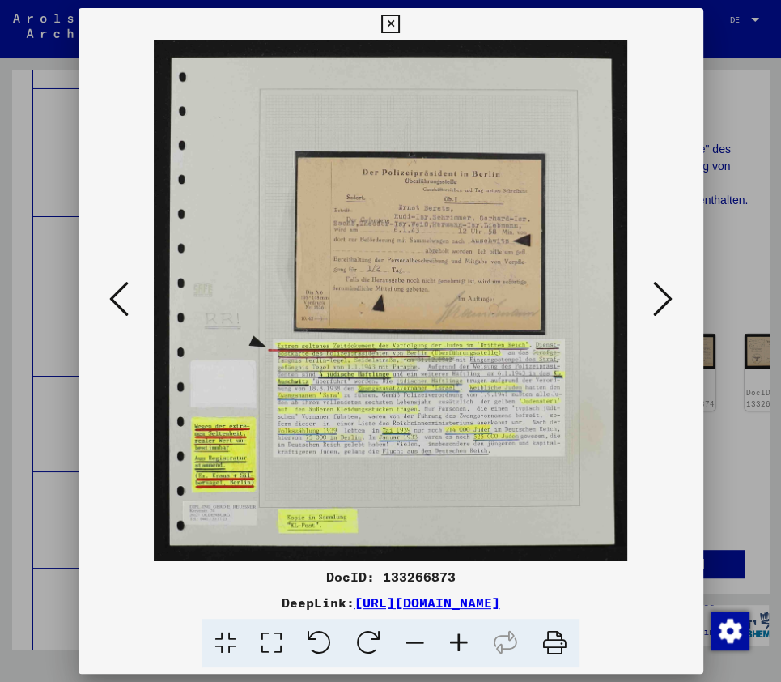
click at [658, 297] on icon at bounding box center [662, 298] width 19 height 39
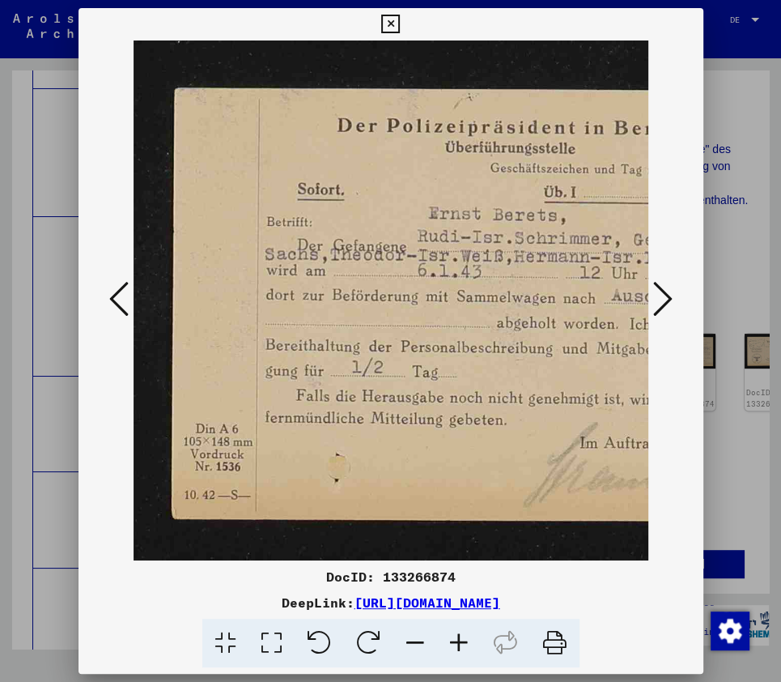
scroll to position [0, 179]
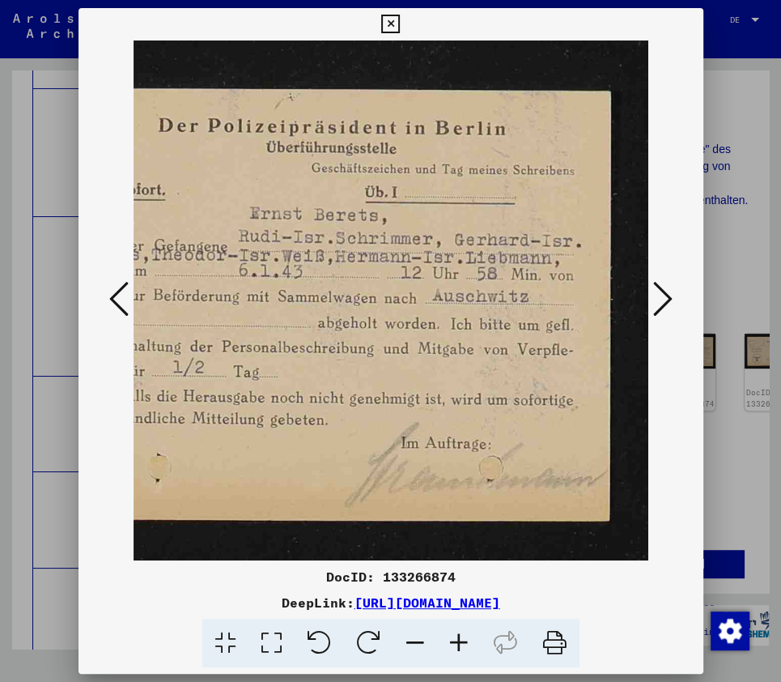
drag, startPoint x: 605, startPoint y: 421, endPoint x: 253, endPoint y: 427, distance: 352.2
click at [253, 427] on img at bounding box center [302, 300] width 694 height 520
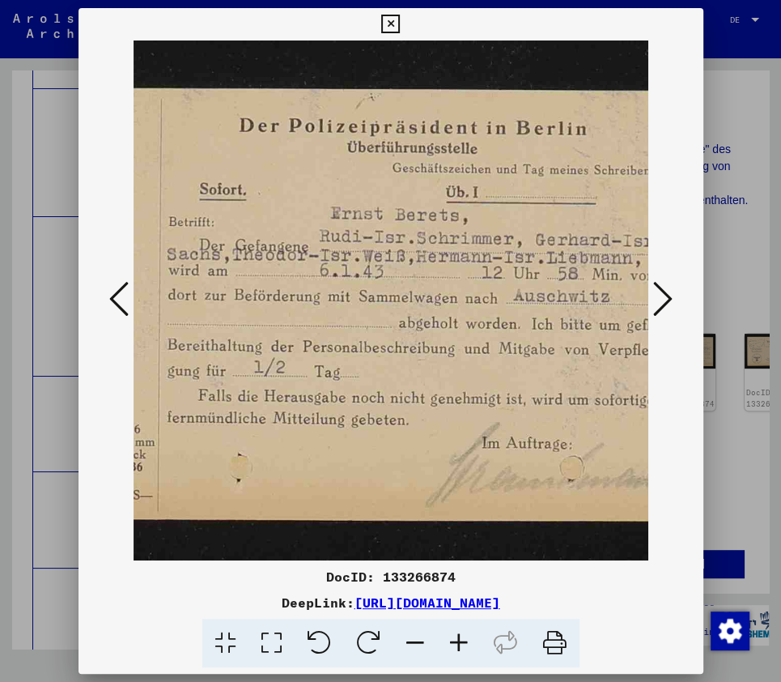
scroll to position [0, 87]
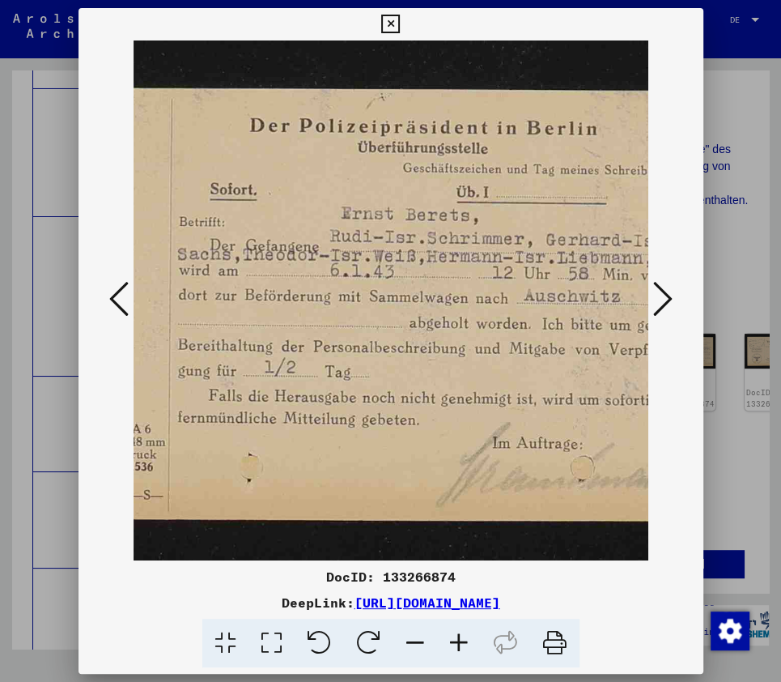
drag, startPoint x: 298, startPoint y: 393, endPoint x: 397, endPoint y: 424, distance: 104.5
click at [397, 424] on img at bounding box center [393, 300] width 694 height 520
click at [662, 298] on icon at bounding box center [662, 298] width 19 height 39
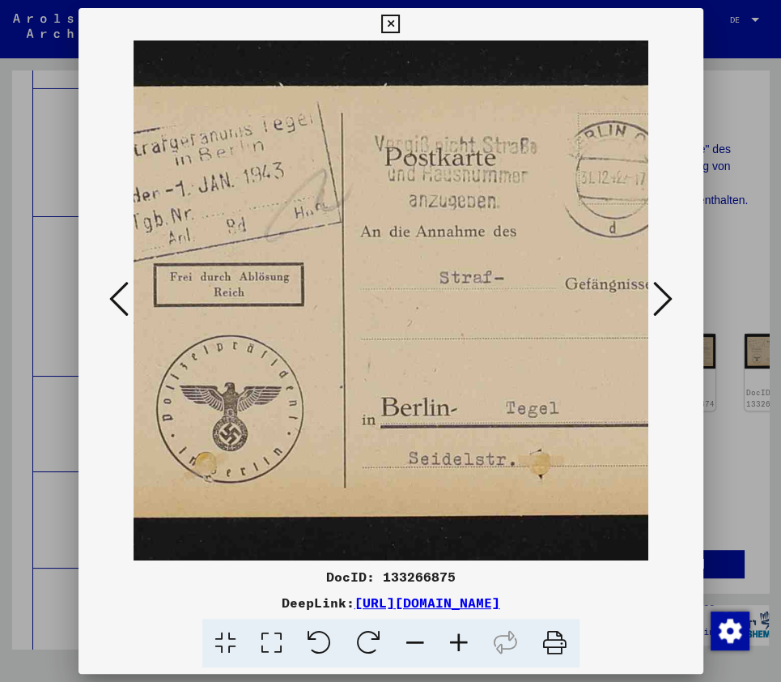
click at [662, 298] on icon at bounding box center [662, 298] width 19 height 39
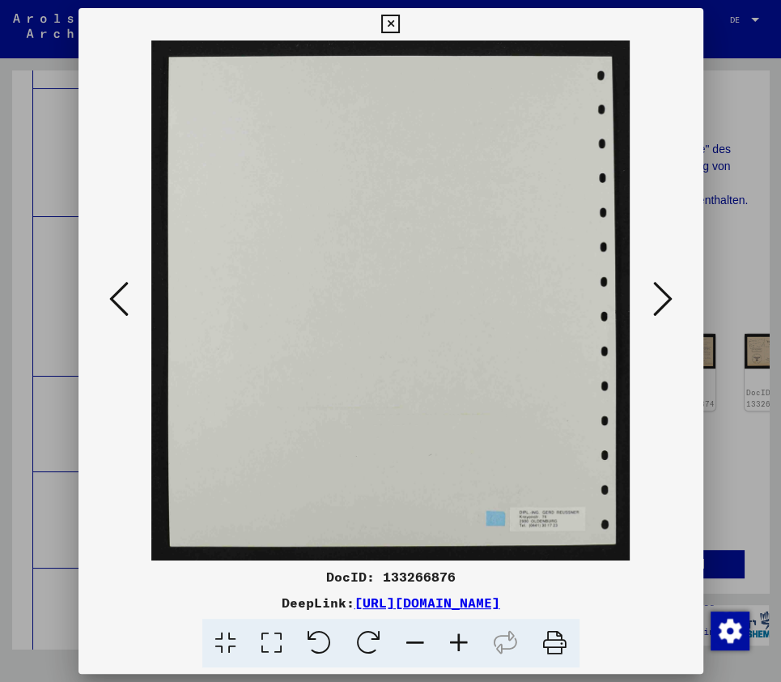
click at [662, 298] on icon at bounding box center [662, 298] width 19 height 39
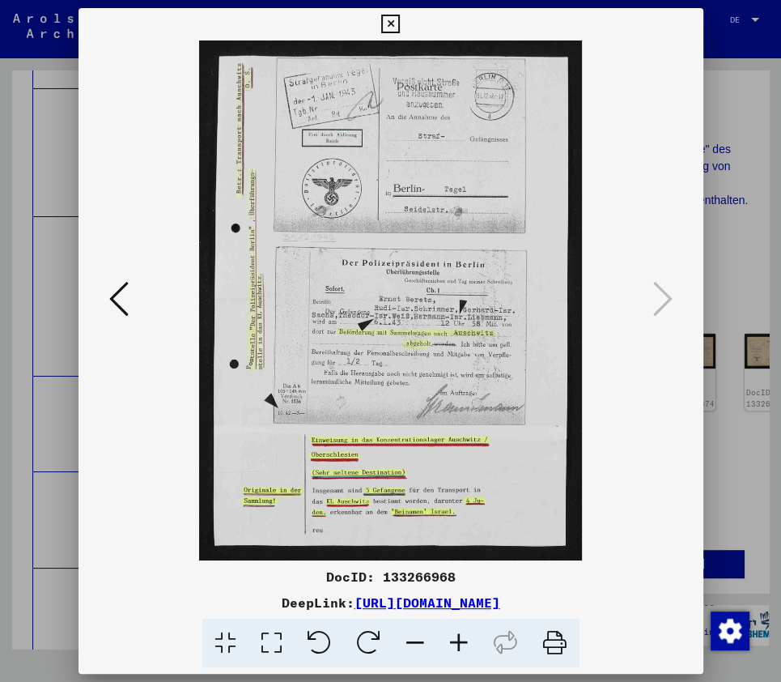
click at [461, 645] on icon at bounding box center [459, 642] width 44 height 49
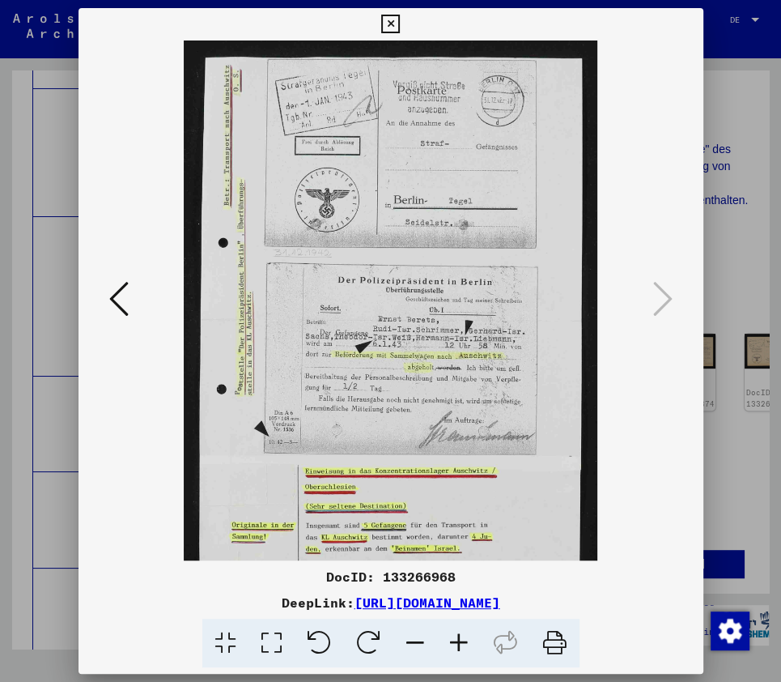
click at [461, 645] on icon at bounding box center [459, 642] width 44 height 49
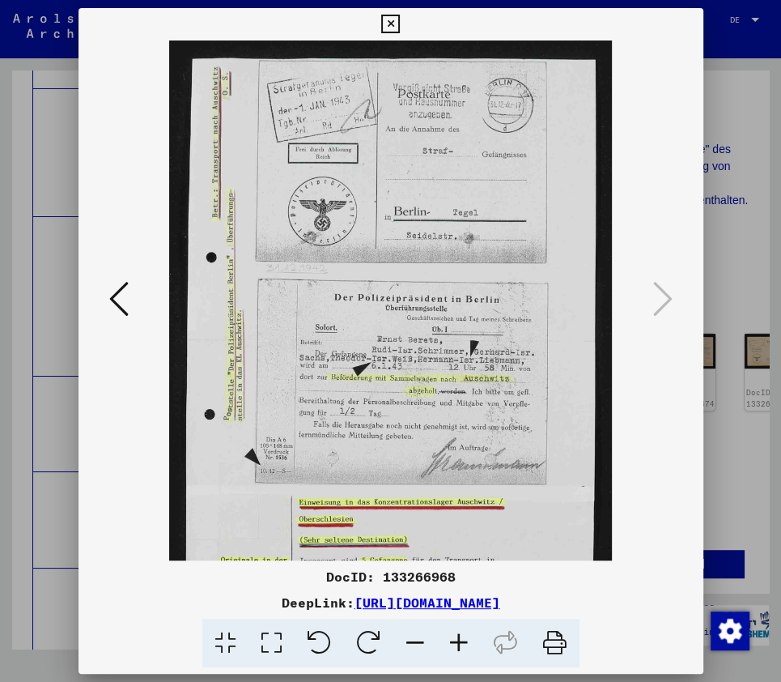
click at [461, 645] on icon at bounding box center [459, 642] width 44 height 49
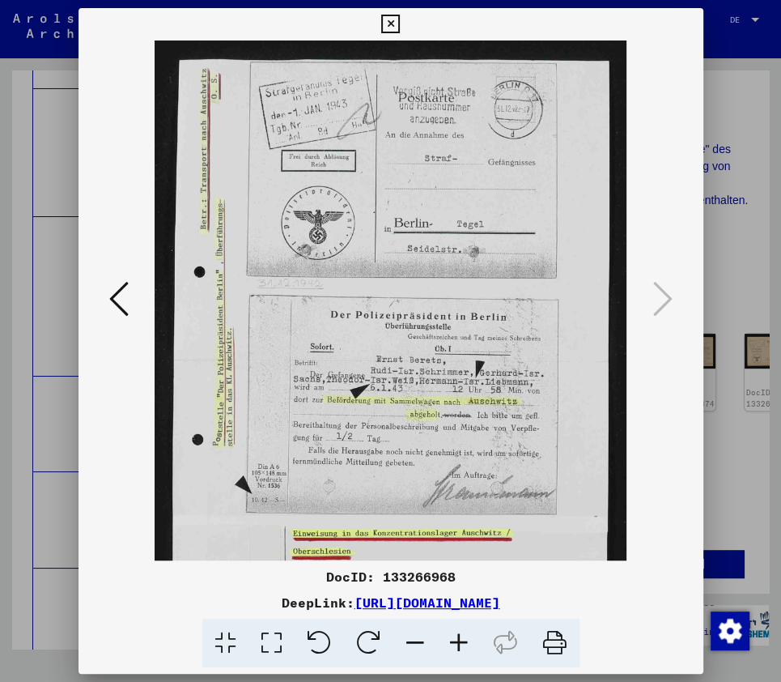
click at [461, 645] on icon at bounding box center [459, 642] width 44 height 49
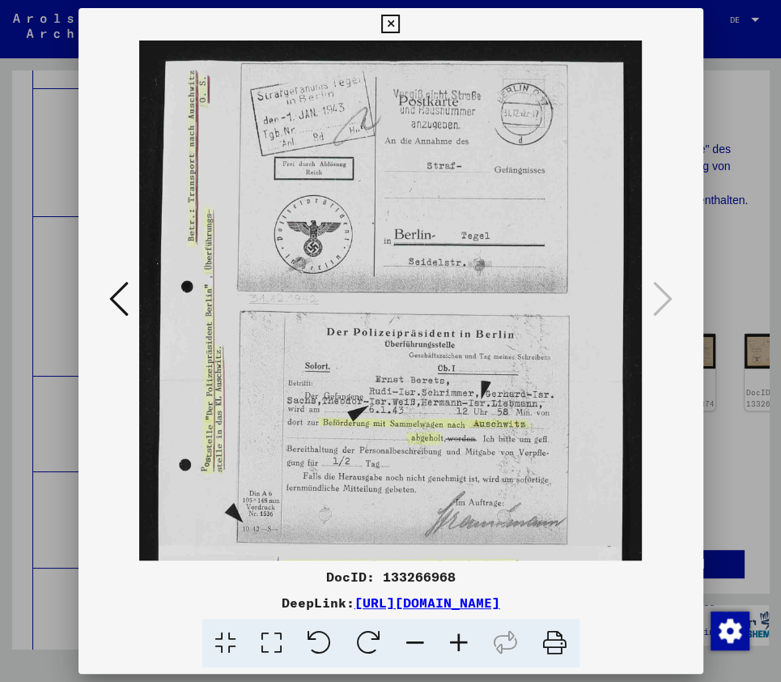
click at [461, 645] on icon at bounding box center [459, 642] width 44 height 49
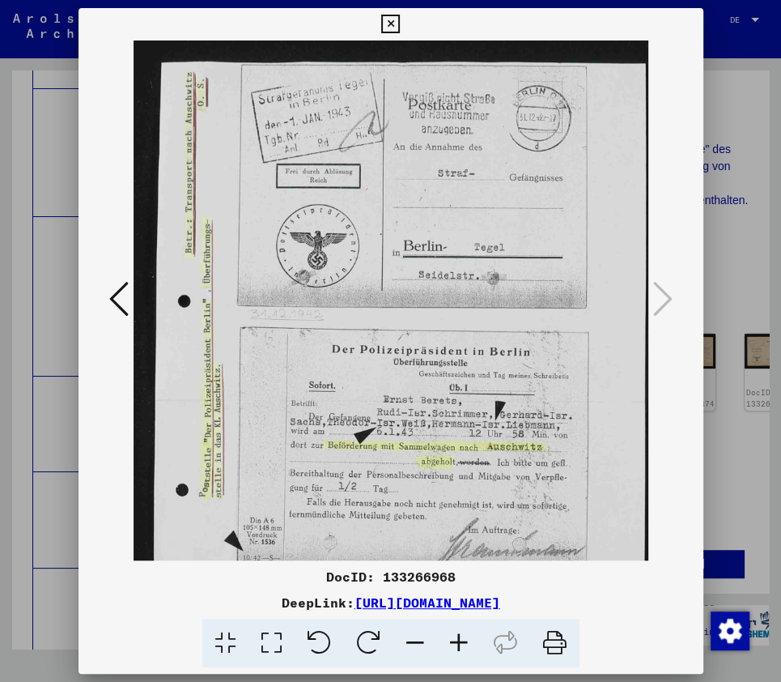
click at [461, 645] on icon at bounding box center [459, 642] width 44 height 49
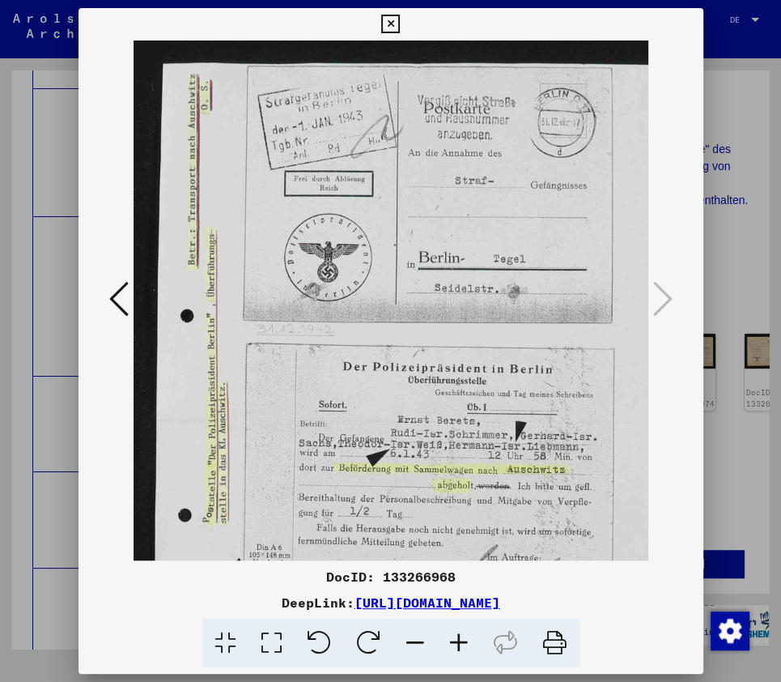
click at [461, 645] on icon at bounding box center [459, 642] width 44 height 49
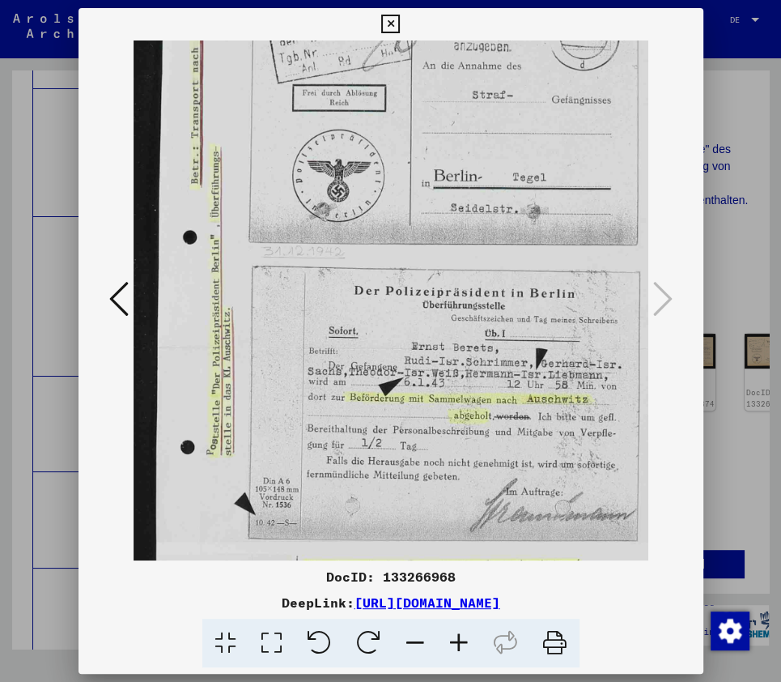
scroll to position [137, 0]
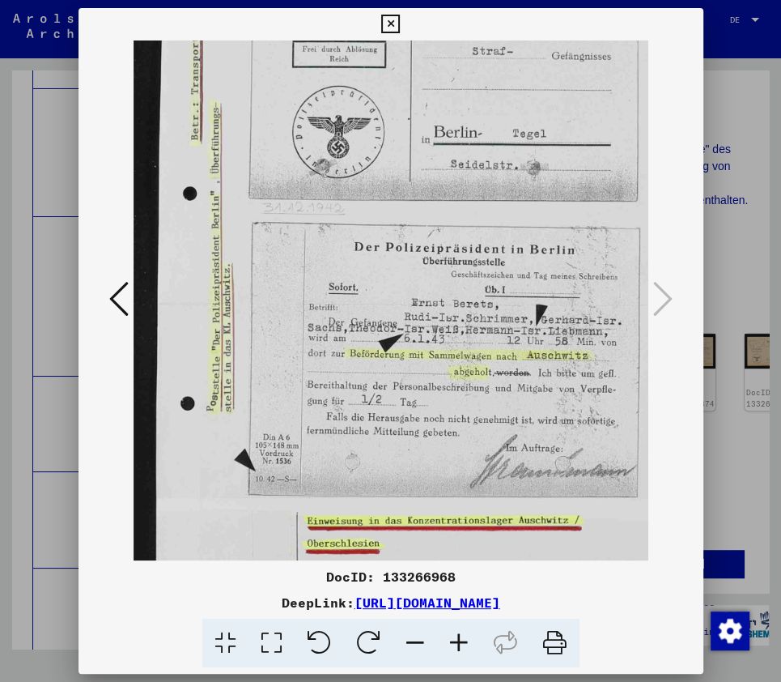
drag, startPoint x: 507, startPoint y: 492, endPoint x: 515, endPoint y: 372, distance: 120.9
click at [515, 372] on img at bounding box center [430, 305] width 592 height 803
click at [393, 22] on icon at bounding box center [390, 24] width 19 height 19
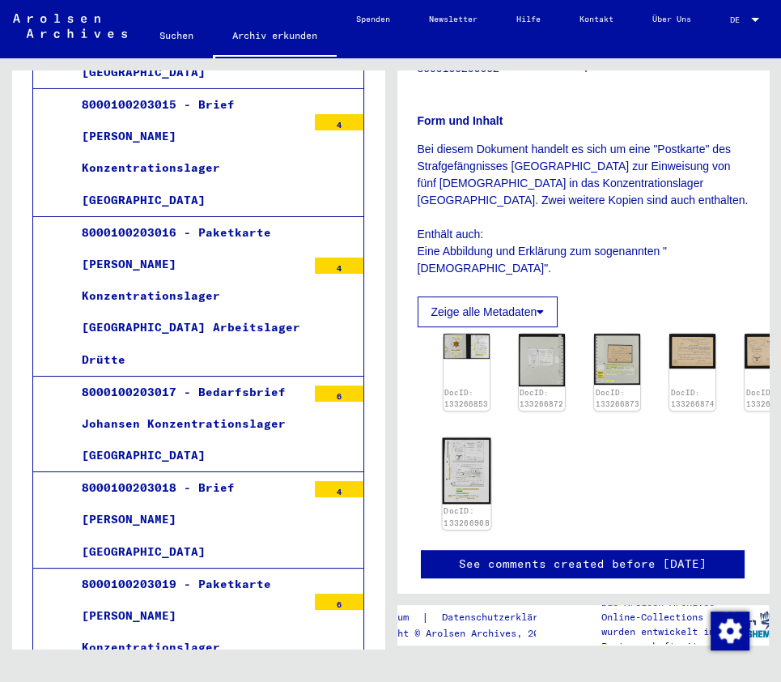
click at [457, 437] on img at bounding box center [466, 470] width 49 height 66
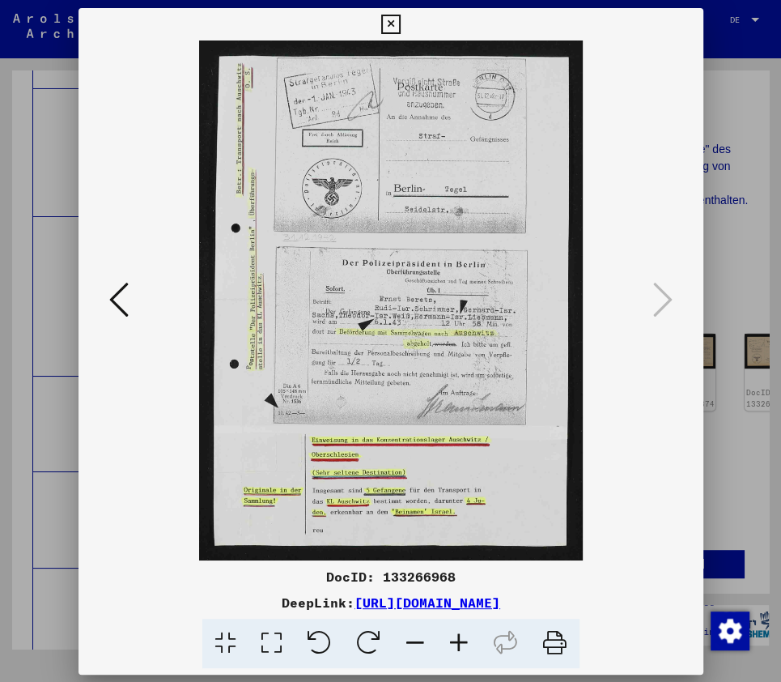
click at [457, 414] on img at bounding box center [391, 300] width 515 height 520
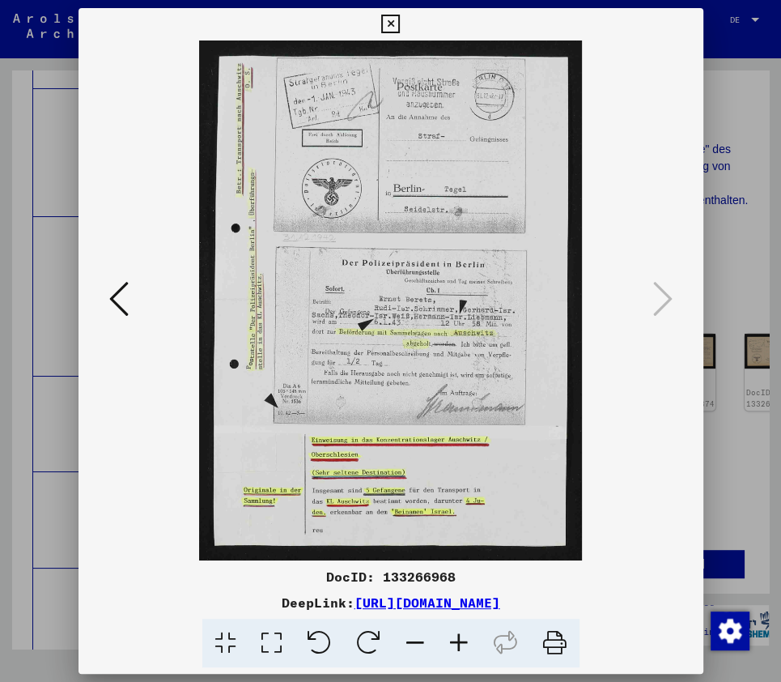
click at [395, 20] on icon at bounding box center [390, 24] width 19 height 19
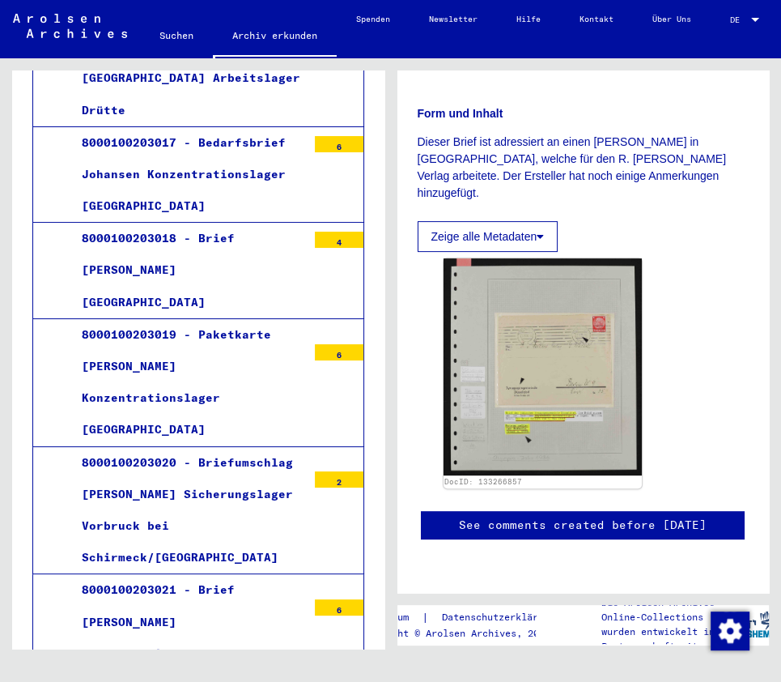
scroll to position [19615, 0]
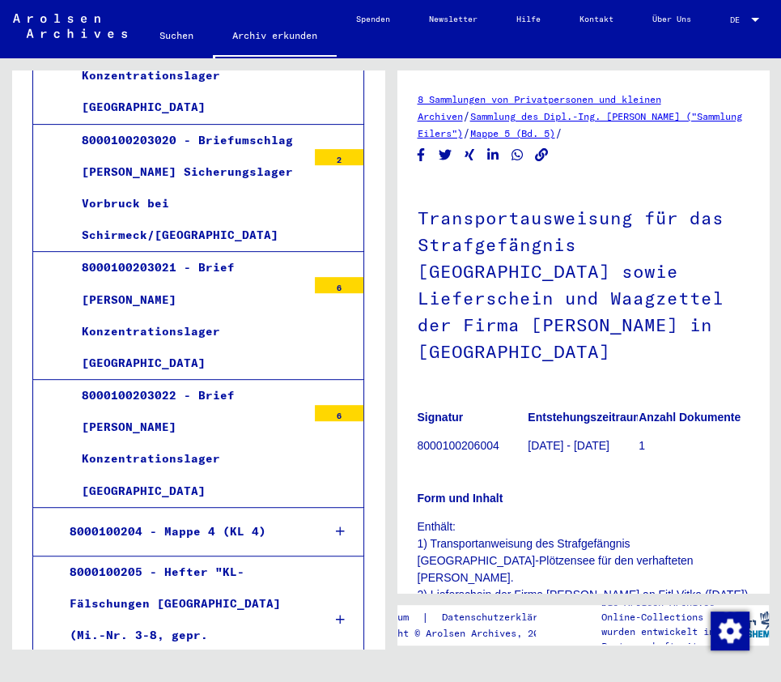
scroll to position [19939, 0]
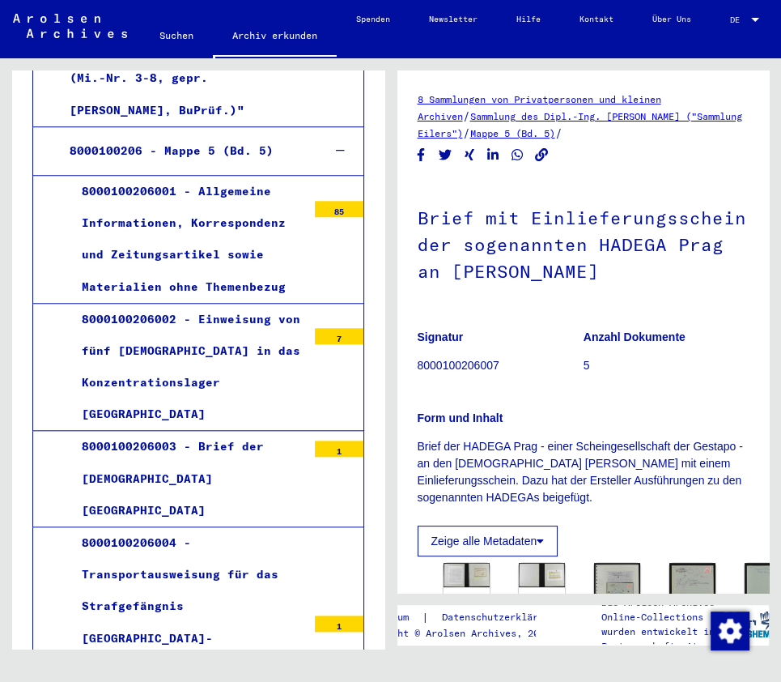
scroll to position [20587, 0]
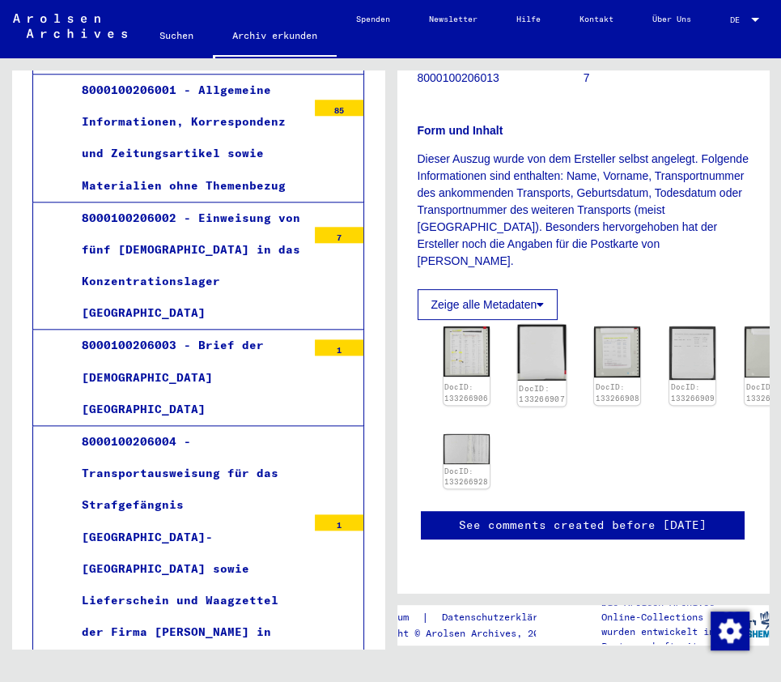
scroll to position [327, 0]
click at [457, 325] on img at bounding box center [466, 351] width 49 height 53
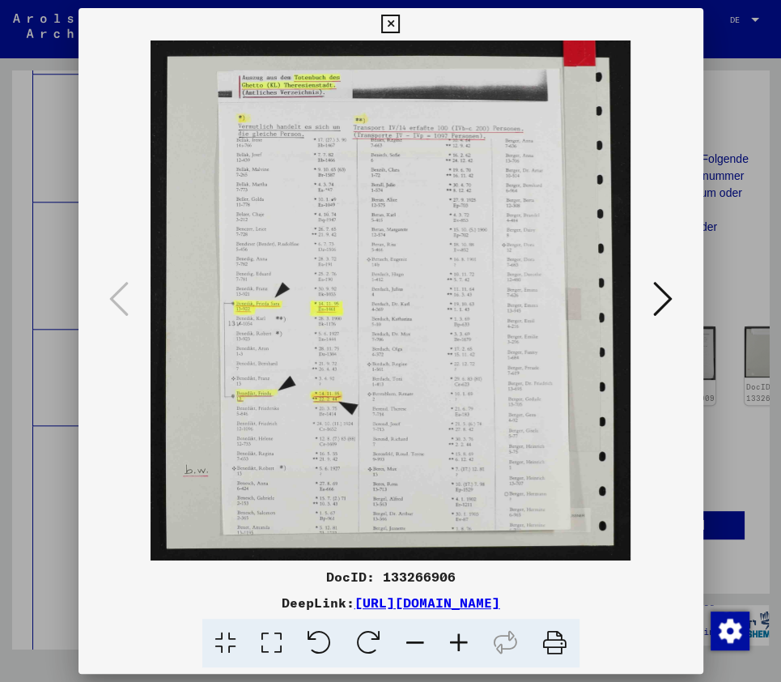
click at [386, 24] on icon at bounding box center [390, 24] width 19 height 19
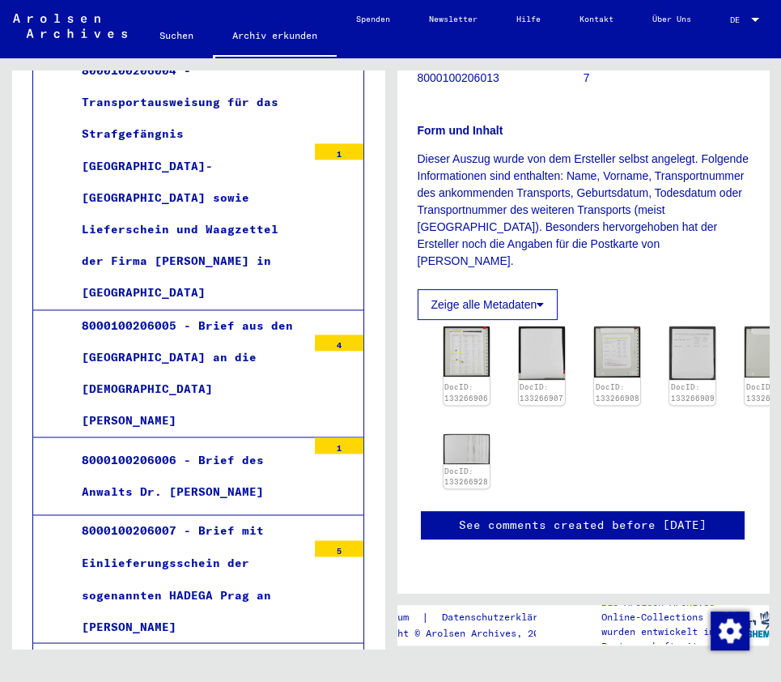
scroll to position [21066, 0]
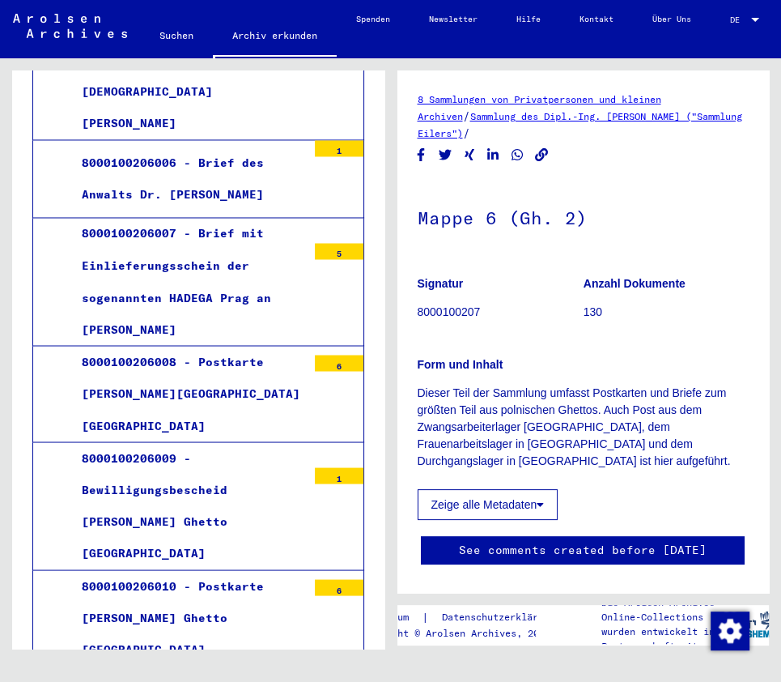
scroll to position [21324, 0]
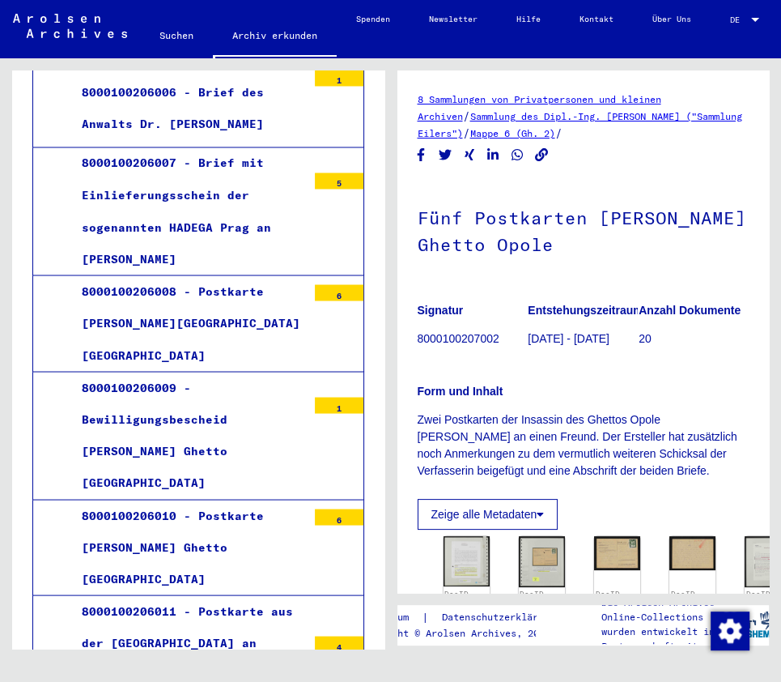
scroll to position [324, 0]
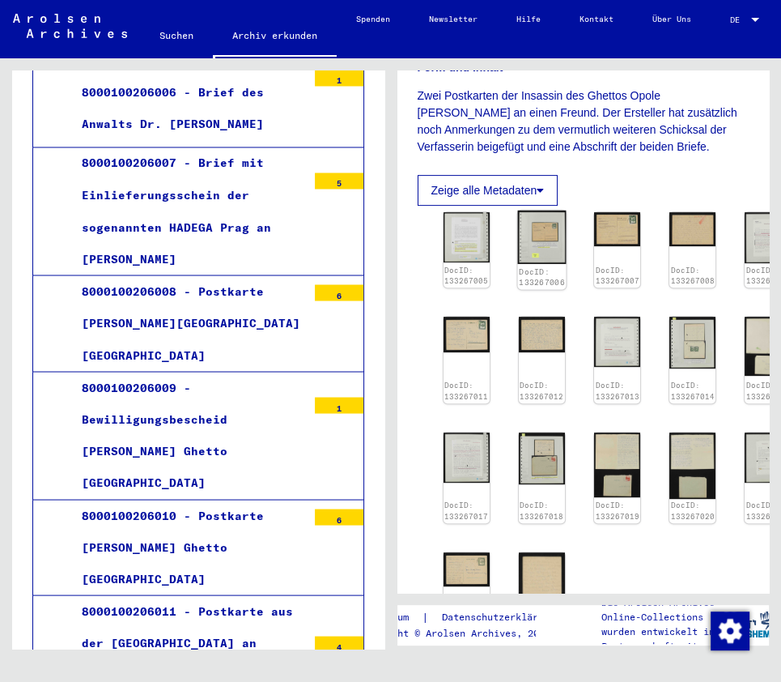
click at [546, 239] on img at bounding box center [541, 236] width 49 height 53
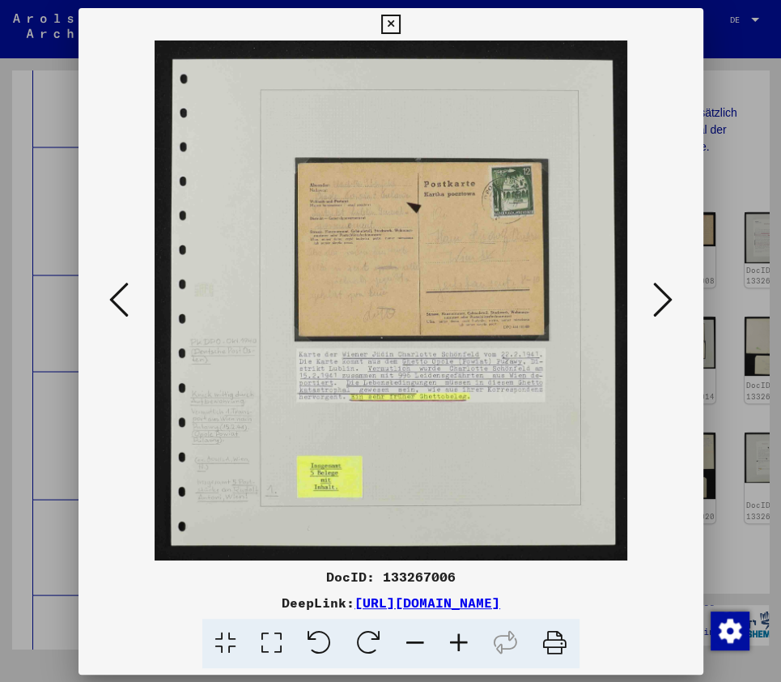
click at [546, 239] on img at bounding box center [391, 300] width 515 height 520
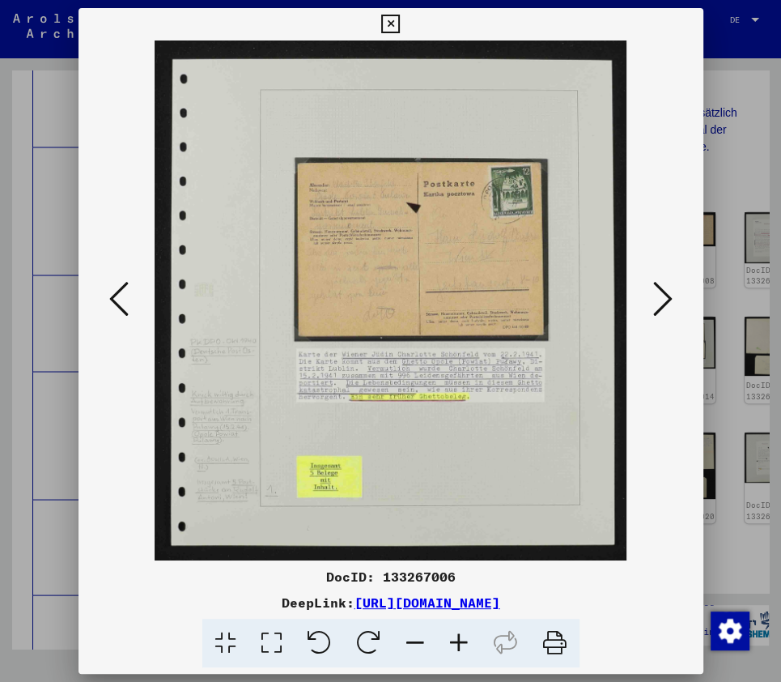
click at [459, 646] on icon at bounding box center [459, 642] width 44 height 49
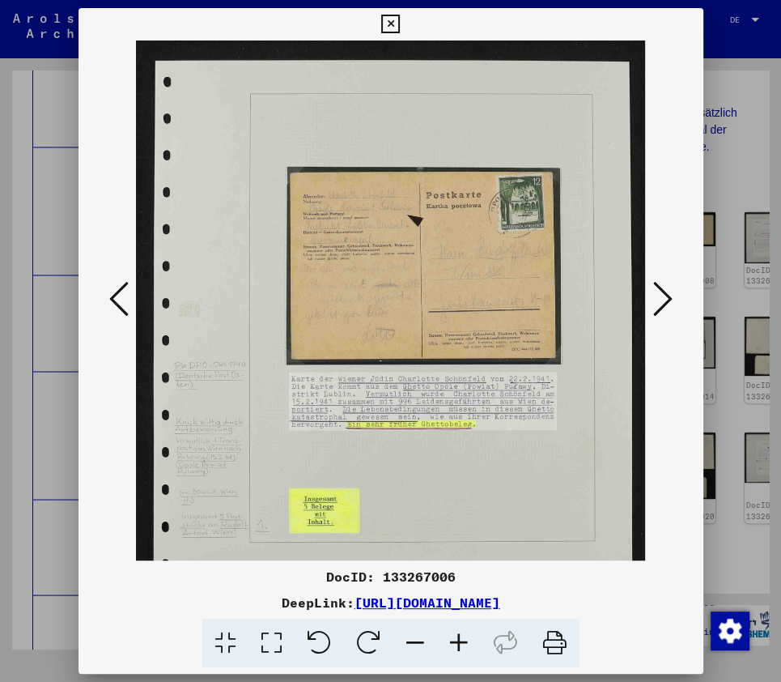
click at [459, 646] on icon at bounding box center [459, 642] width 44 height 49
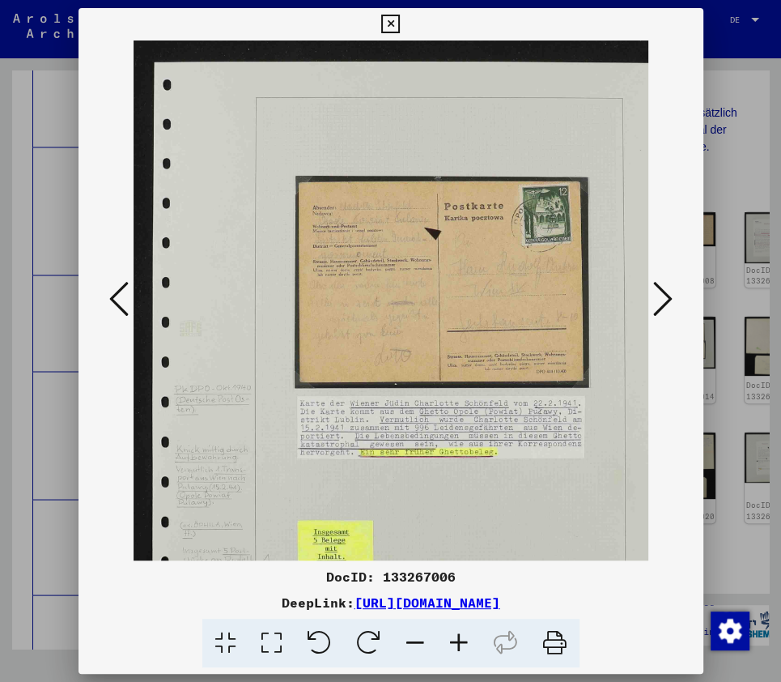
click at [459, 646] on icon at bounding box center [459, 642] width 44 height 49
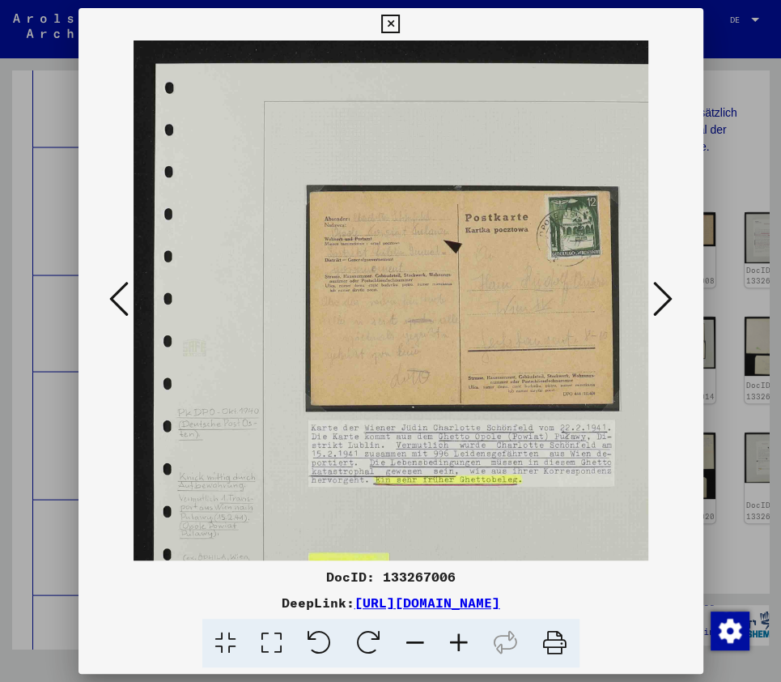
click at [459, 646] on icon at bounding box center [459, 642] width 44 height 49
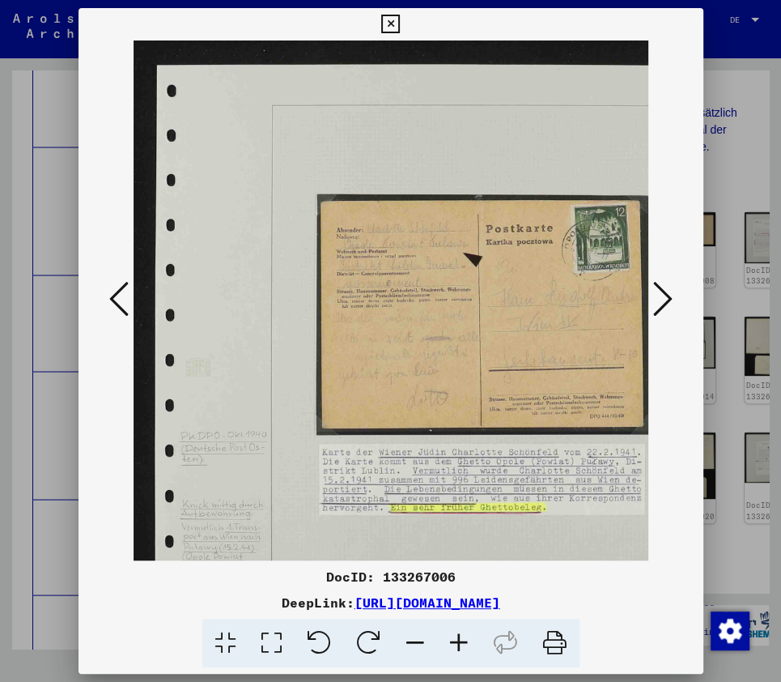
click at [459, 646] on icon at bounding box center [459, 642] width 44 height 49
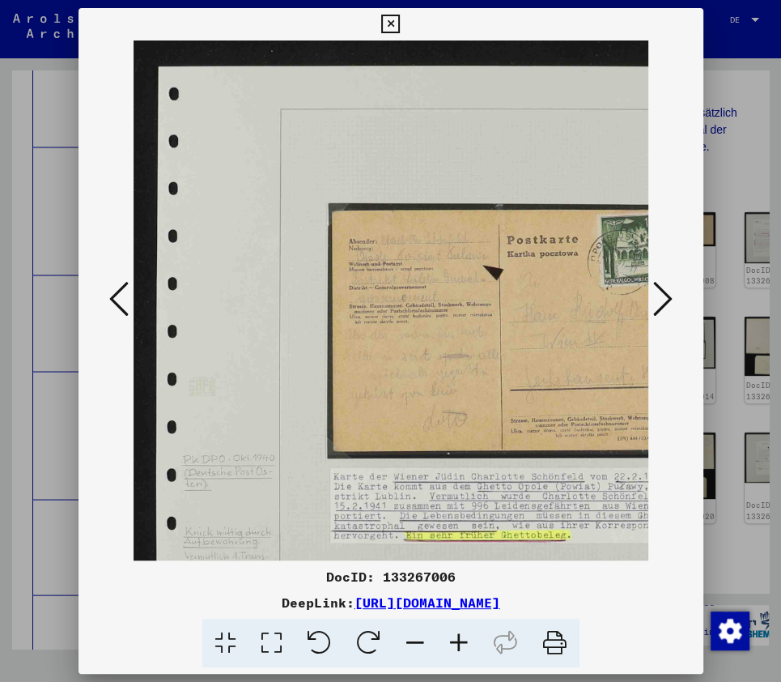
click at [459, 646] on icon at bounding box center [459, 642] width 44 height 49
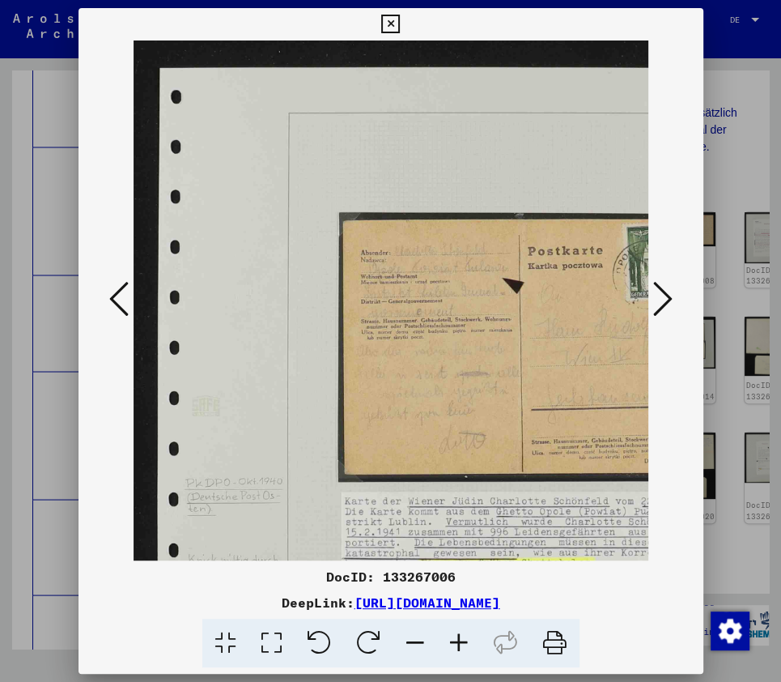
click at [459, 646] on icon at bounding box center [459, 642] width 44 height 49
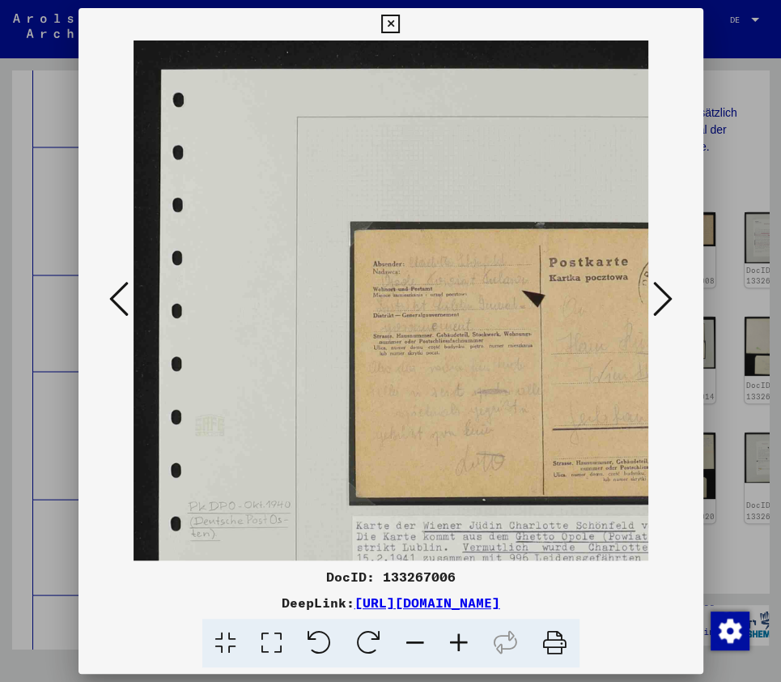
click at [459, 646] on icon at bounding box center [459, 642] width 44 height 49
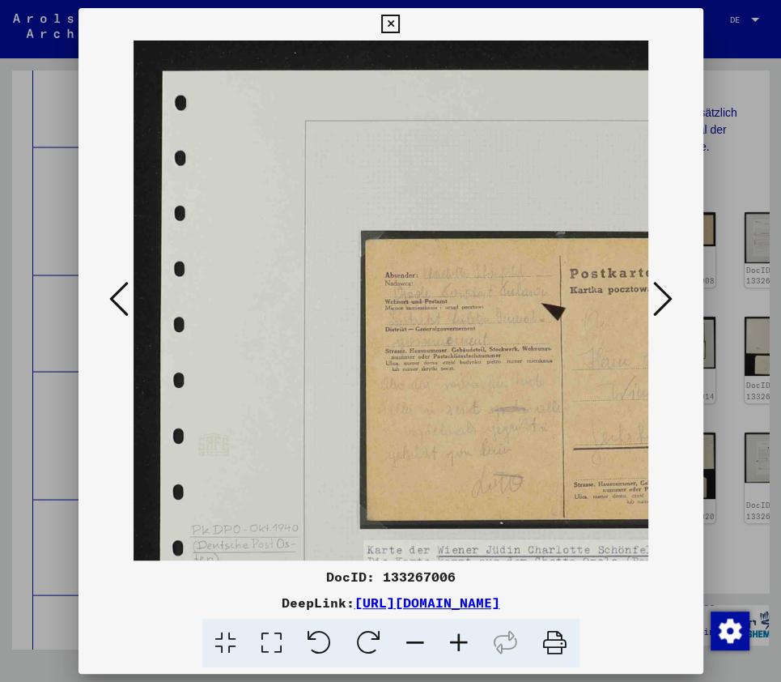
click at [459, 646] on icon at bounding box center [459, 642] width 44 height 49
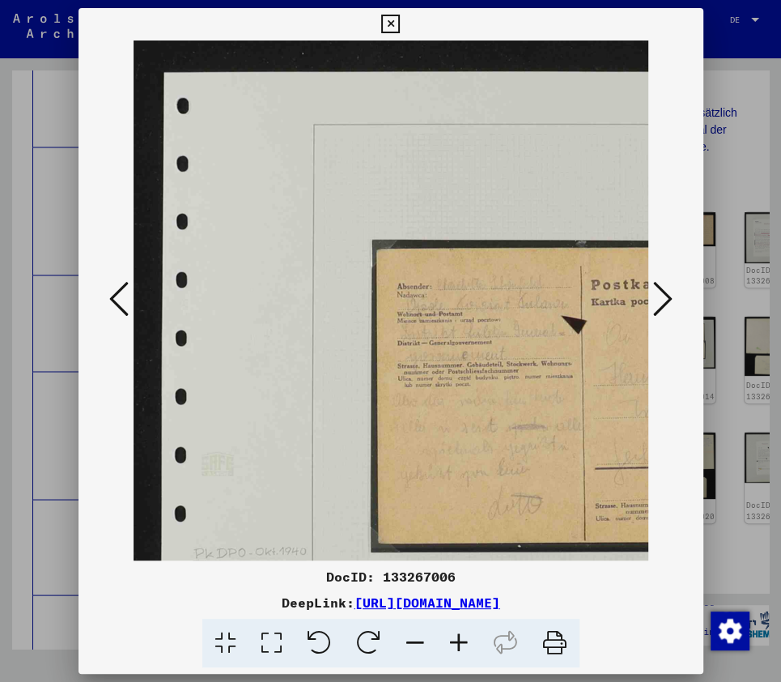
click at [392, 21] on icon at bounding box center [390, 24] width 19 height 19
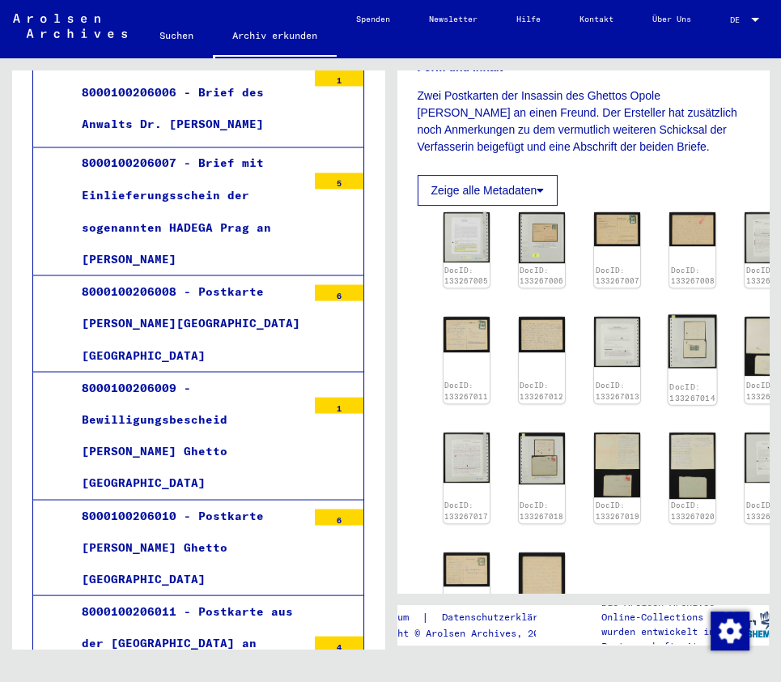
click at [677, 341] on img at bounding box center [693, 342] width 49 height 54
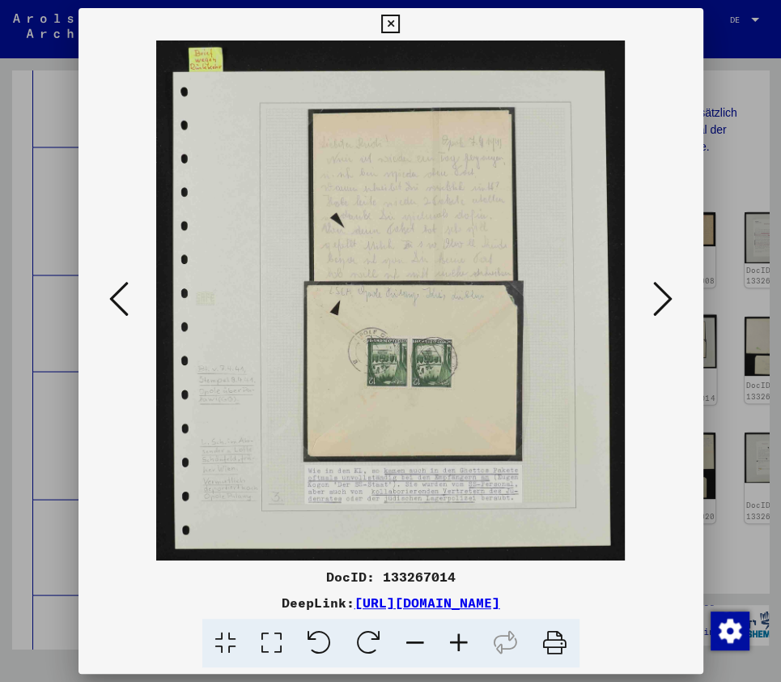
click at [677, 341] on div "DocID: 133267014 DeepLink: [URL][DOMAIN_NAME]" at bounding box center [391, 341] width 625 height 666
click at [397, 25] on icon at bounding box center [390, 24] width 19 height 19
